Goal: Task Accomplishment & Management: Use online tool/utility

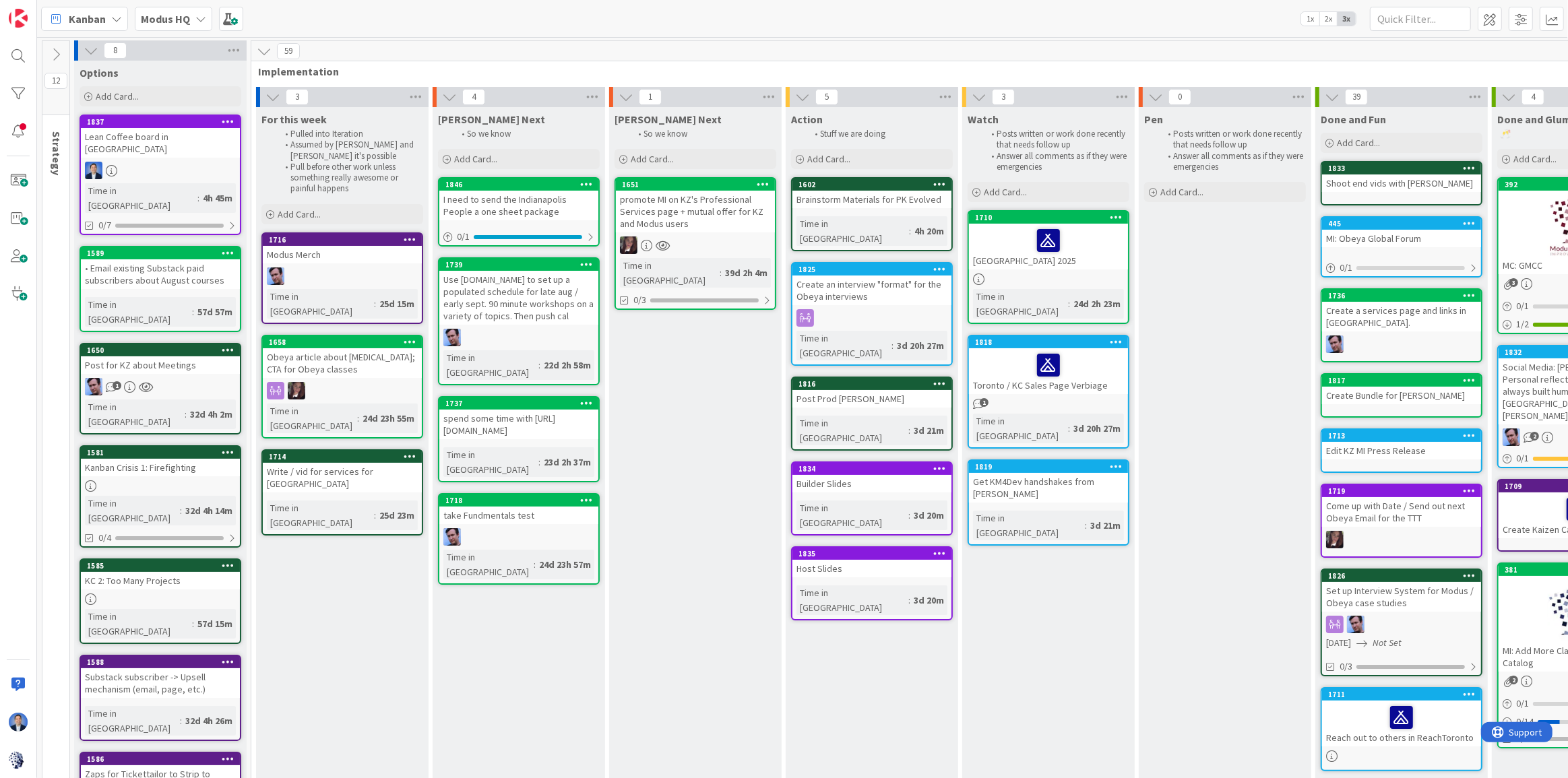
click at [198, 144] on div "Lean Coffee board in [GEOGRAPHIC_DATA]" at bounding box center [160, 143] width 159 height 30
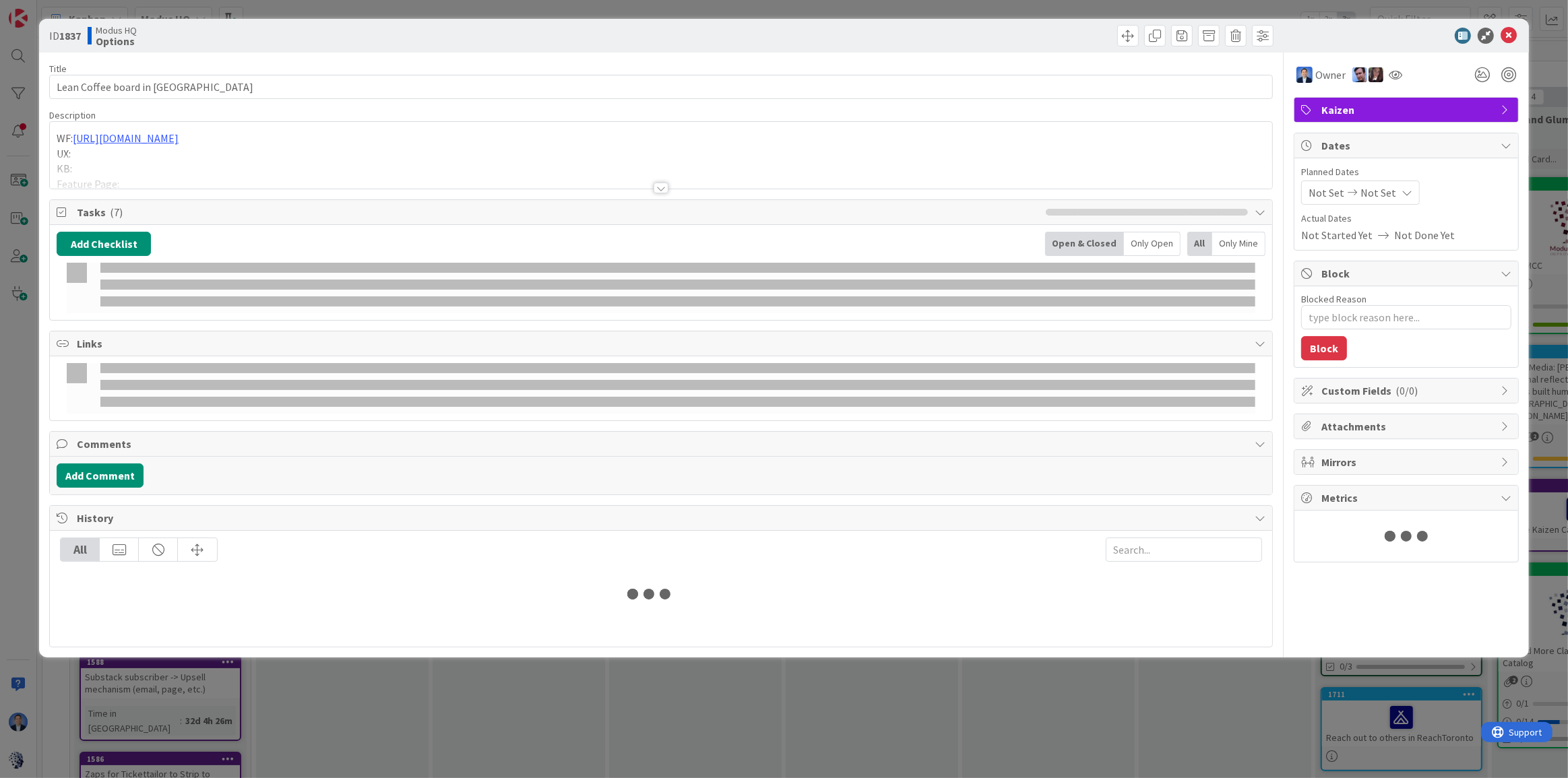
type textarea "x"
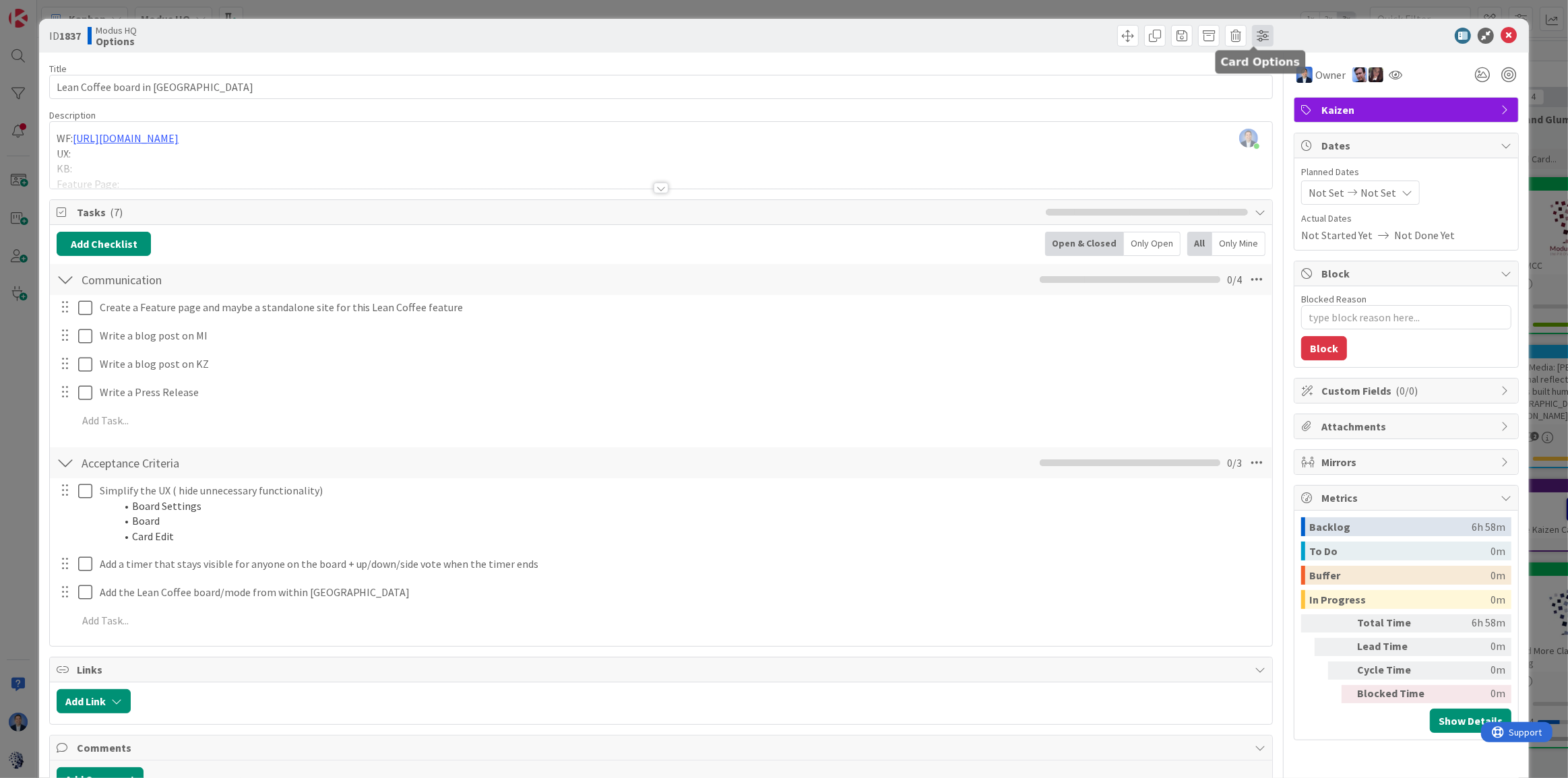
click at [1252, 34] on span at bounding box center [1263, 36] width 22 height 22
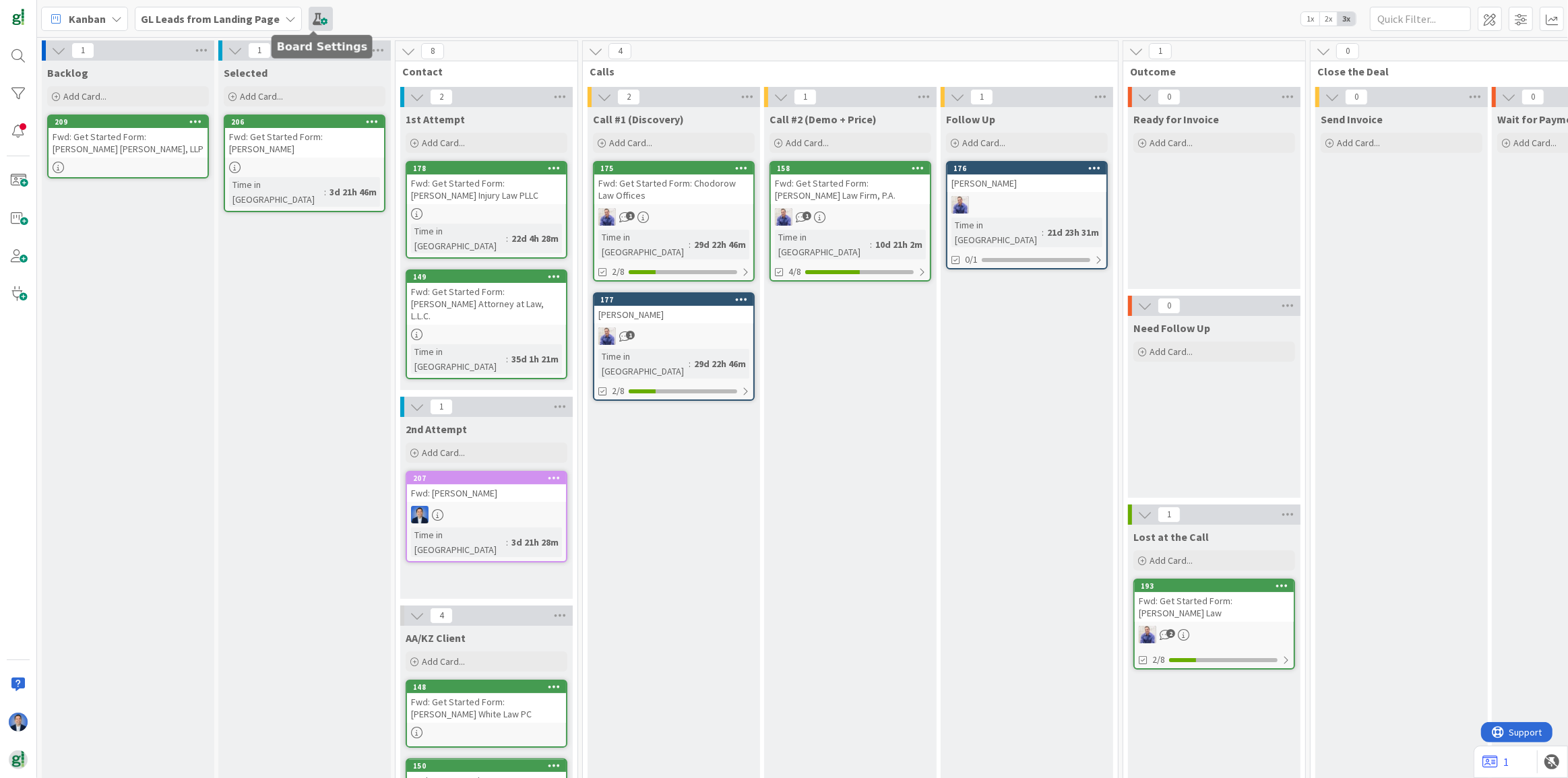
click at [312, 18] on span at bounding box center [321, 19] width 24 height 24
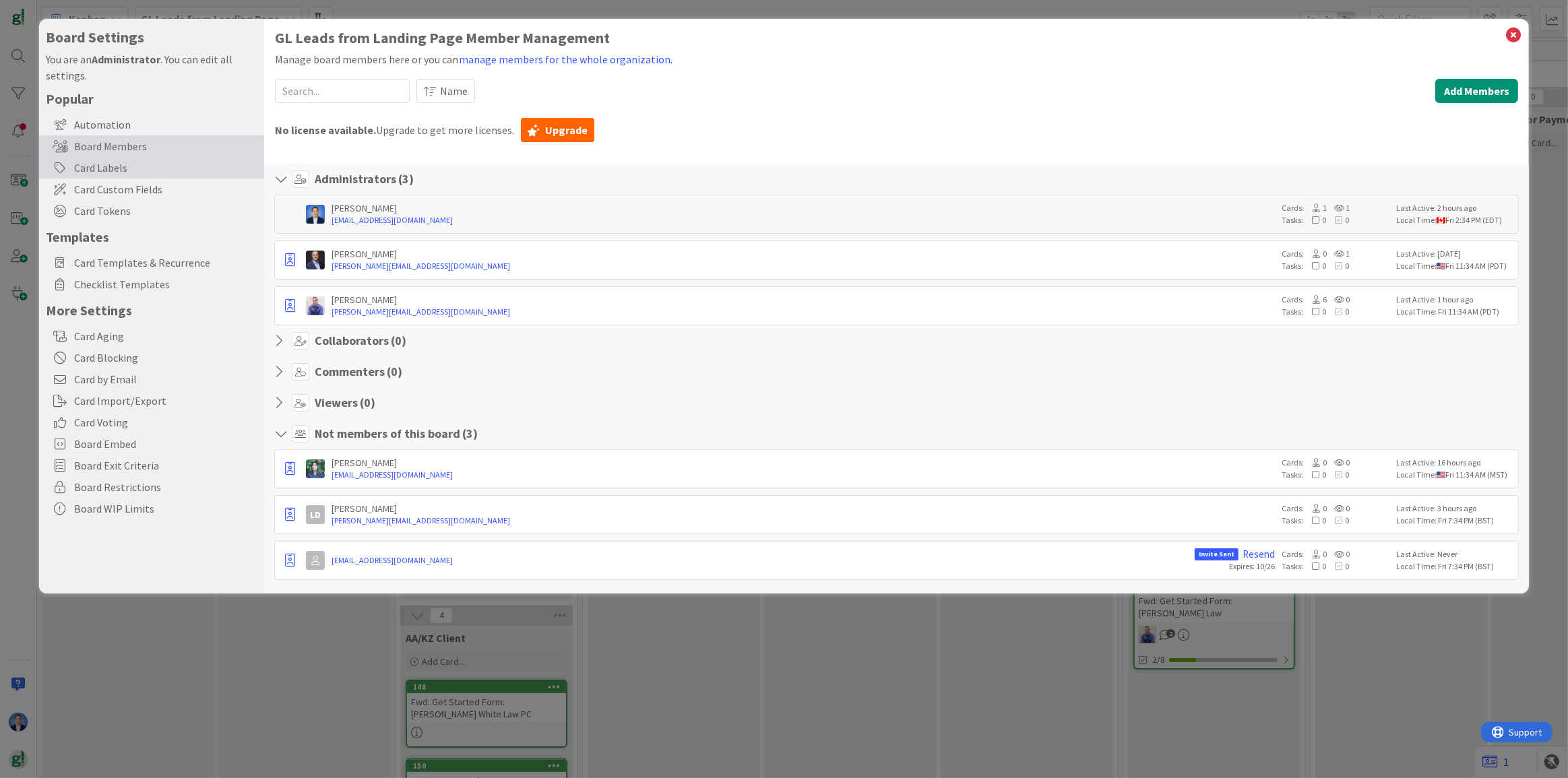
click at [126, 177] on div "Card Labels" at bounding box center [152, 168] width 225 height 22
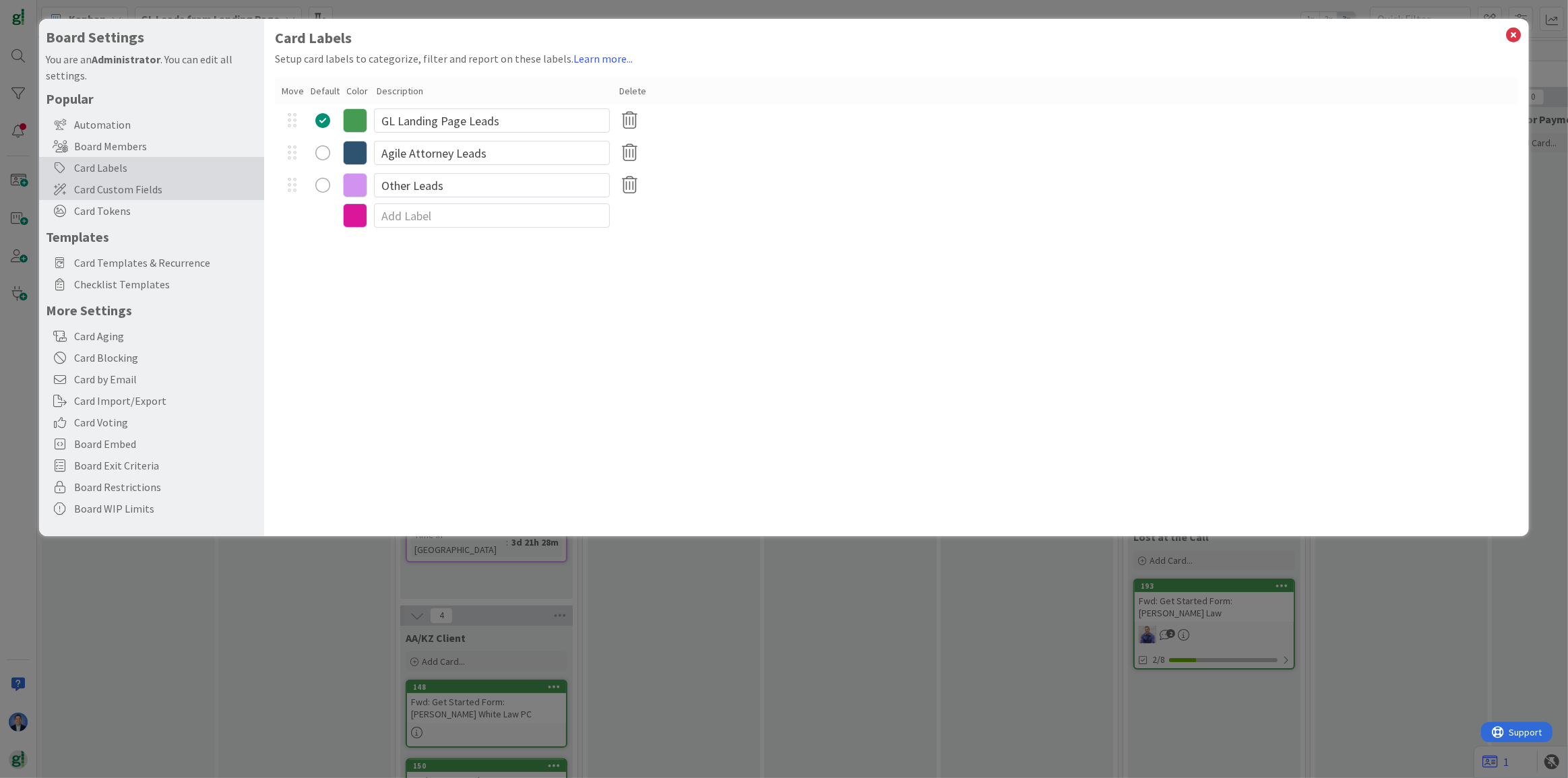
click at [156, 187] on span "Card Custom Fields" at bounding box center [165, 190] width 184 height 16
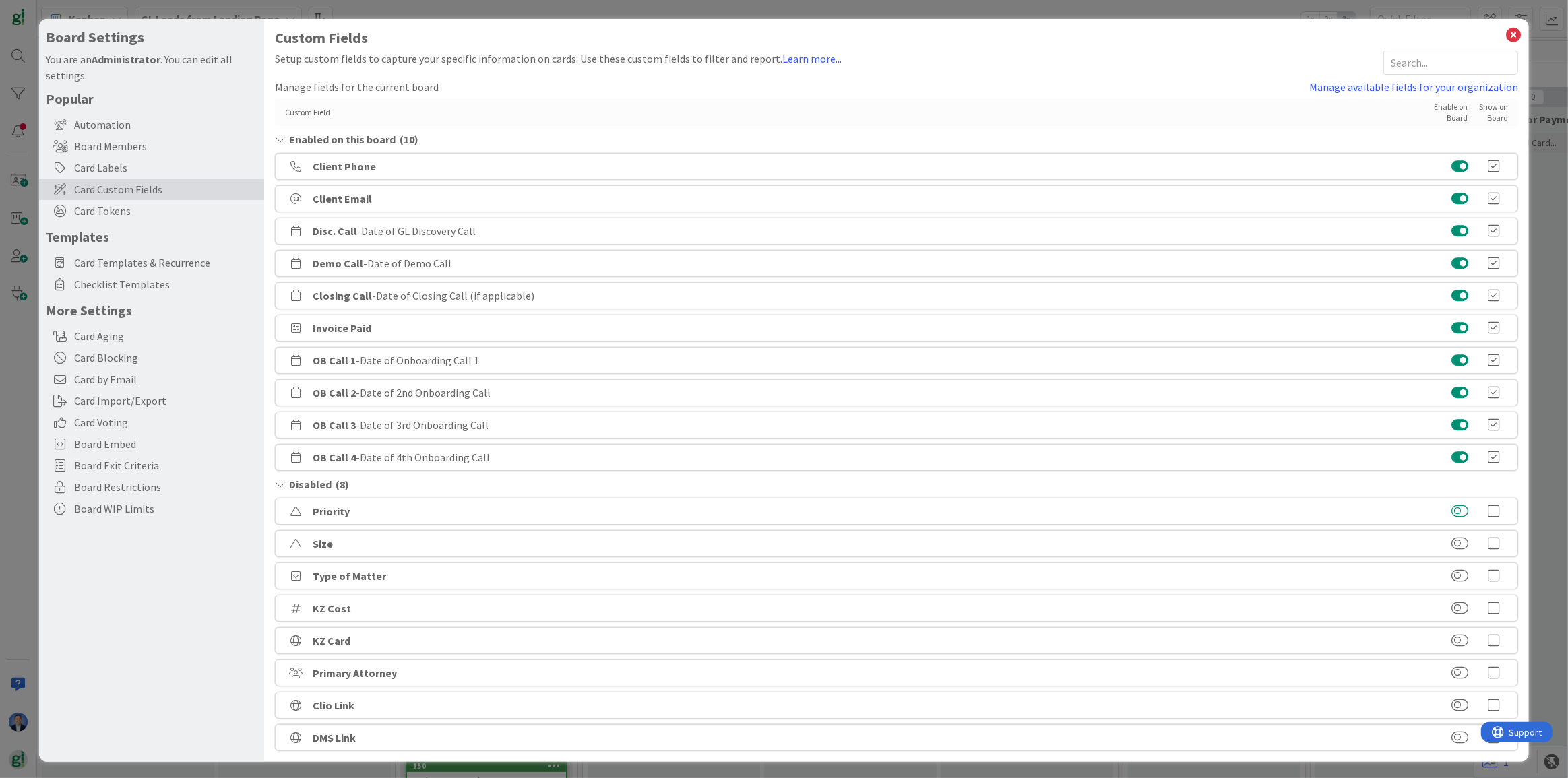
click at [1452, 513] on button at bounding box center [1460, 511] width 17 height 14
click at [1452, 168] on button at bounding box center [1460, 167] width 17 height 14
click at [1487, 511] on icon at bounding box center [1493, 511] width 27 height 14
click at [1454, 158] on div "Priority" at bounding box center [896, 167] width 1243 height 27
click at [1452, 165] on button at bounding box center [1460, 167] width 17 height 14
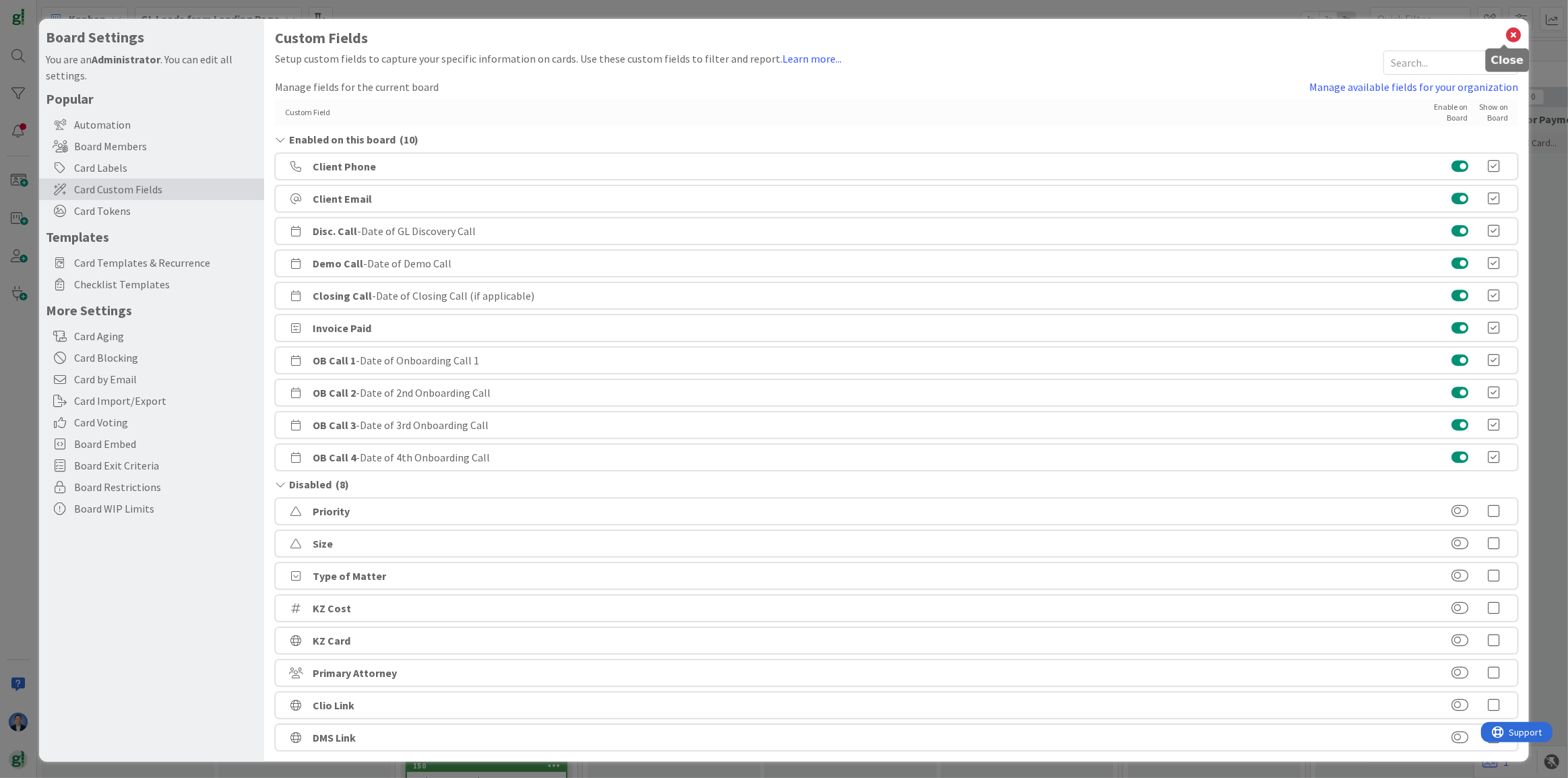
click at [1504, 40] on icon at bounding box center [1513, 35] width 18 height 19
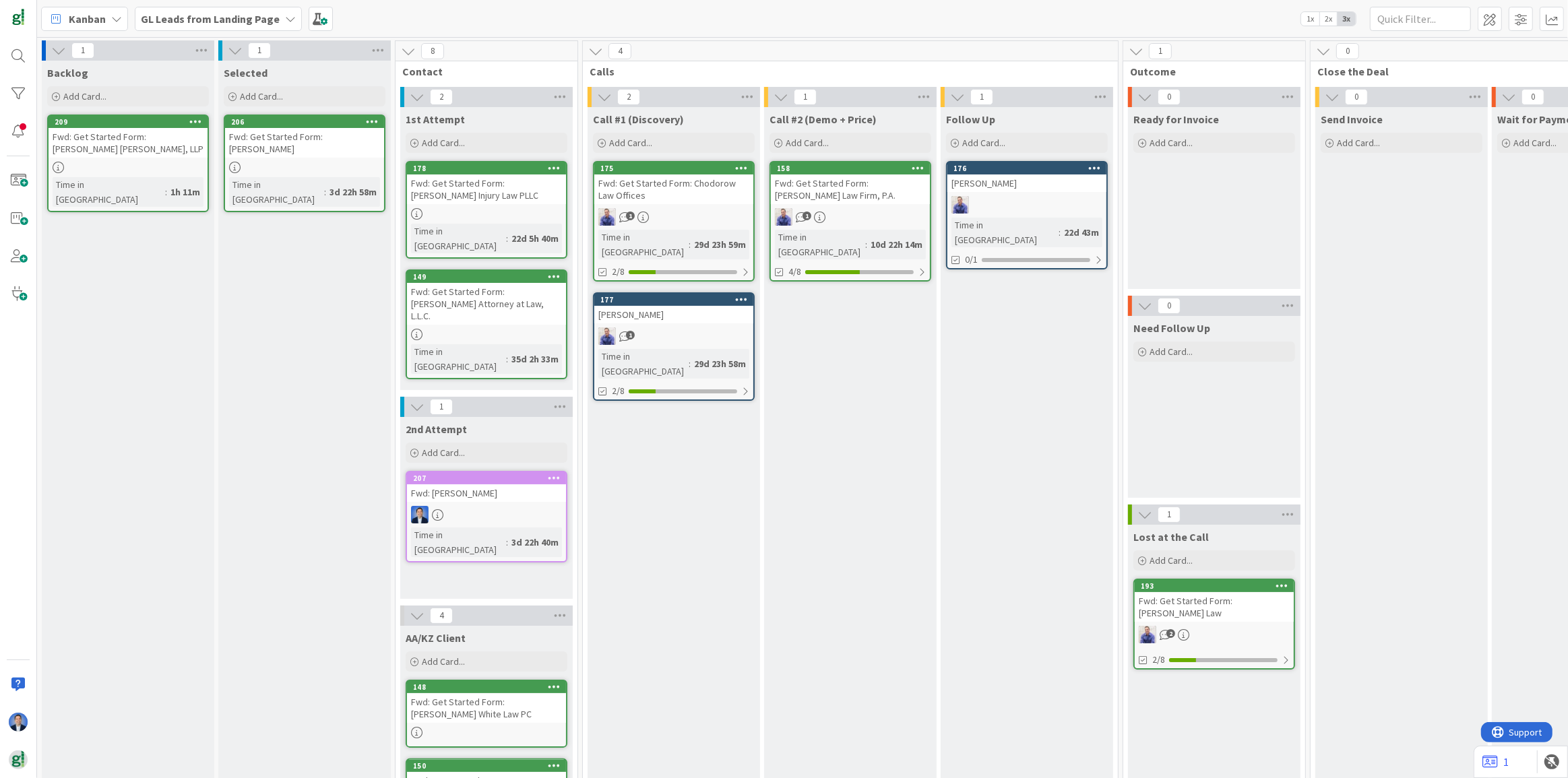
click at [140, 153] on div "Fwd: Get Started Form: [PERSON_NAME] [PERSON_NAME], LLP" at bounding box center [128, 143] width 159 height 30
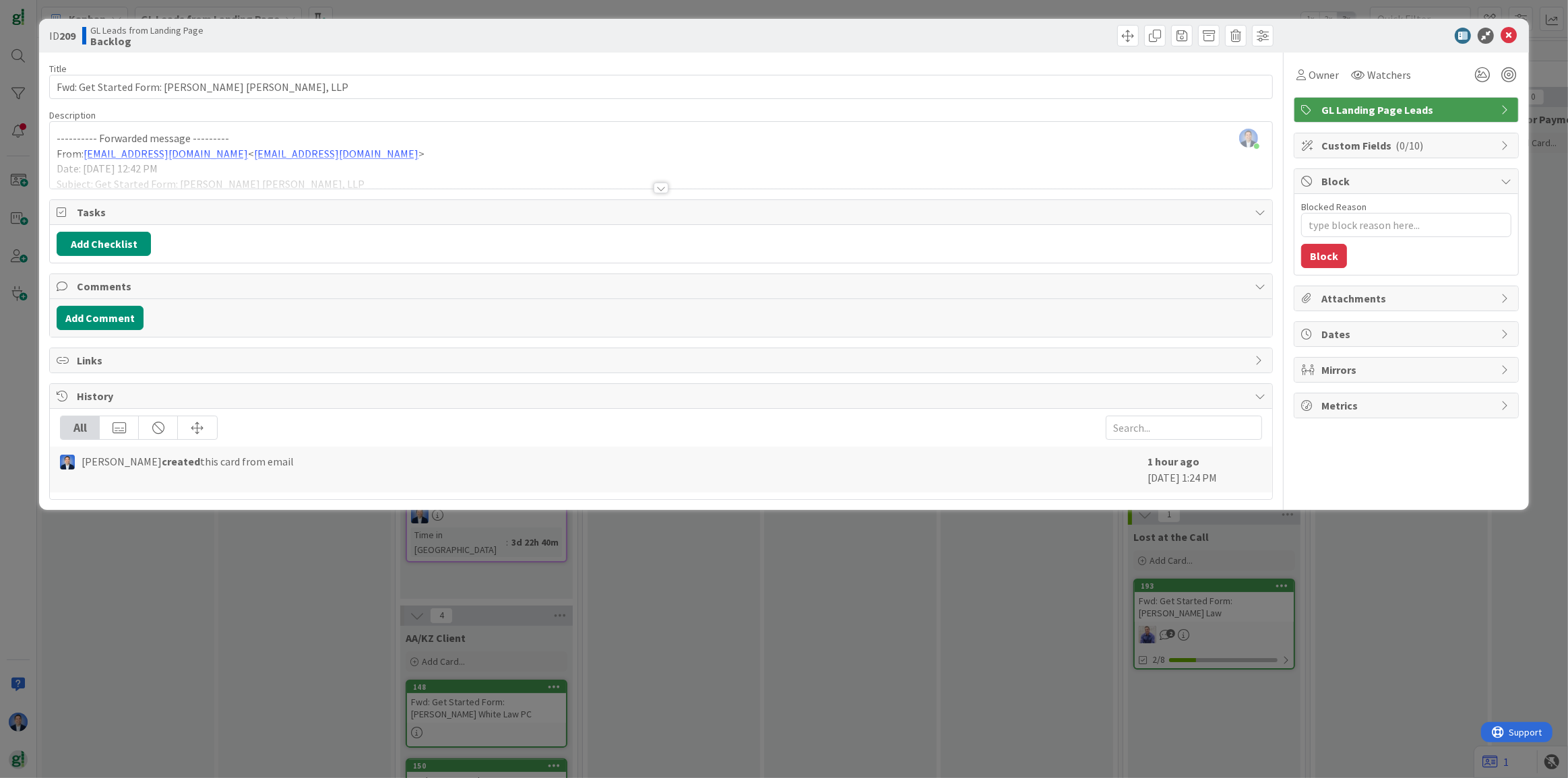
click at [1350, 295] on span "Attachments" at bounding box center [1407, 299] width 173 height 16
click at [1347, 368] on div "Dates" at bounding box center [1406, 381] width 224 height 24
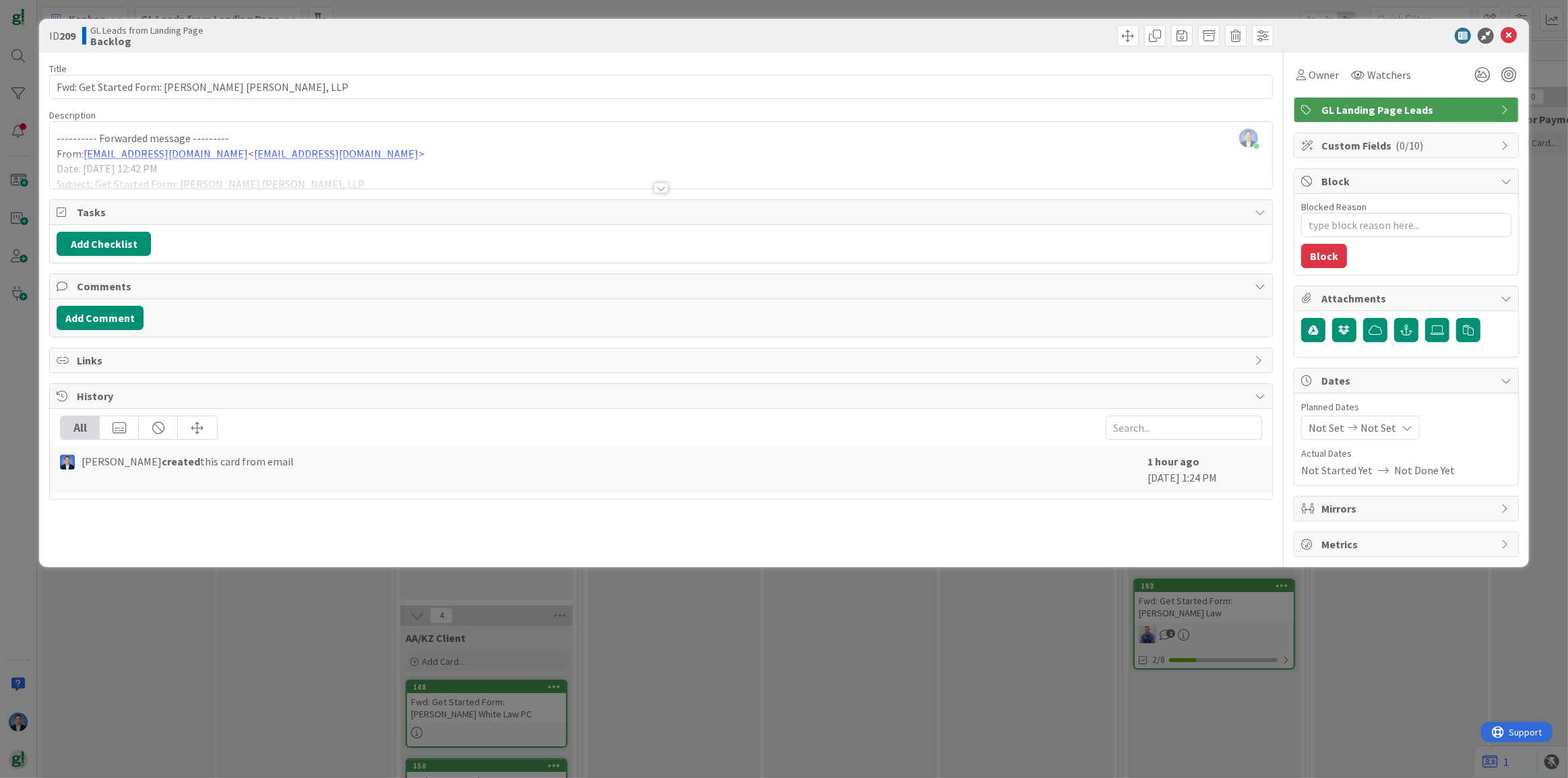
click at [1342, 498] on div "Mirrors" at bounding box center [1406, 509] width 224 height 24
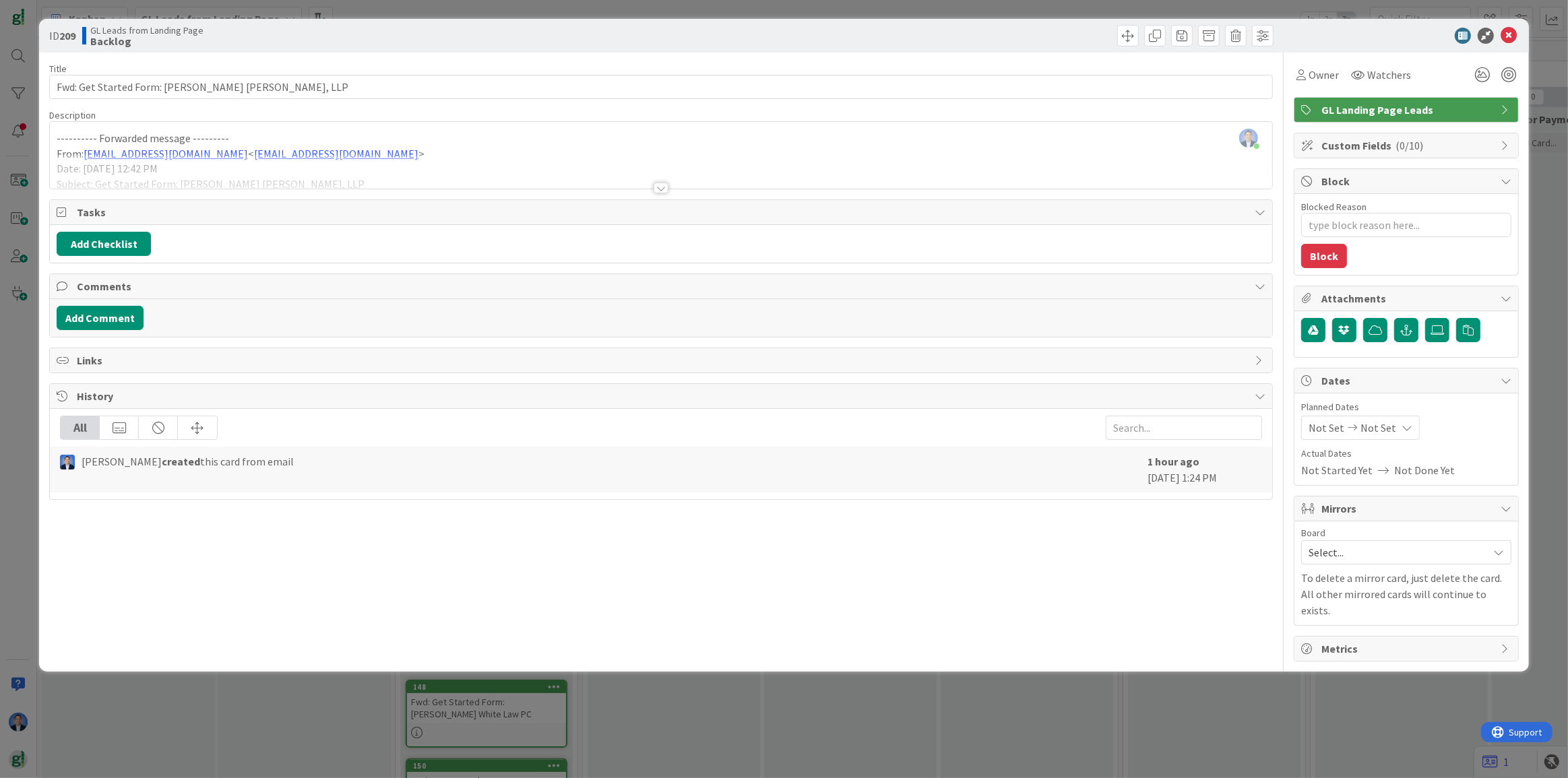
click at [1334, 641] on span "Metrics" at bounding box center [1407, 649] width 173 height 16
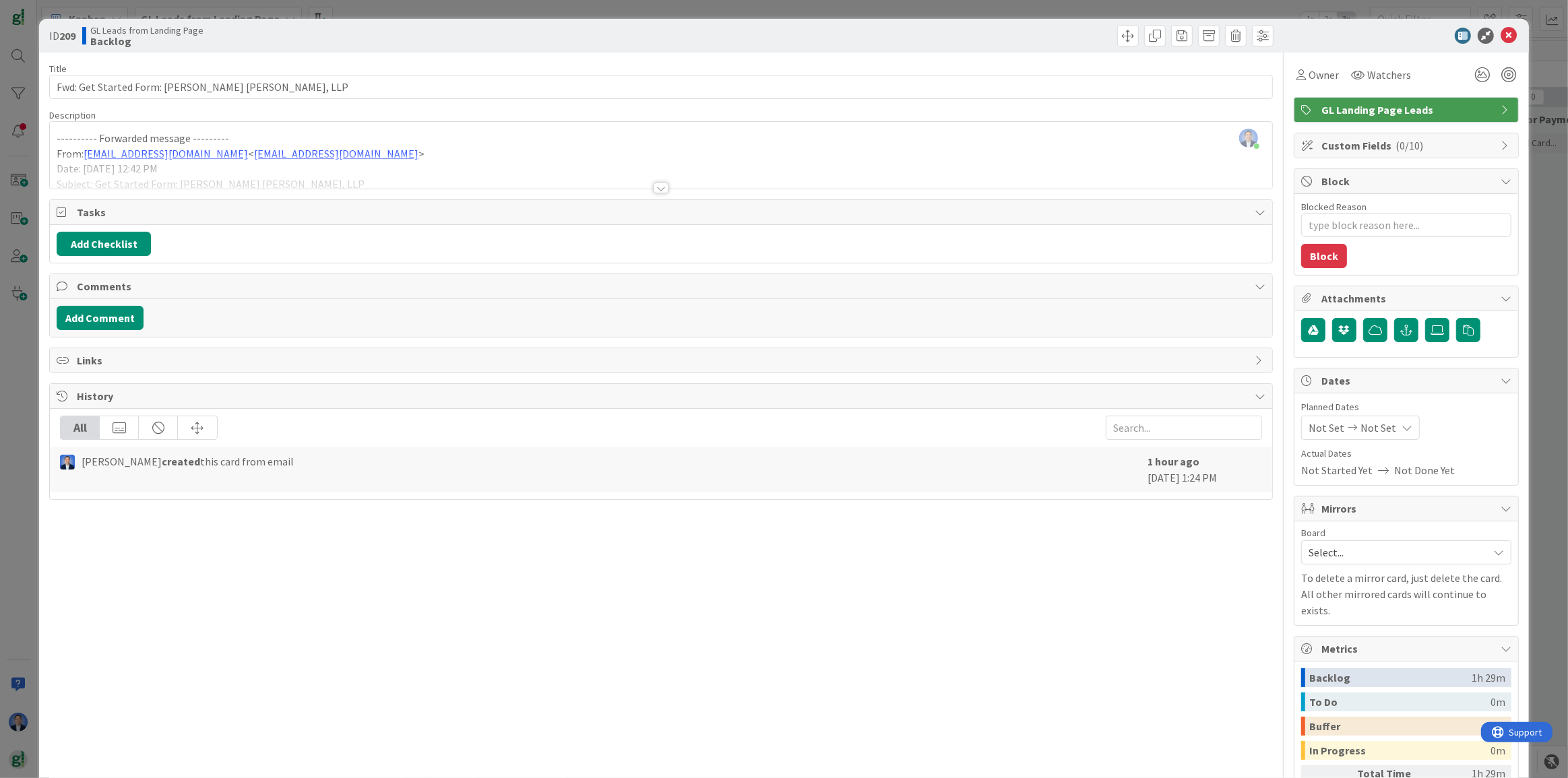
click at [1328, 149] on span "Custom Fields ( 0/10 )" at bounding box center [1407, 146] width 173 height 16
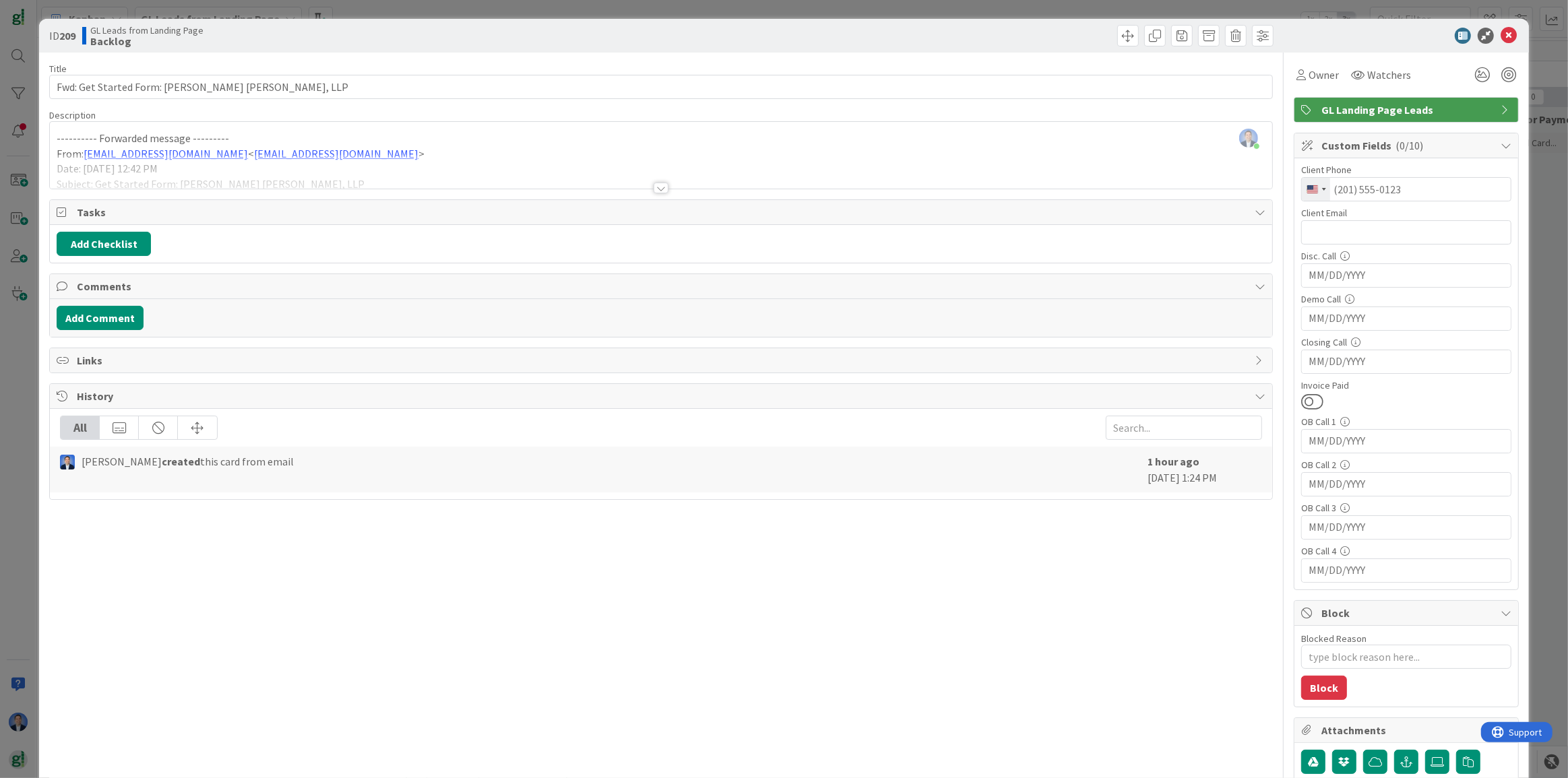
click at [125, 345] on div "Title 41 / 128 Fwd: Get Started Form: [PERSON_NAME] [PERSON_NAME], LLP Descript…" at bounding box center [661, 688] width 1223 height 1270
click at [124, 352] on span "Links" at bounding box center [662, 360] width 1171 height 16
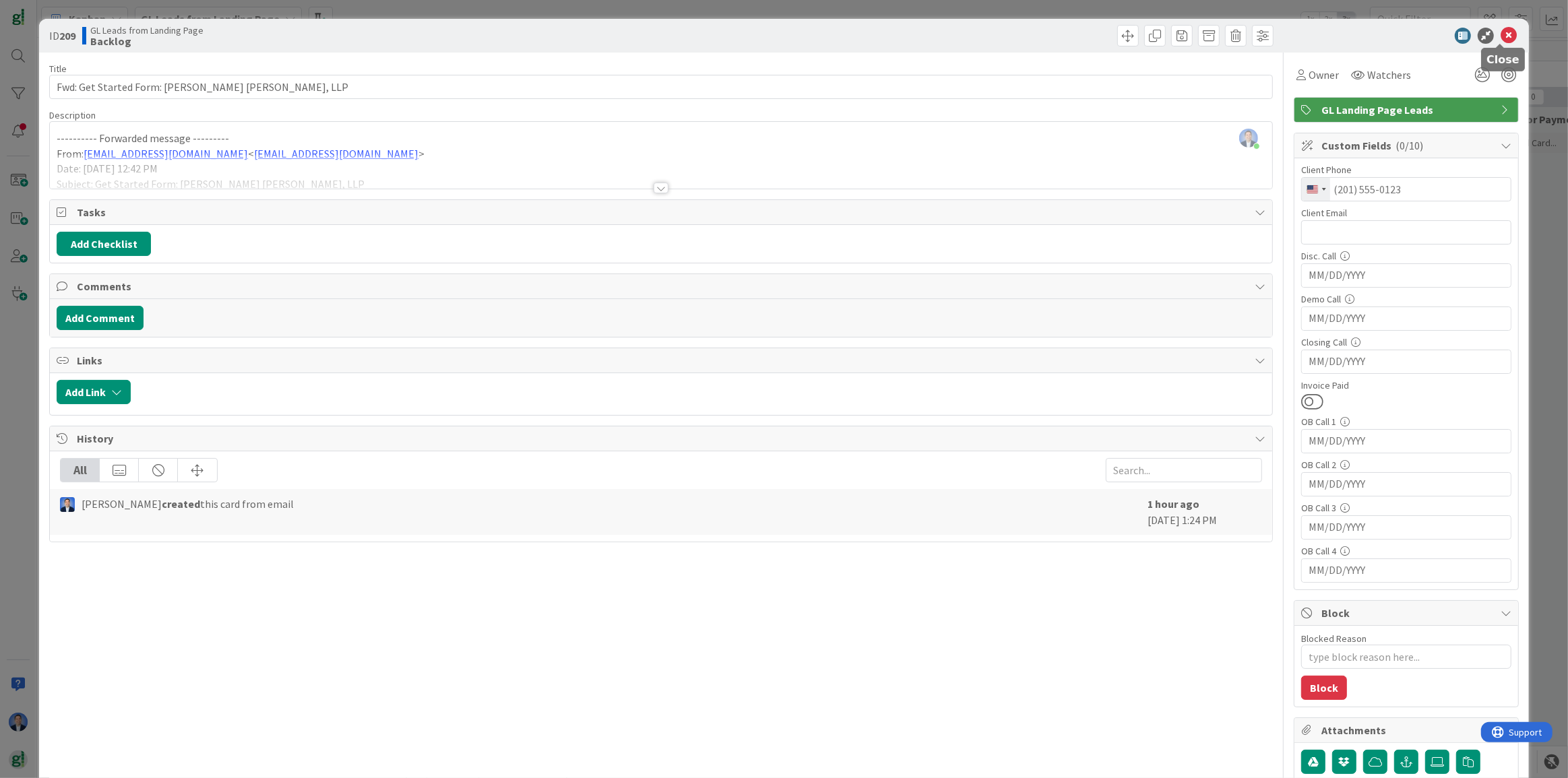
drag, startPoint x: 1498, startPoint y: 37, endPoint x: 1160, endPoint y: 142, distance: 353.9
click at [1500, 37] on icon at bounding box center [1508, 36] width 16 height 16
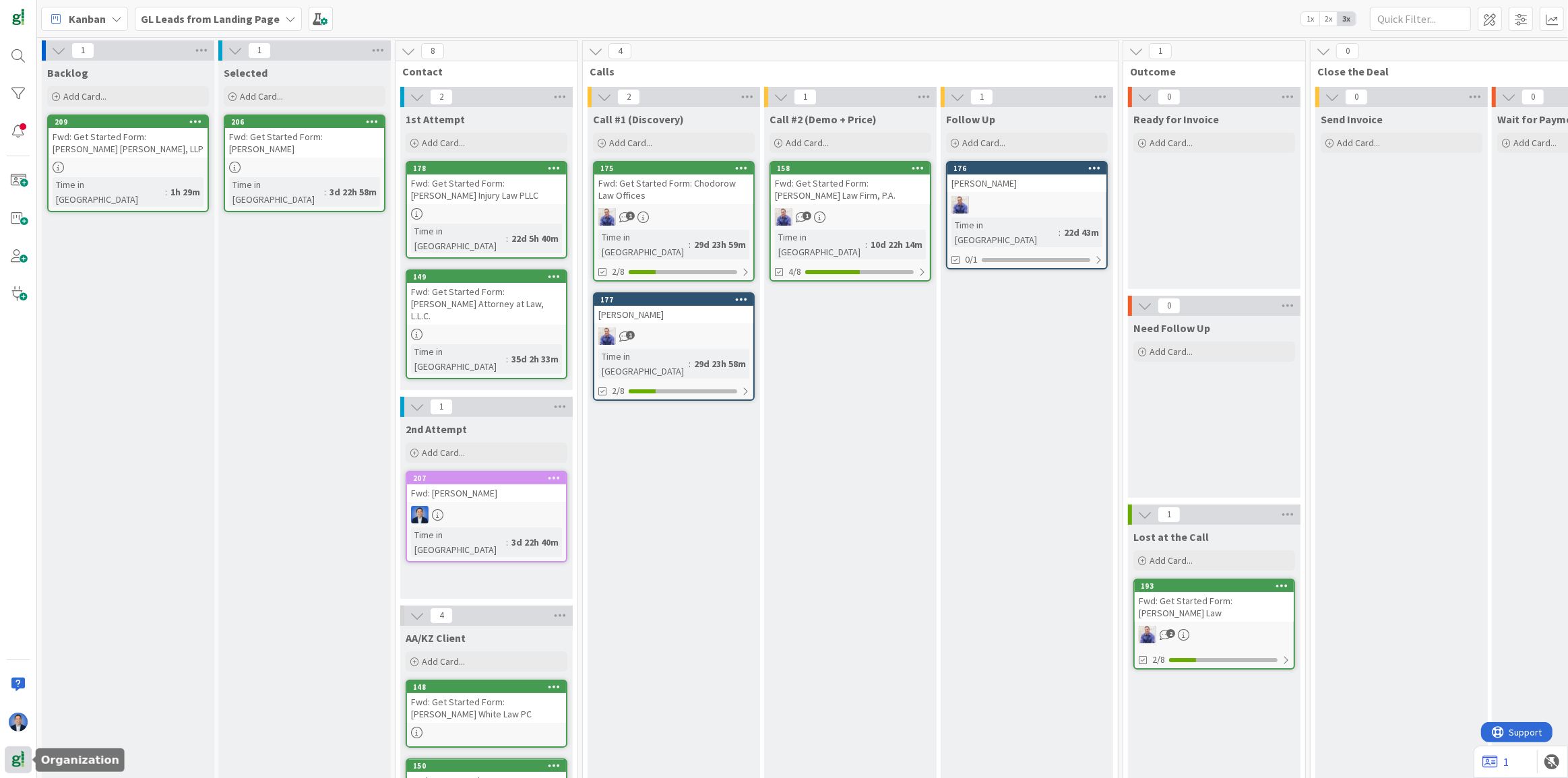
click at [19, 761] on img at bounding box center [18, 760] width 19 height 19
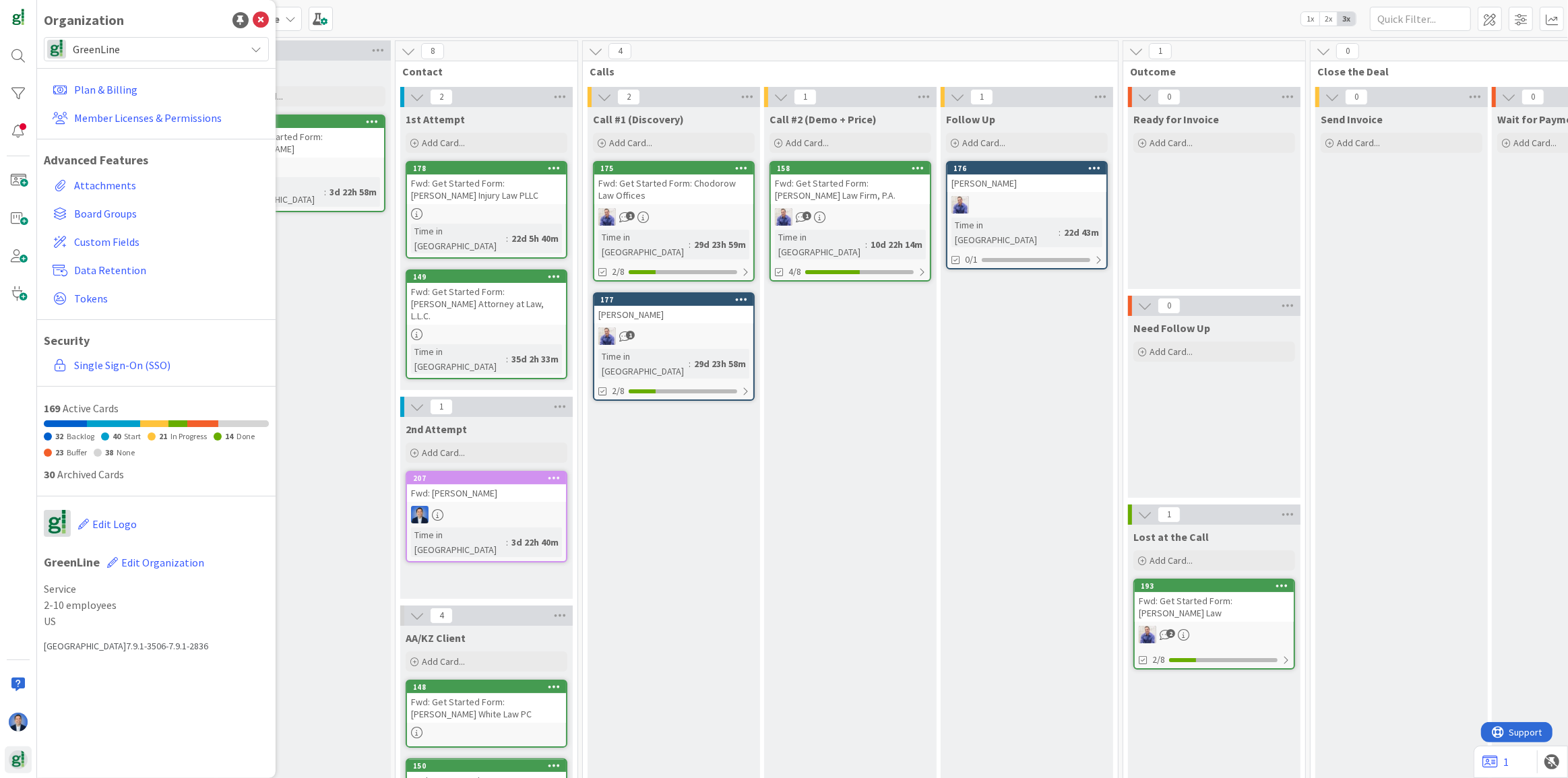
click at [144, 53] on span "GreenLine" at bounding box center [155, 49] width 166 height 19
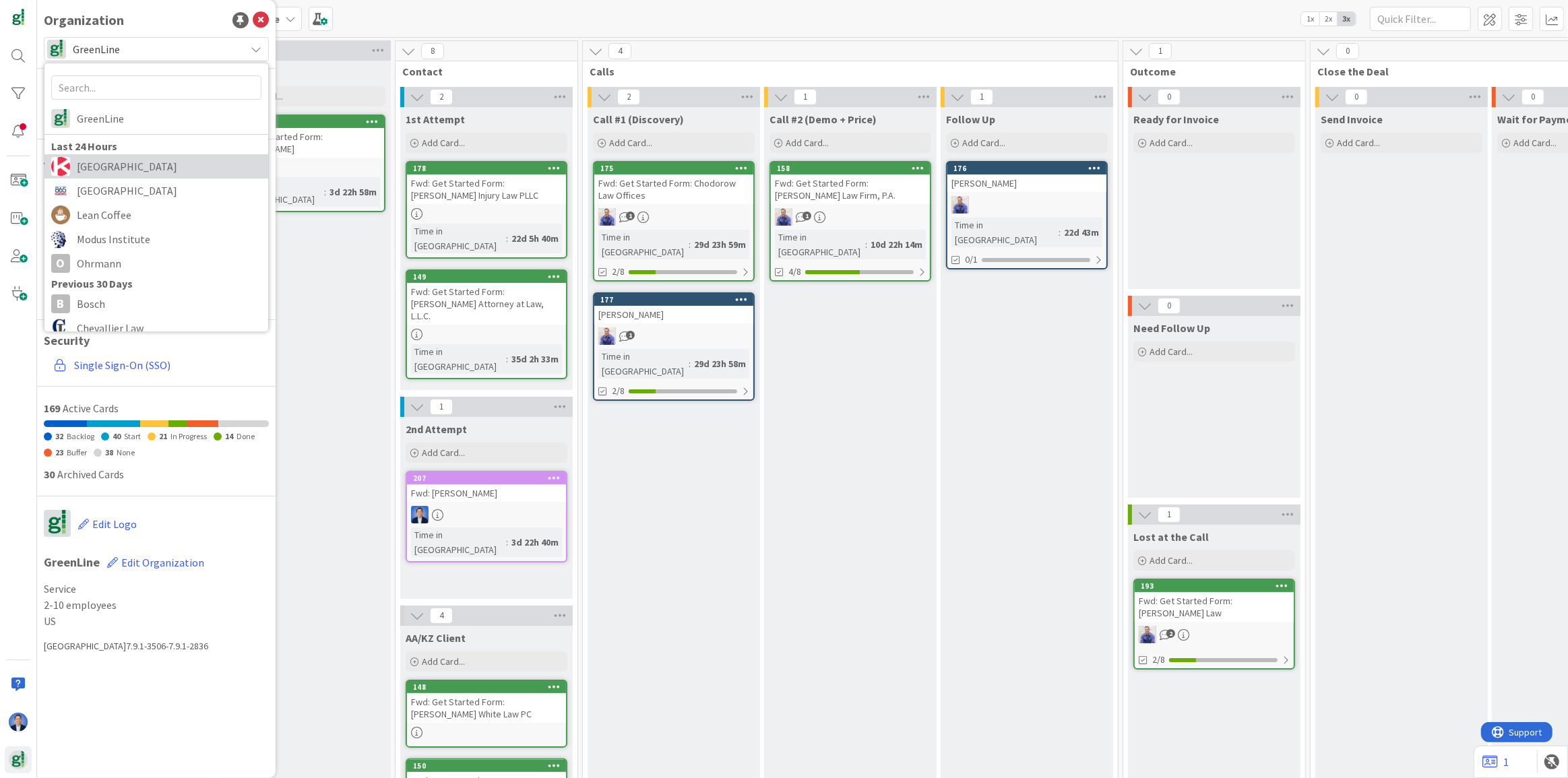
click at [134, 164] on span "[GEOGRAPHIC_DATA]" at bounding box center [169, 167] width 185 height 20
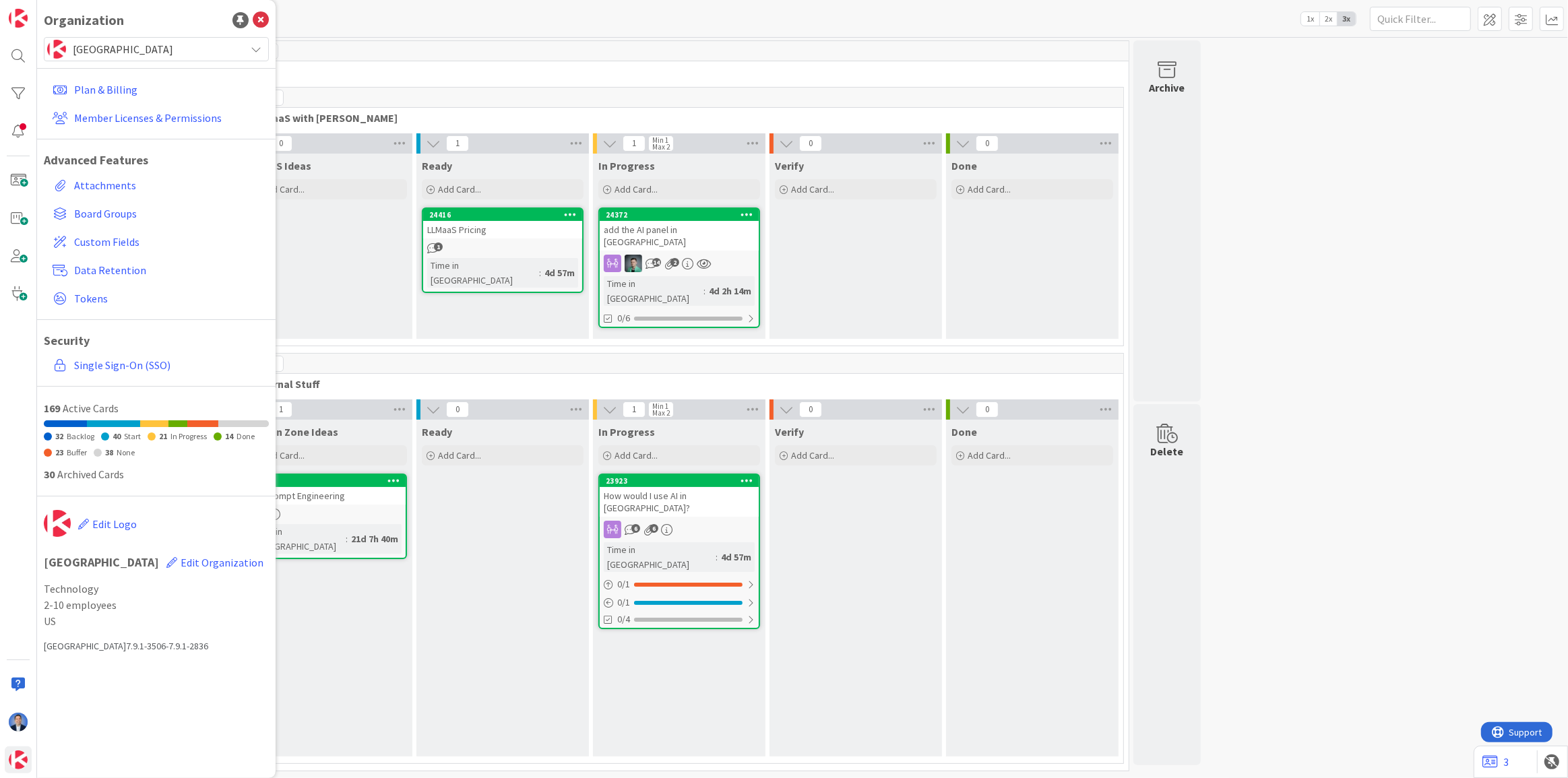
click at [504, 34] on div "Kanban AI 1x 2x 3x" at bounding box center [803, 18] width 1531 height 37
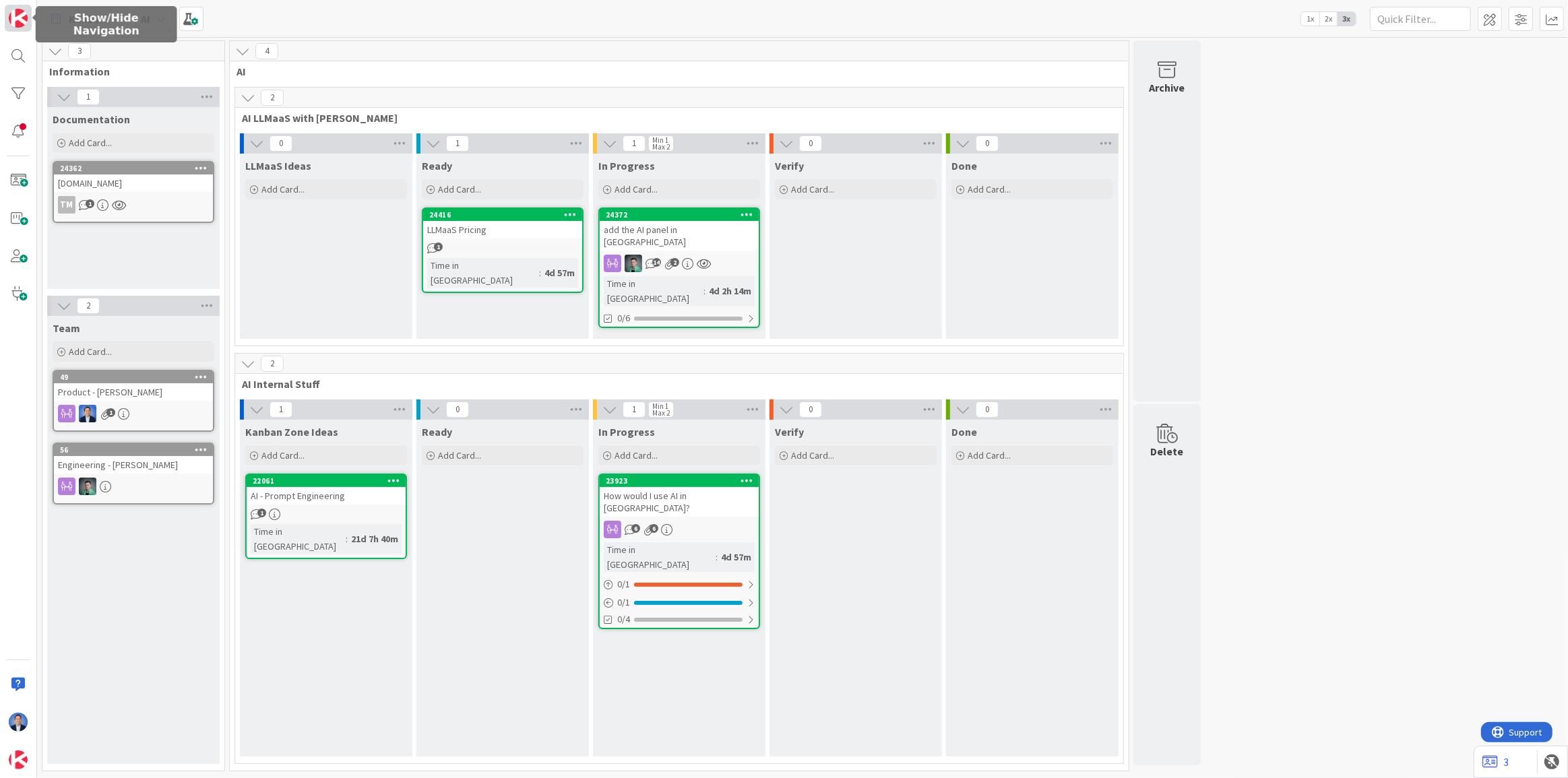
click at [23, 20] on img at bounding box center [18, 18] width 19 height 19
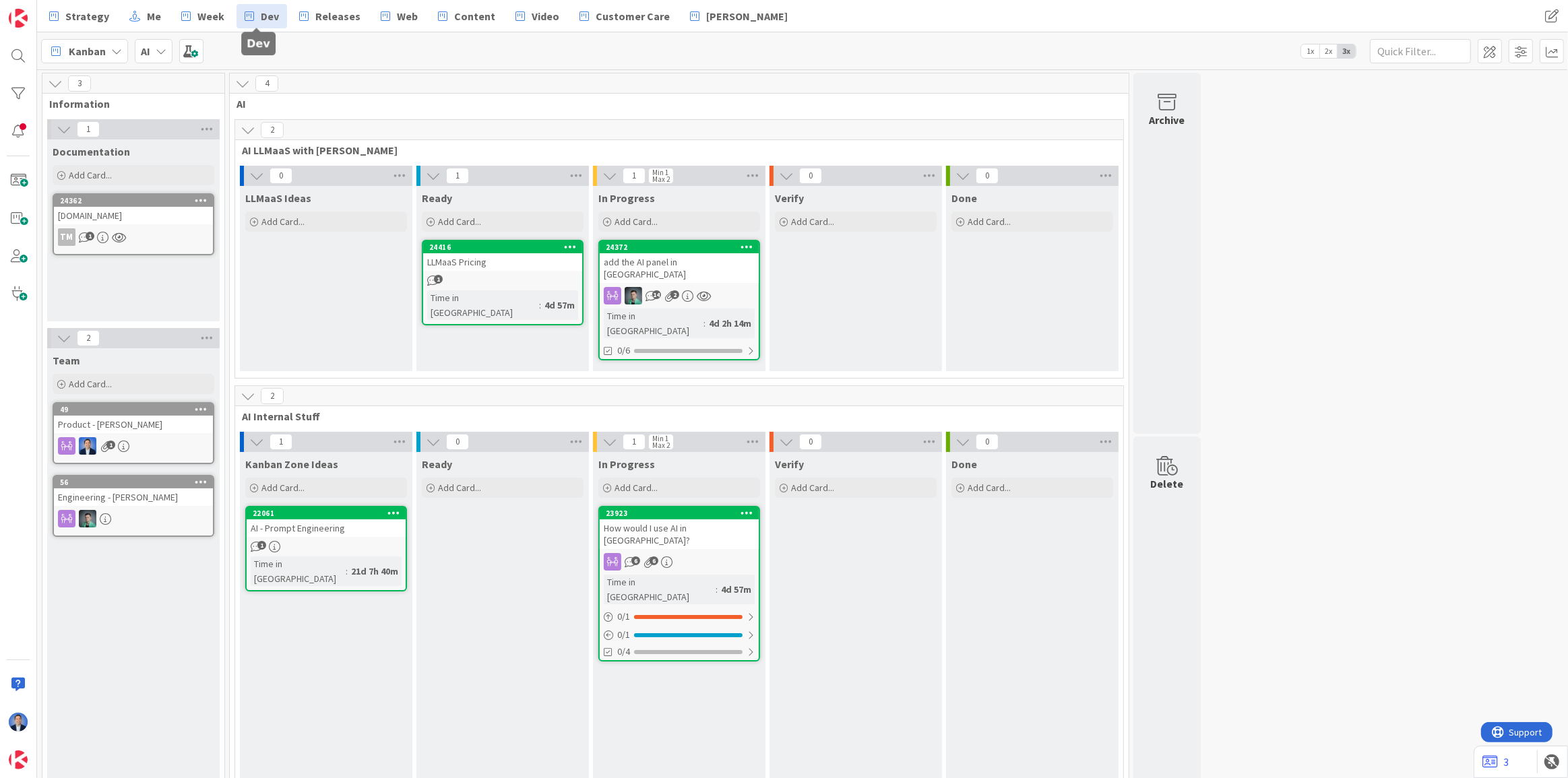
click at [249, 20] on link "Dev" at bounding box center [261, 16] width 51 height 24
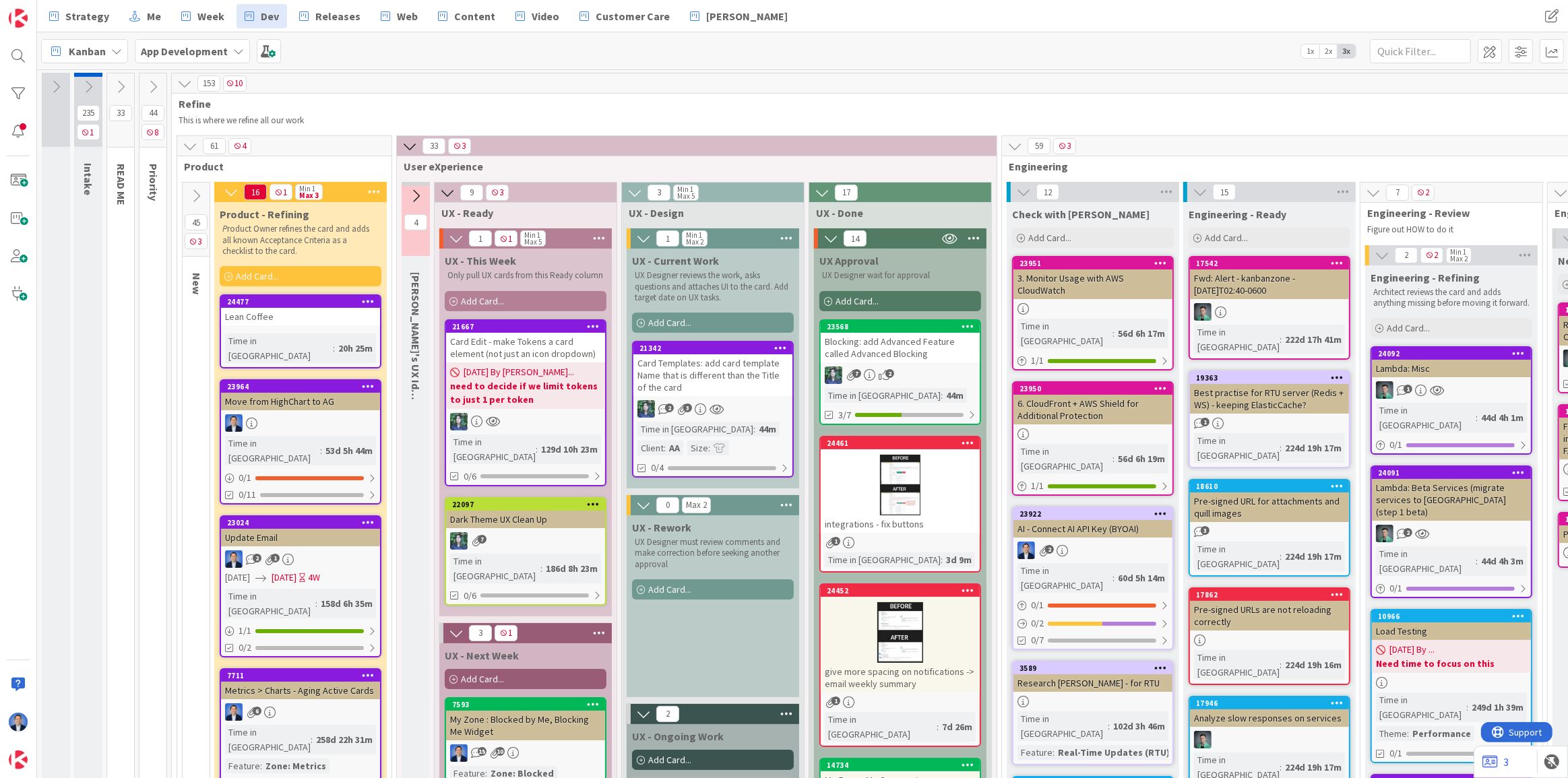
click at [727, 367] on div "Card Templates: add card template Name that is different than the Title of the …" at bounding box center [713, 375] width 159 height 42
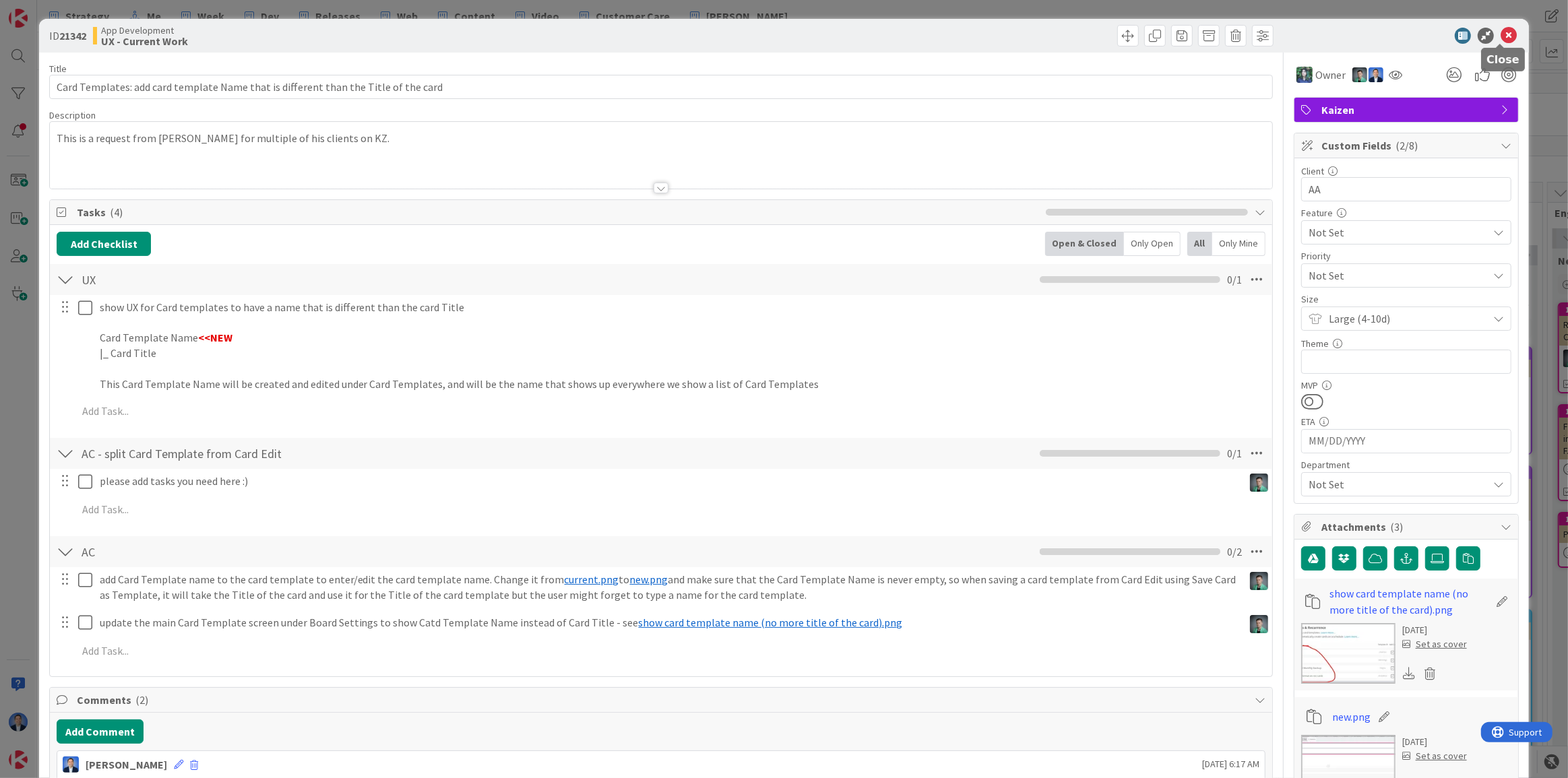
click at [1499, 43] on body "Strategy Me Week Dev Releases Web Content Video Customer Care [PERSON_NAME] Str…" at bounding box center [784, 389] width 1568 height 778
click at [1506, 34] on icon at bounding box center [1508, 36] width 16 height 16
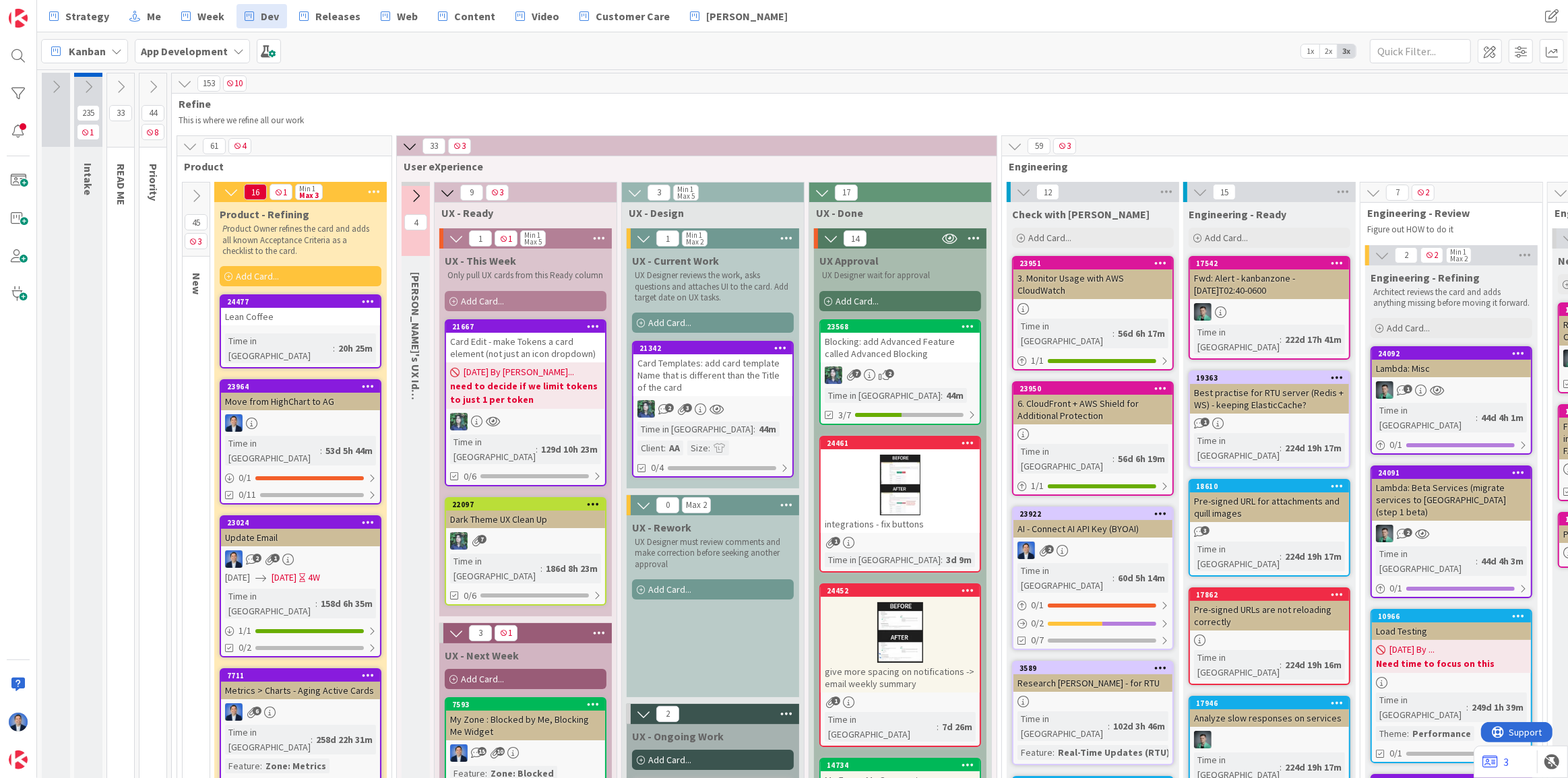
click at [903, 343] on div "Blocking: add Advanced Feature called Advanced Blocking" at bounding box center [900, 347] width 159 height 30
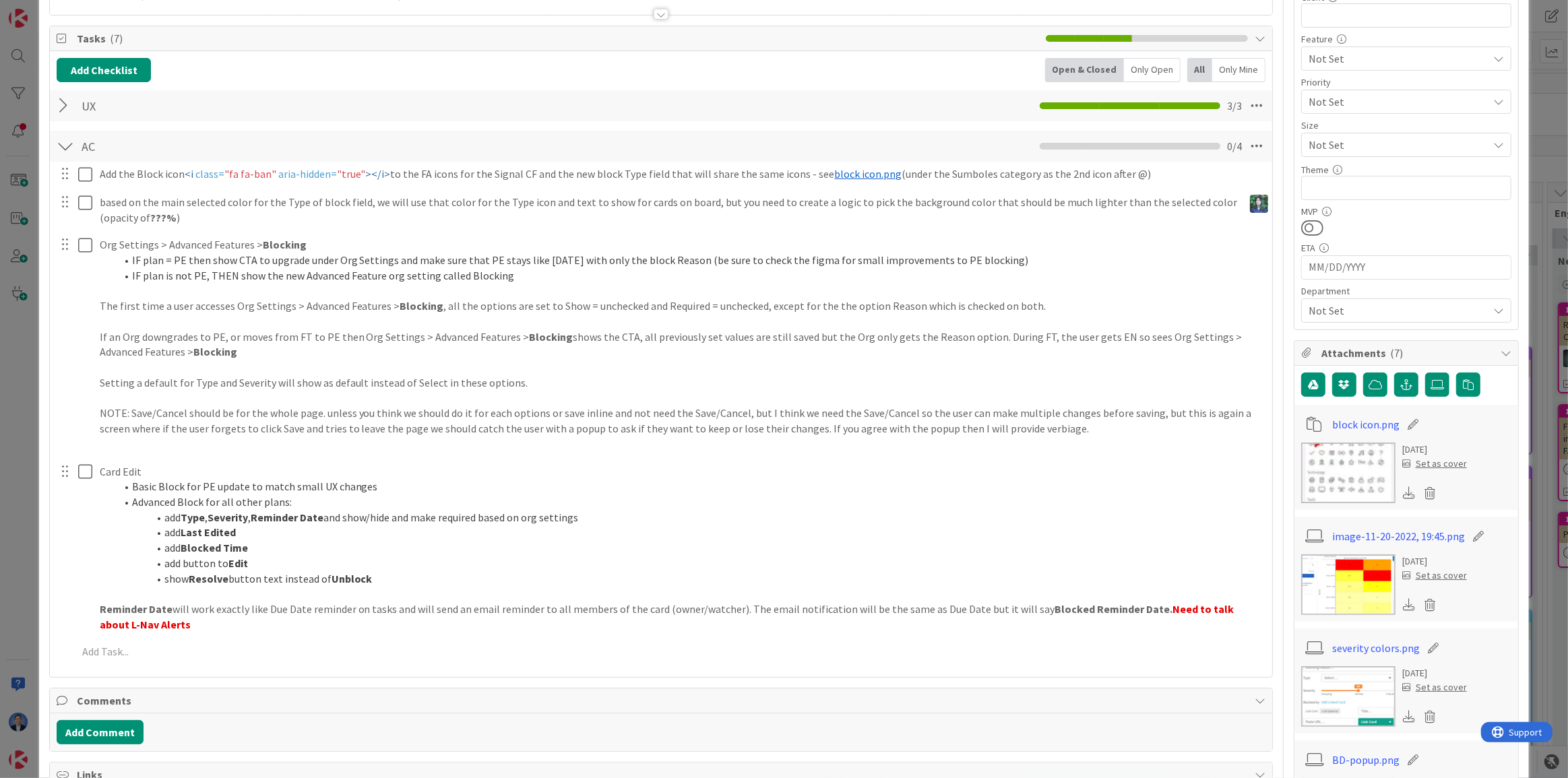
scroll to position [306, 0]
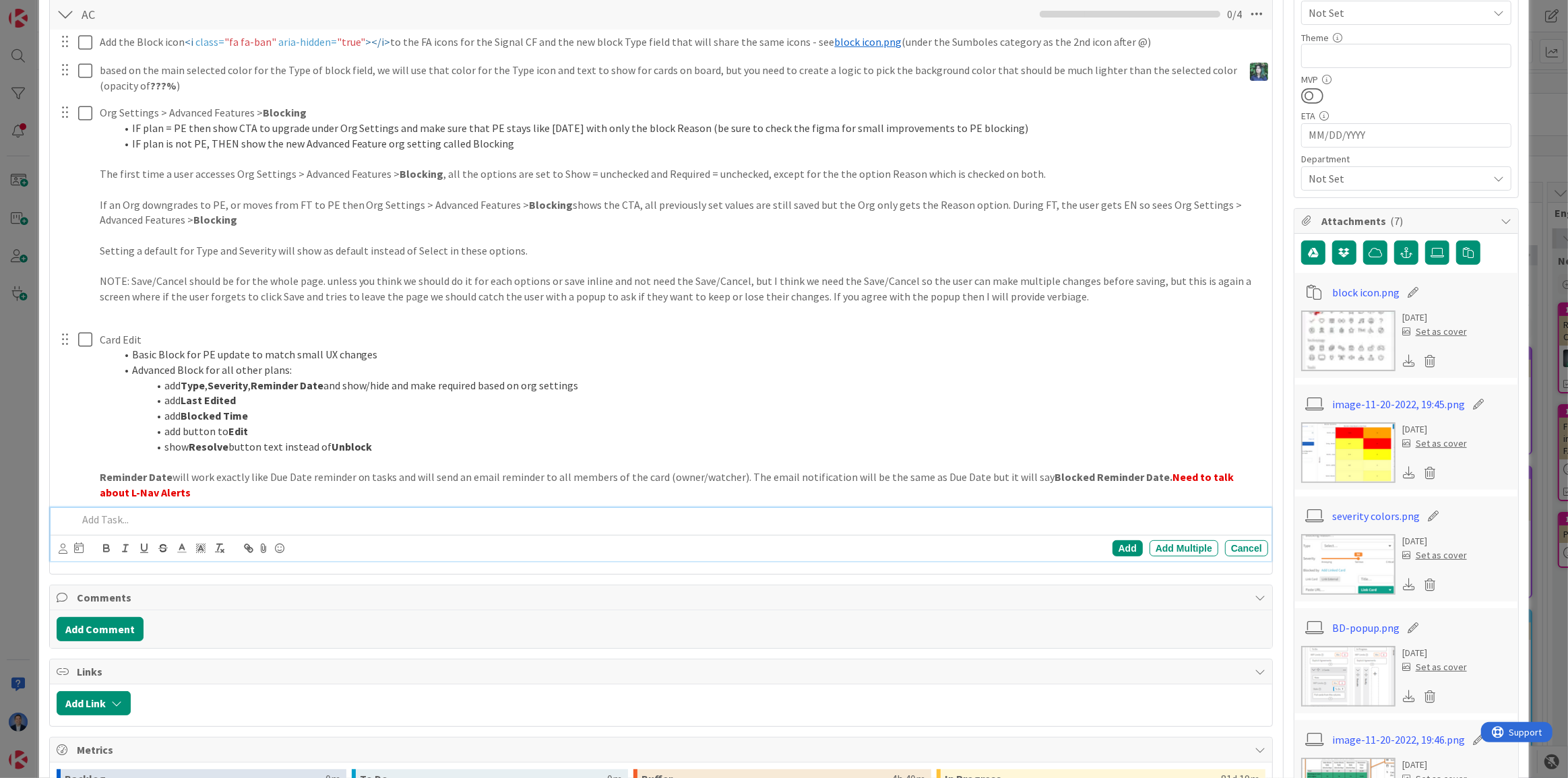
click at [112, 522] on p at bounding box center [670, 519] width 1185 height 16
type textarea "x"
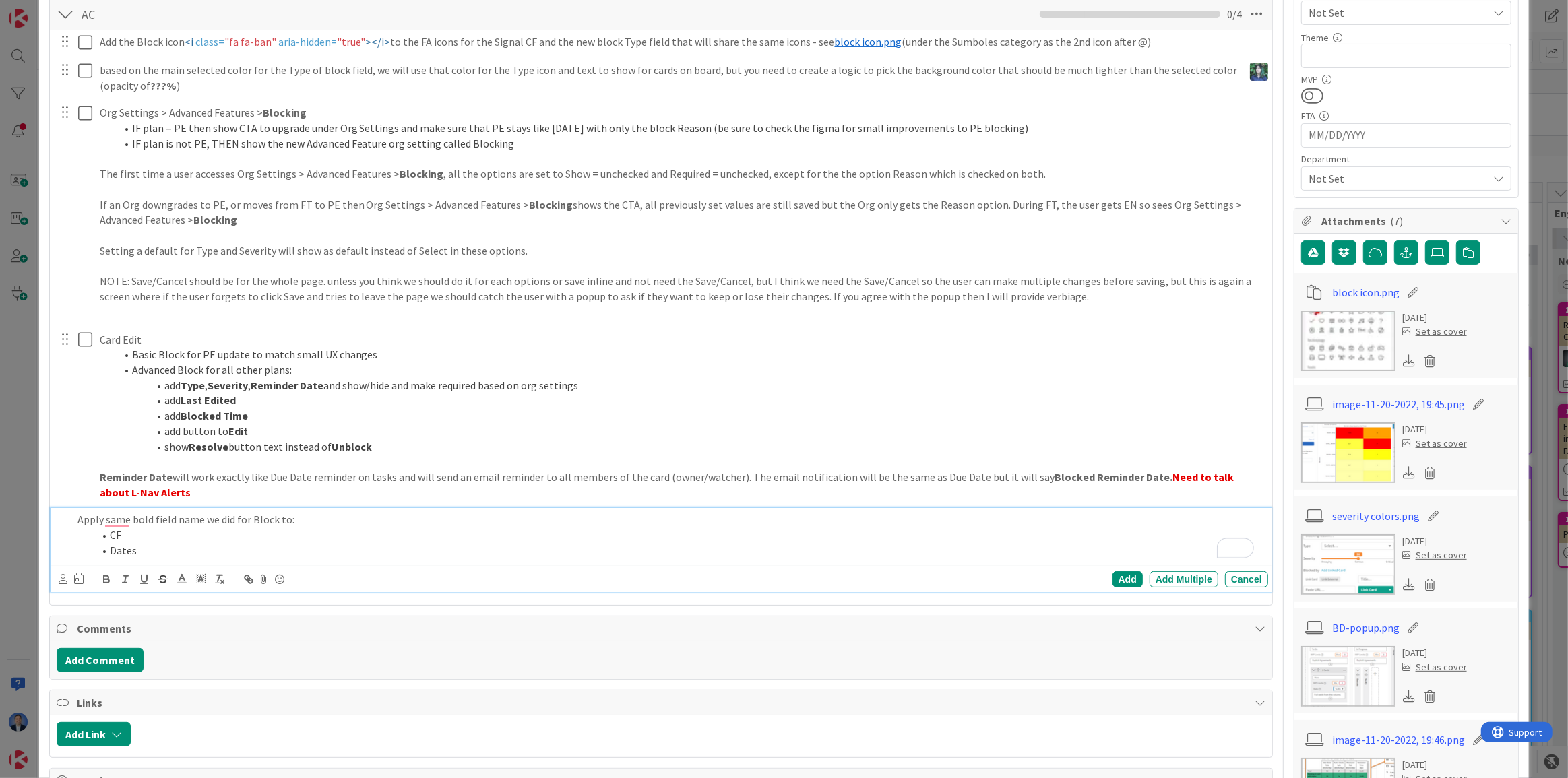
click at [1477, 108] on div "Client 0 / 32 Feature Not Set Priority Not Set Size Not Set Theme 0 / 32 MVP ET…" at bounding box center [1406, 24] width 210 height 331
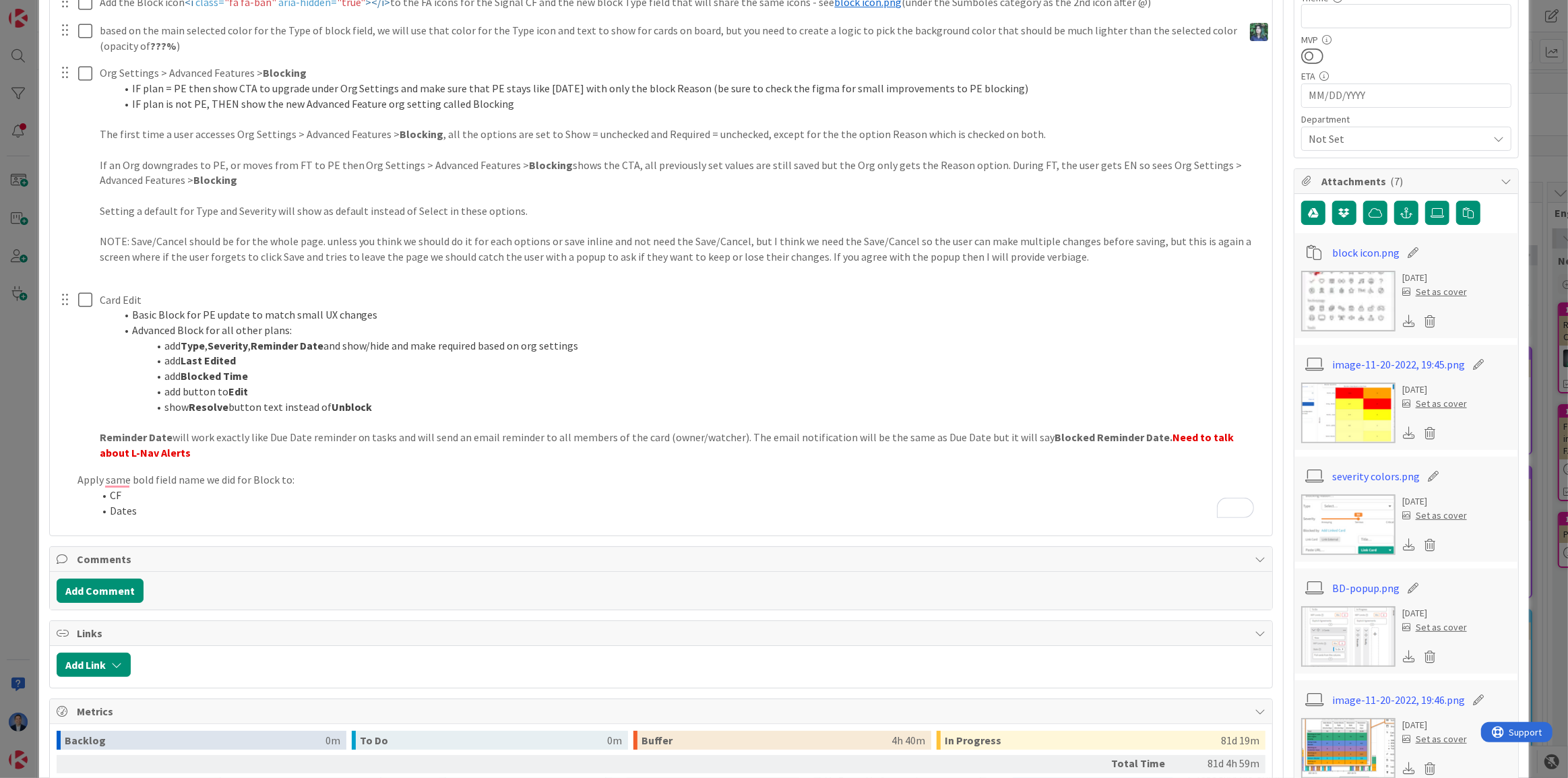
scroll to position [367, 0]
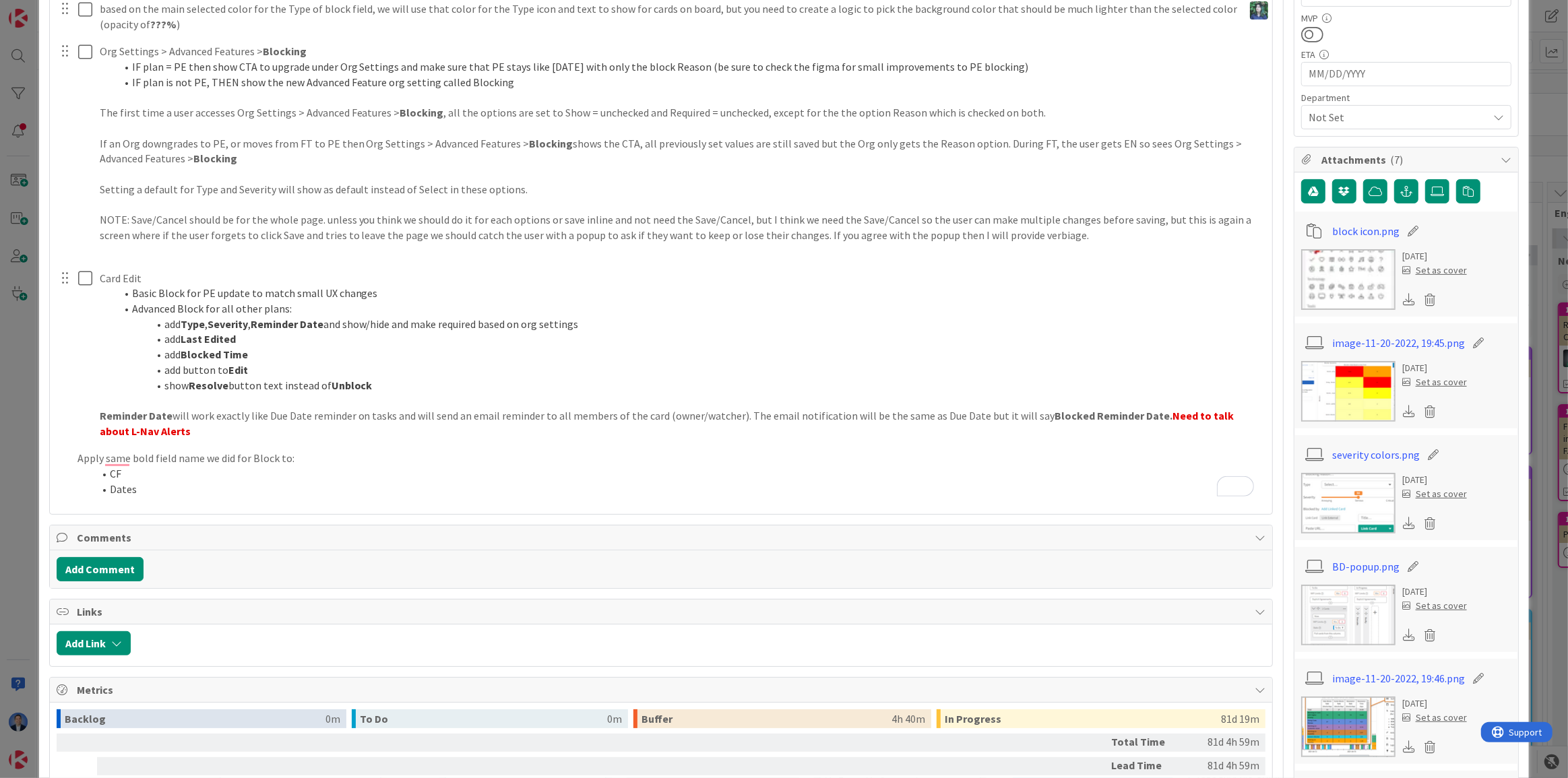
click at [1418, 156] on span "Attachments ( 7 )" at bounding box center [1407, 160] width 173 height 16
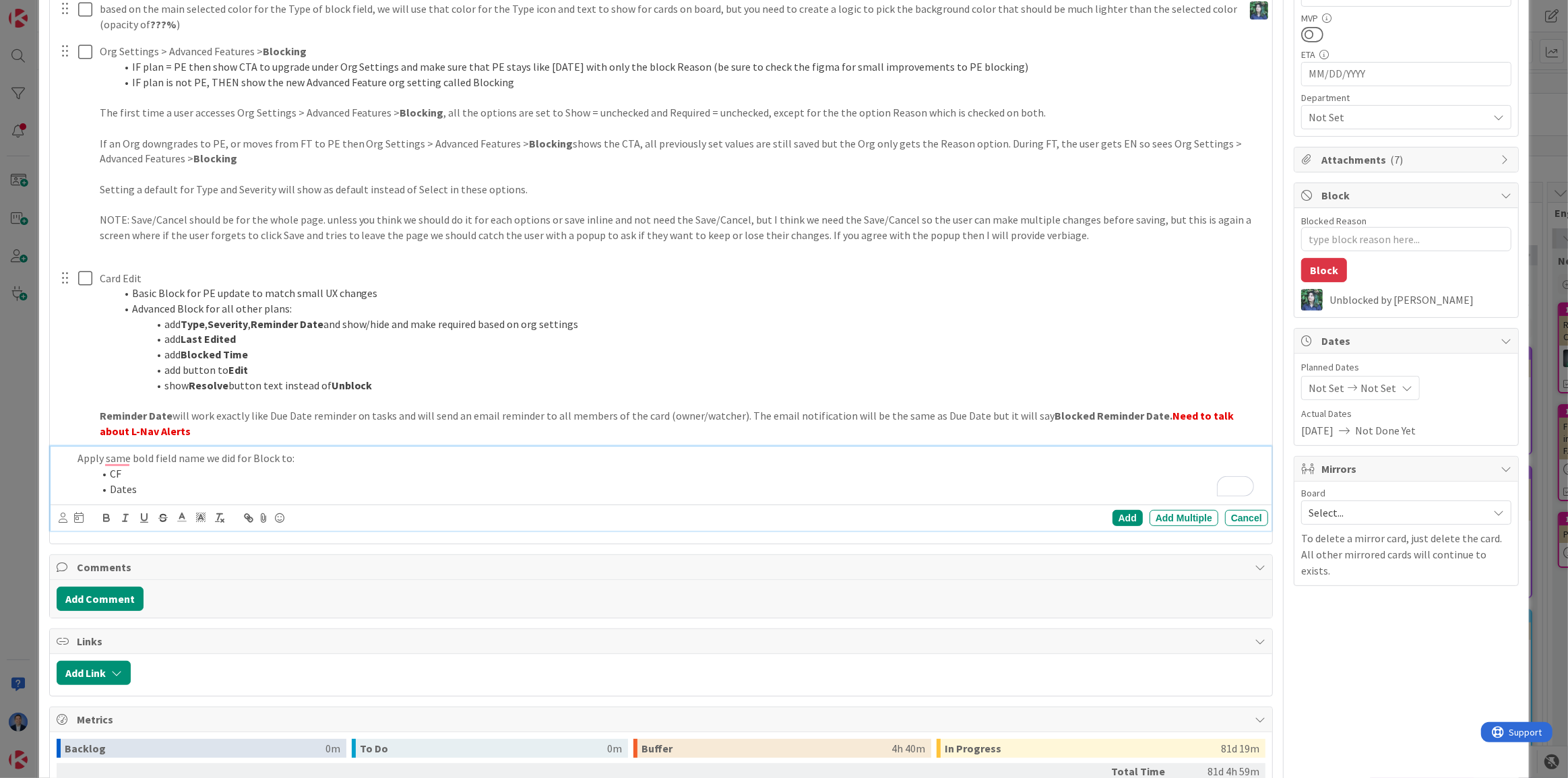
click at [165, 488] on li "Dates" at bounding box center [678, 489] width 1169 height 16
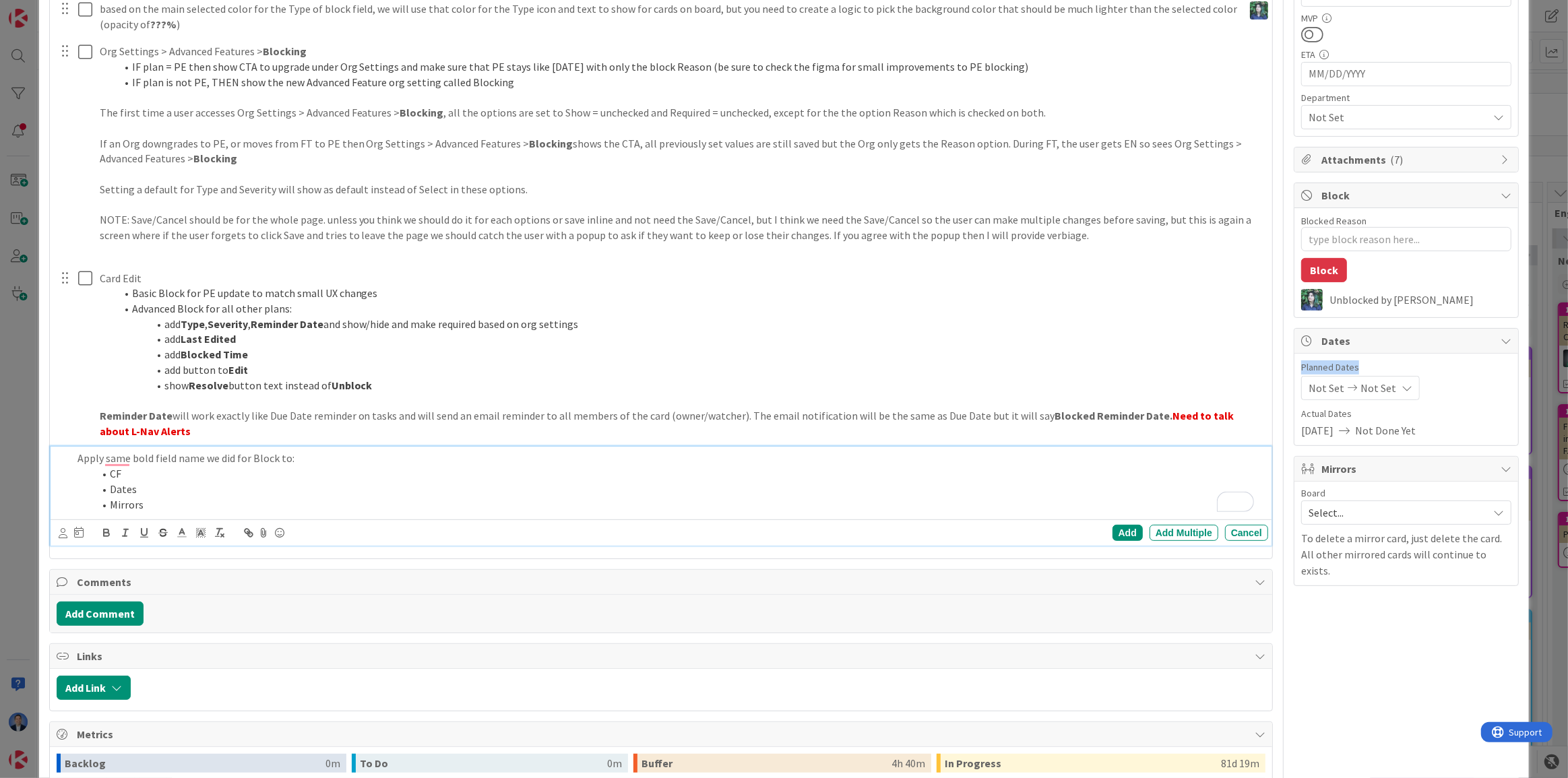
drag, startPoint x: 1330, startPoint y: 368, endPoint x: 1284, endPoint y: 362, distance: 46.4
click at [1284, 362] on div "Title 56 / 128 Blocking: add Advanced Feature called Advanced Blocking Descript…" at bounding box center [784, 497] width 1469 height 1624
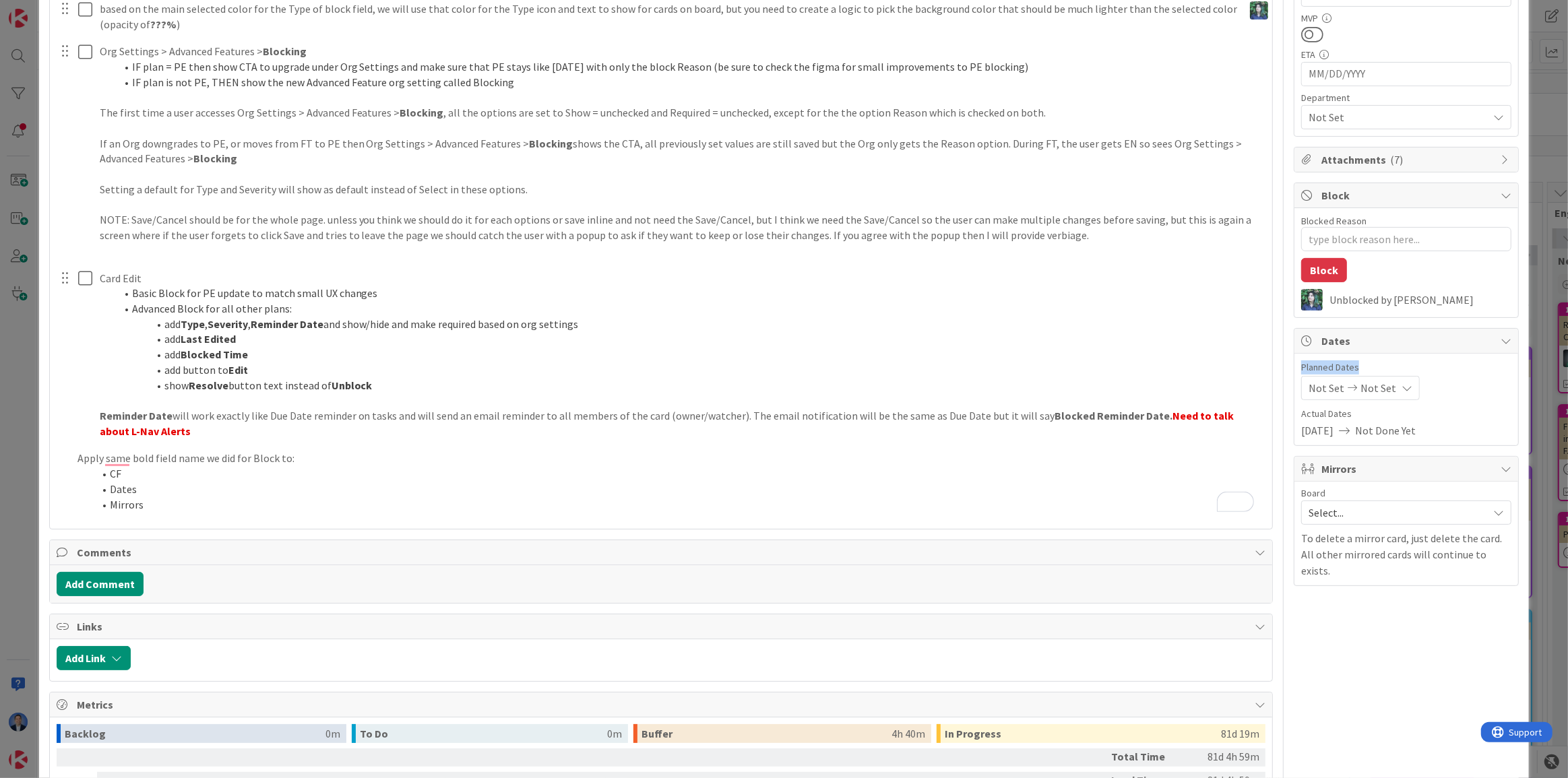
copy span "Planned Dates"
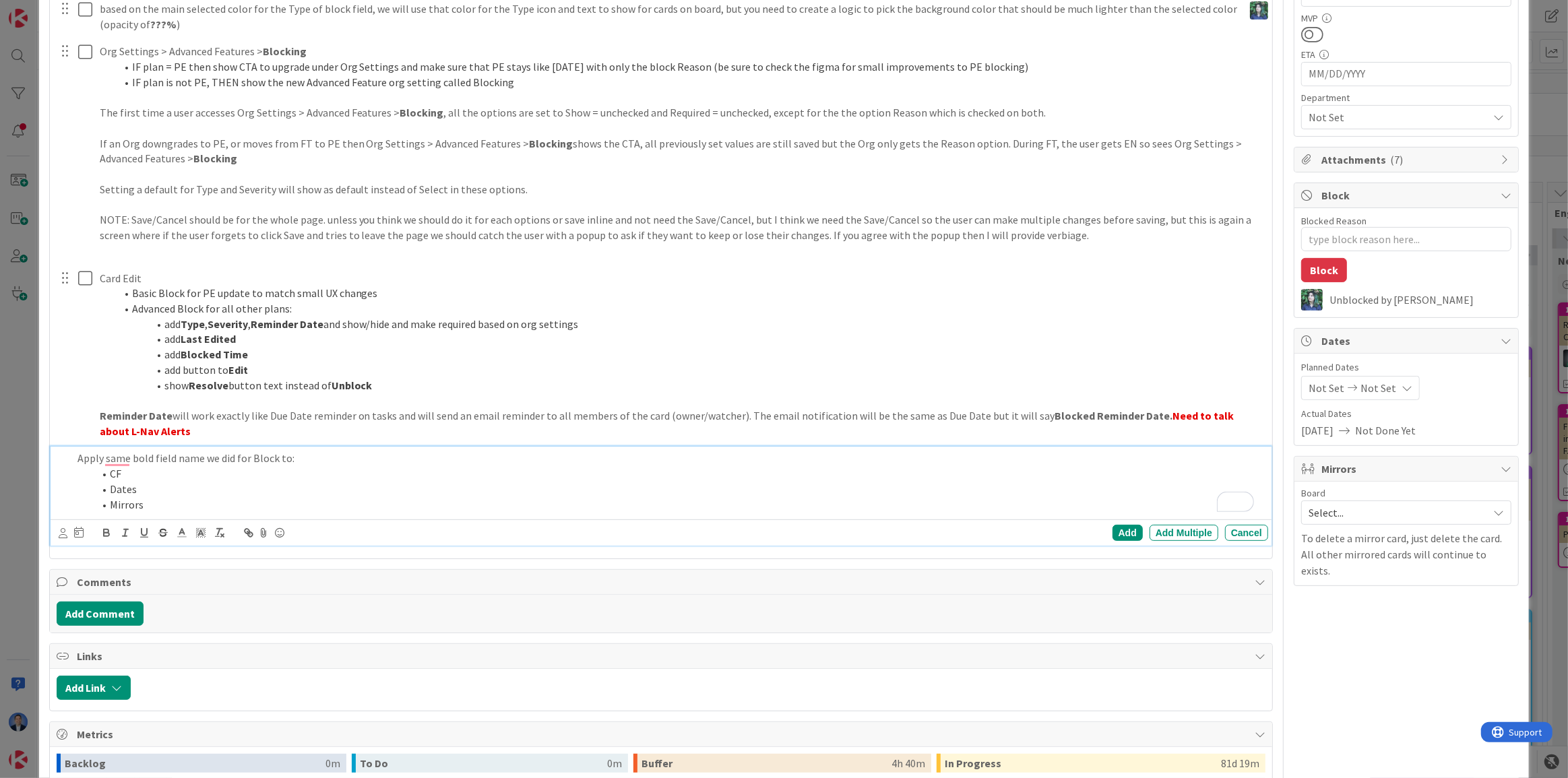
click at [150, 485] on li "Dates" at bounding box center [678, 489] width 1169 height 16
drag, startPoint x: 1341, startPoint y: 412, endPoint x: 1292, endPoint y: 412, distance: 49.0
click at [1301, 412] on span "Actual Dates" at bounding box center [1406, 414] width 210 height 14
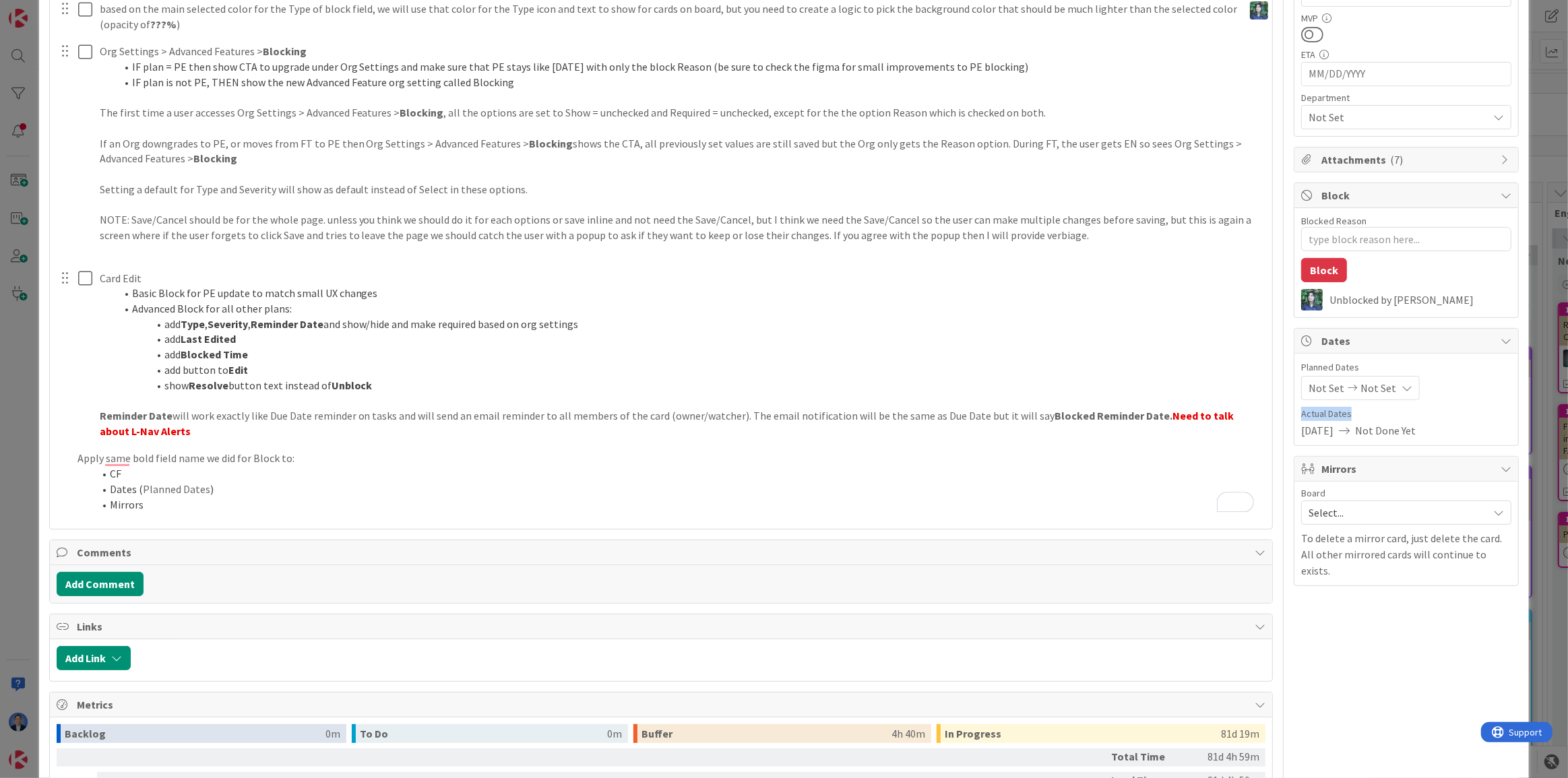
copy span "Actual Dates"
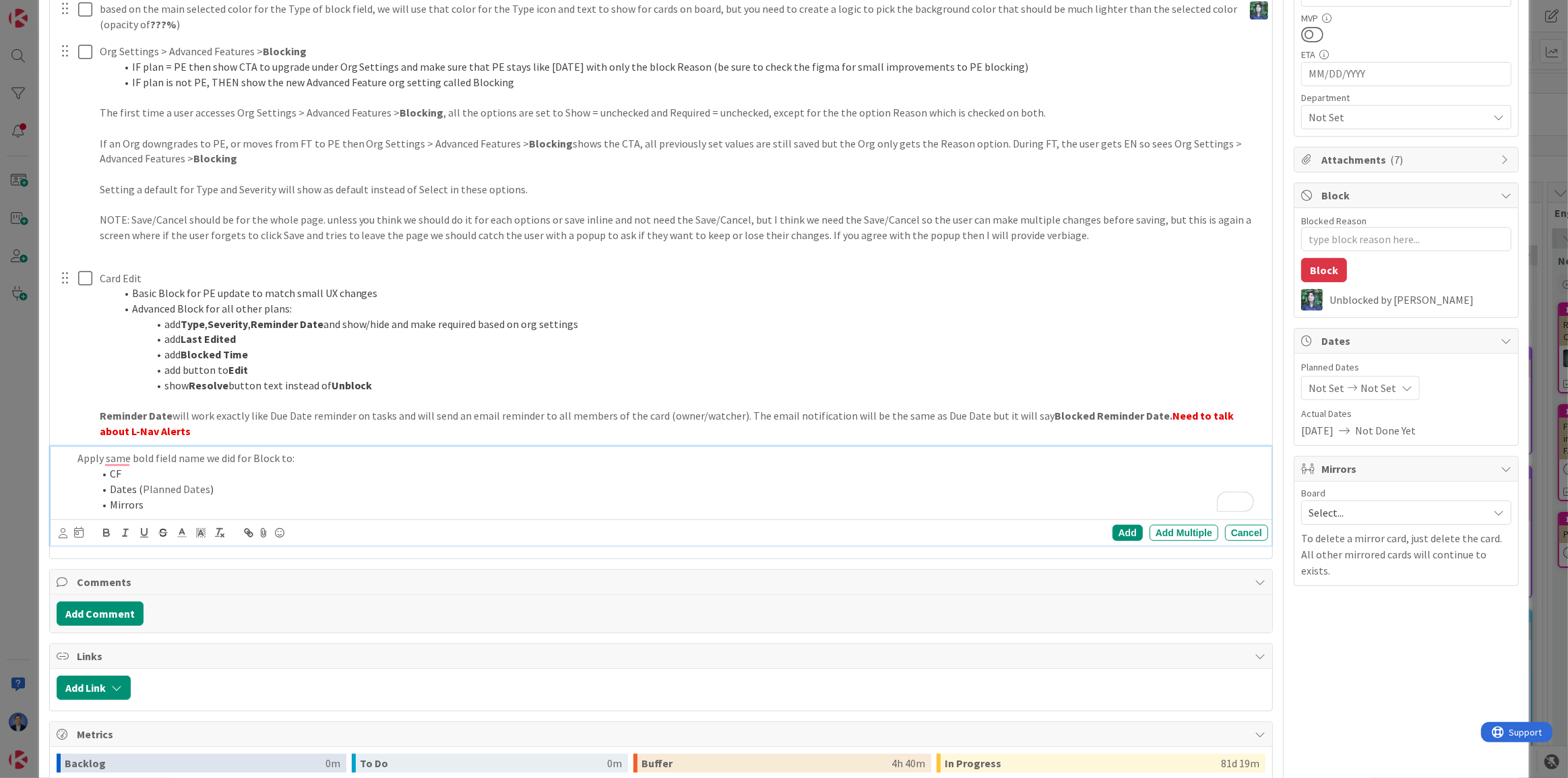
click at [205, 489] on li "Dates ( Planned Dates )" at bounding box center [678, 489] width 1169 height 16
drag, startPoint x: 1334, startPoint y: 491, endPoint x: 1293, endPoint y: 492, distance: 41.0
click at [1301, 492] on div "Board" at bounding box center [1406, 493] width 210 height 9
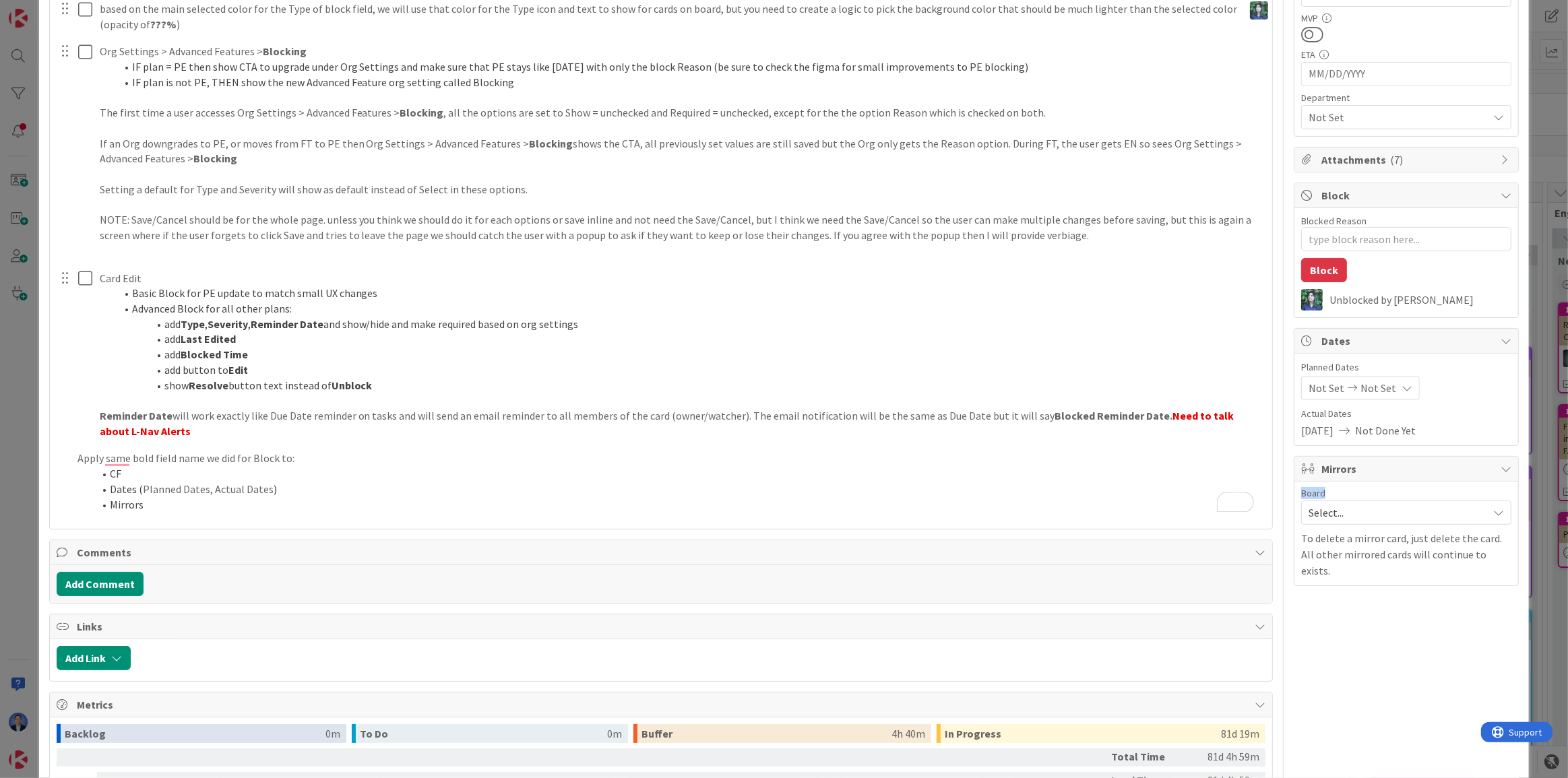
copy span "Board"
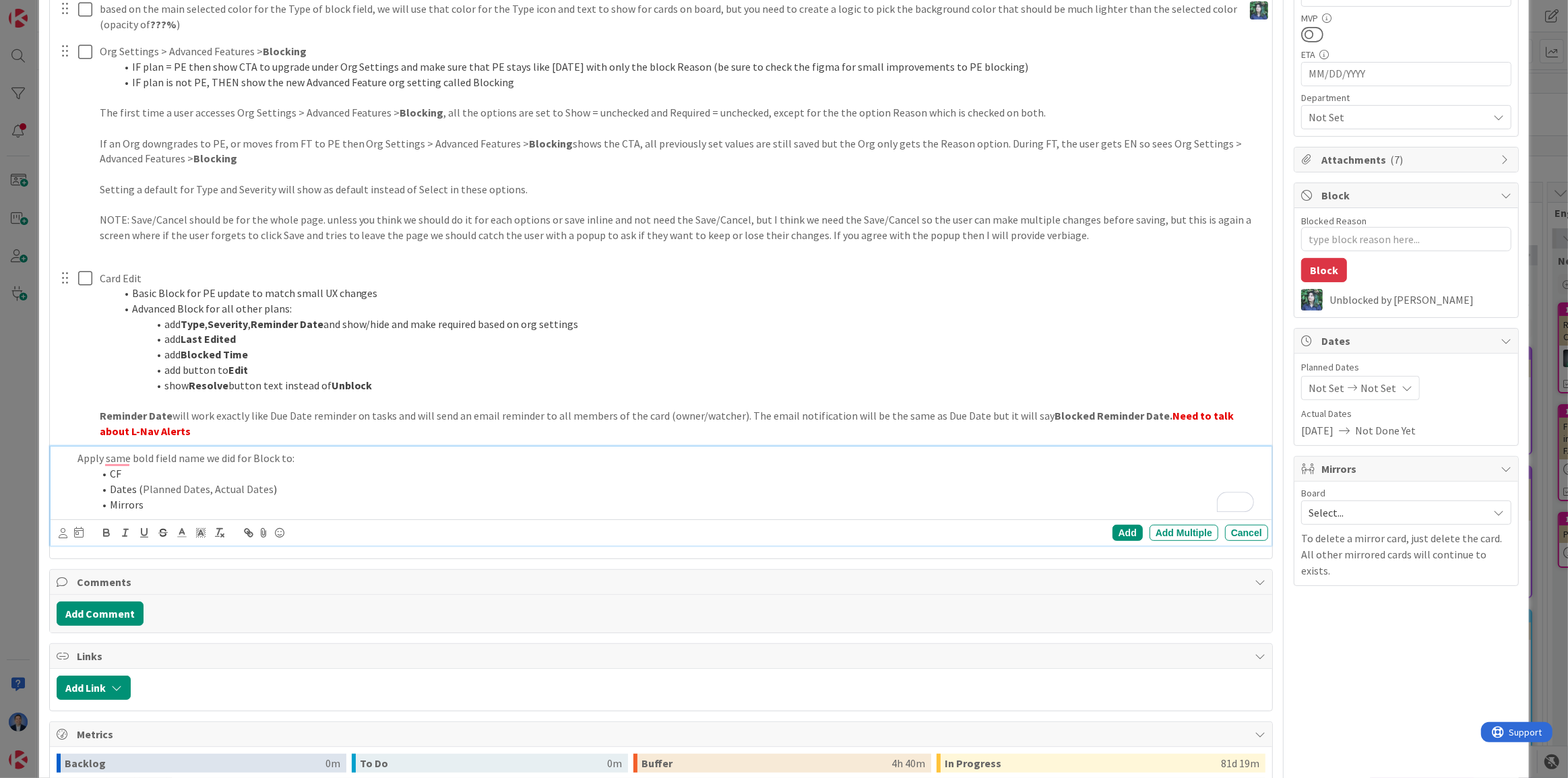
click at [155, 500] on li "Mirrors" at bounding box center [678, 504] width 1169 height 16
click at [1340, 511] on span "Select..." at bounding box center [1395, 513] width 173 height 19
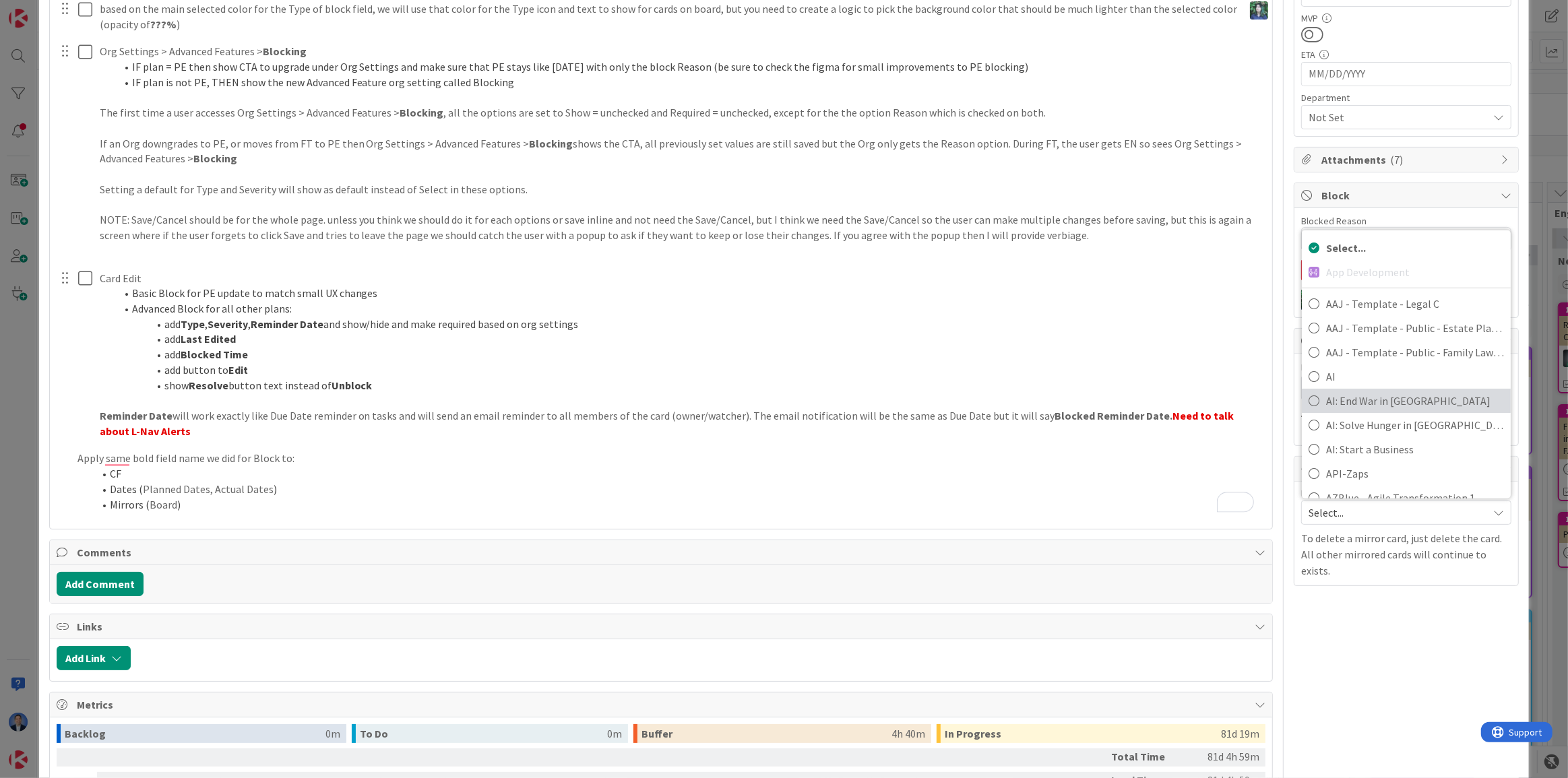
click at [1360, 391] on span "AI: End War in [GEOGRAPHIC_DATA]" at bounding box center [1415, 401] width 178 height 20
click at [1360, 391] on span "Not Set" at bounding box center [1378, 388] width 36 height 16
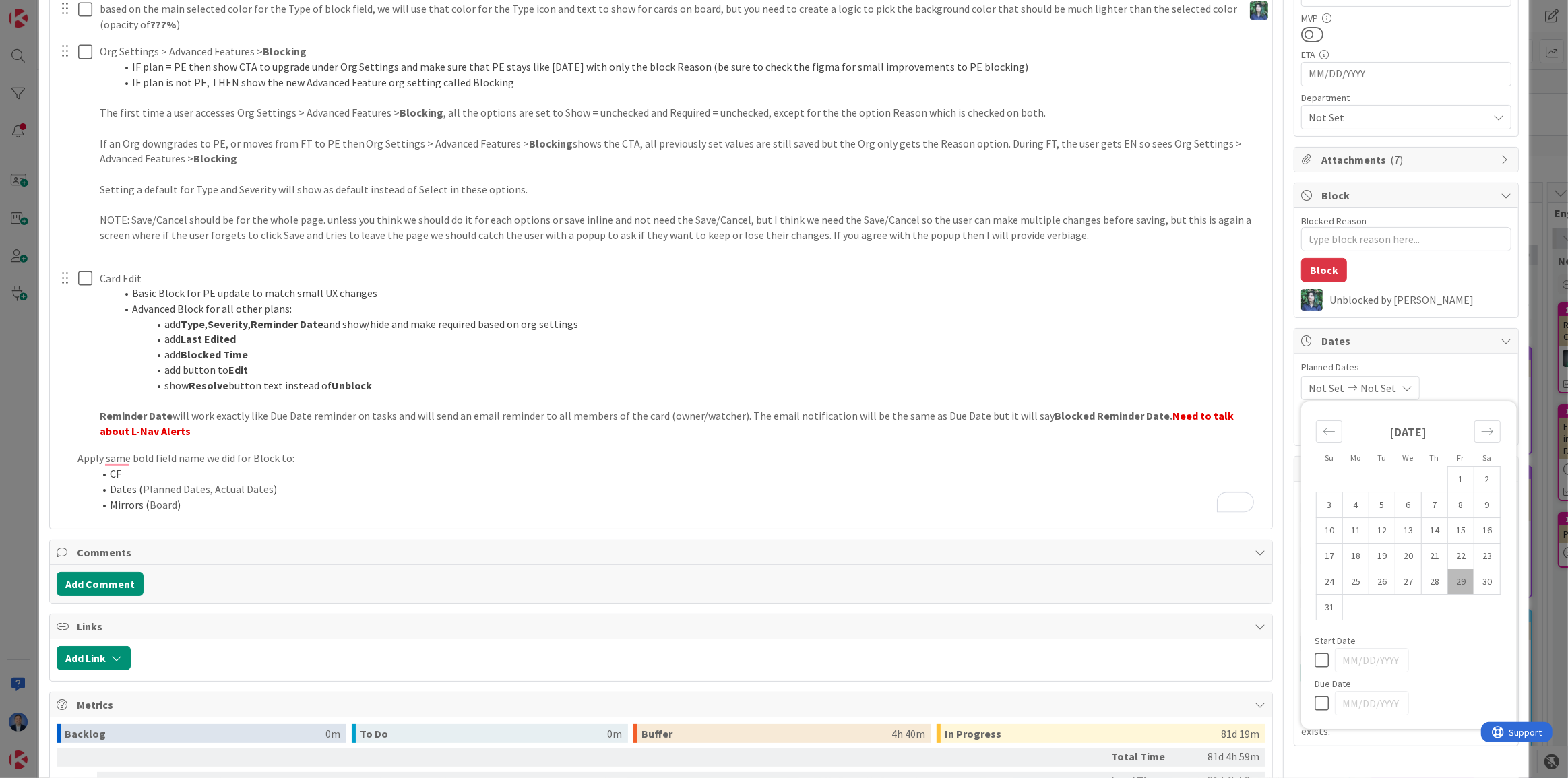
click at [1435, 376] on div "Not Set Not Set Su Mo Tu We Th Fr Sa [DATE] 1 2 3 4 5 6 7 8 9 10 11 12 13 14 15…" at bounding box center [1406, 388] width 210 height 24
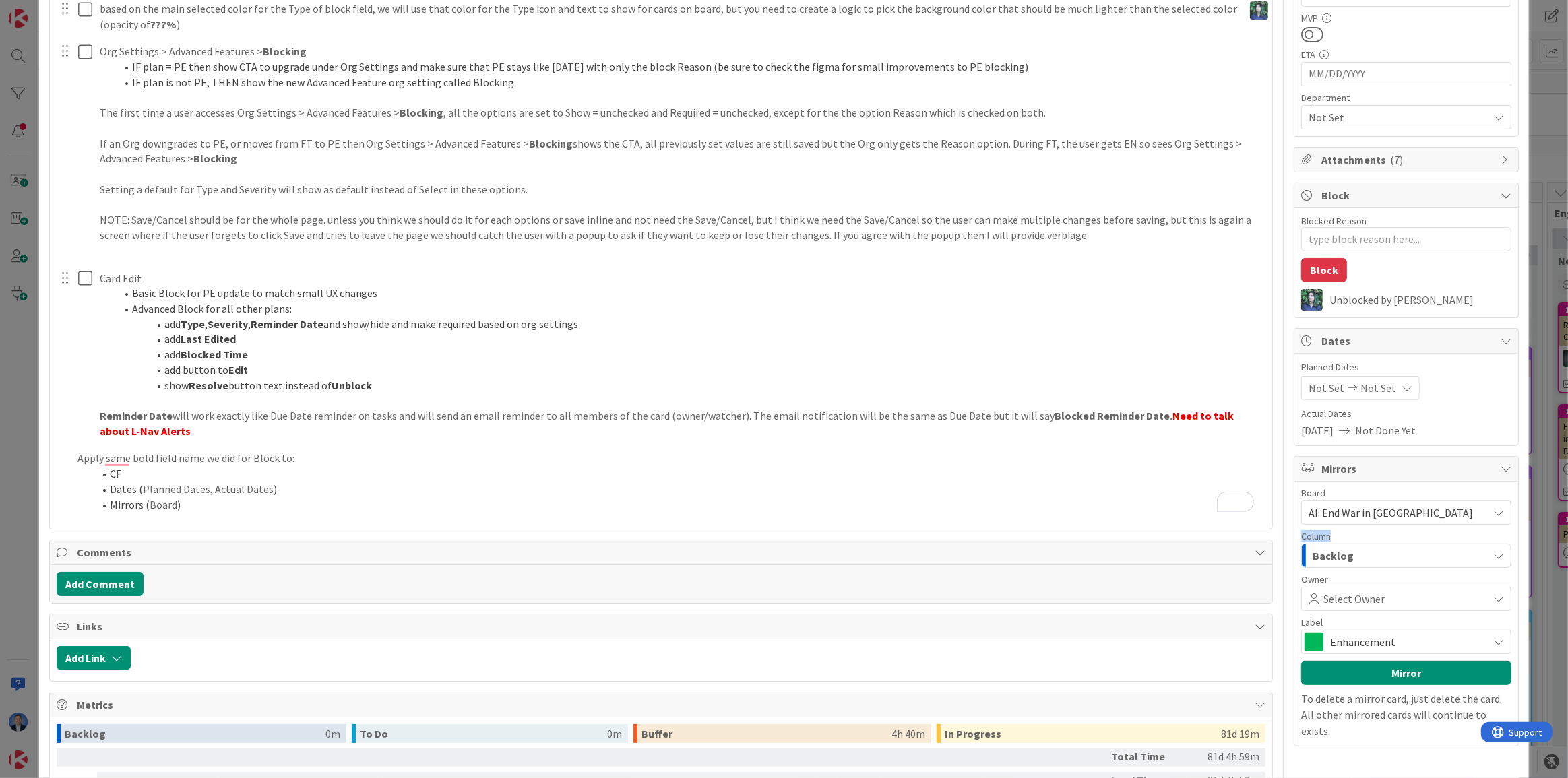
click at [1301, 538] on div "Column" at bounding box center [1406, 536] width 210 height 9
copy span "Column"
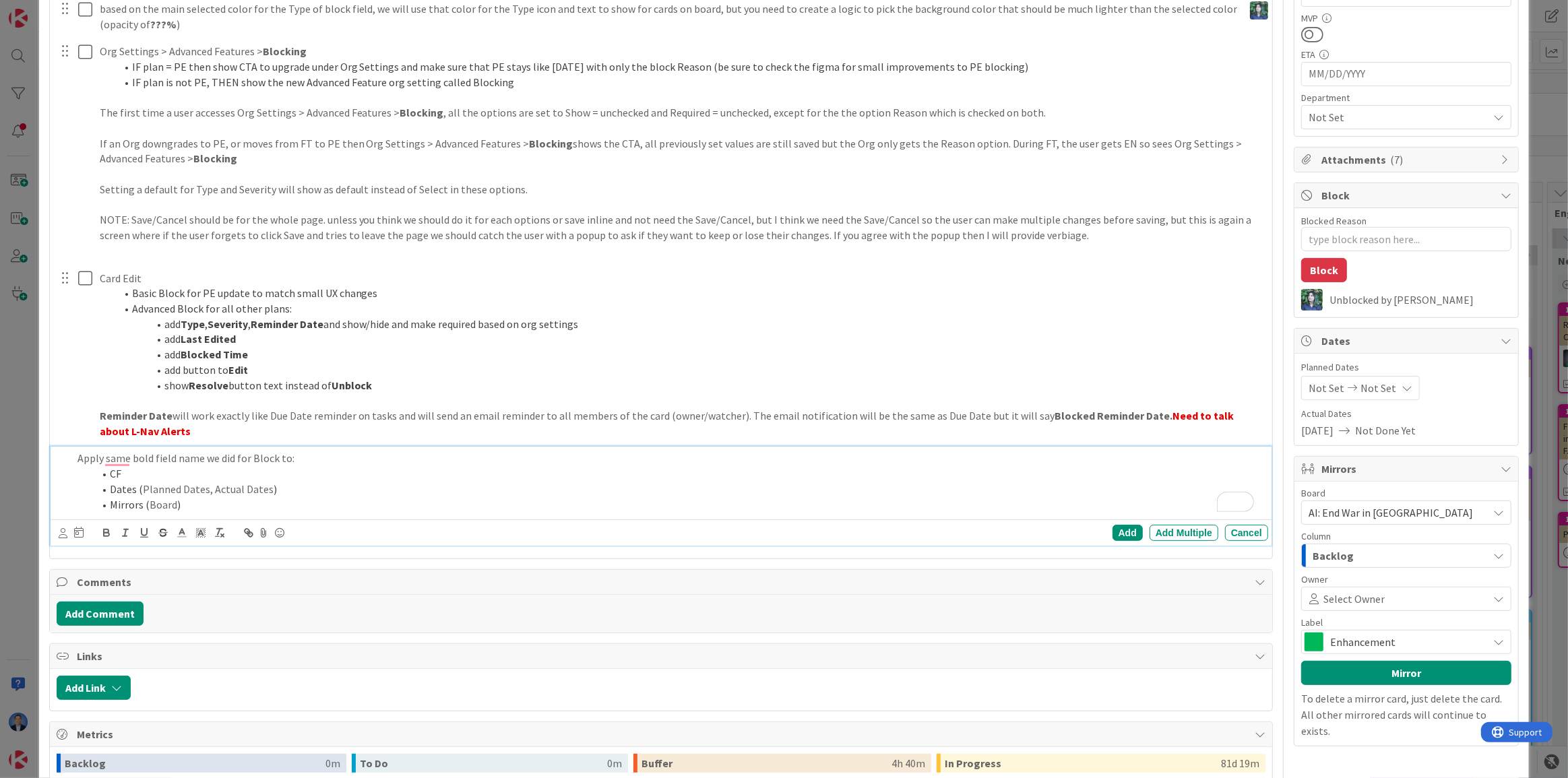
click at [175, 505] on li "Mirrors ( Board )" at bounding box center [678, 504] width 1169 height 16
click at [1301, 574] on span "Owner" at bounding box center [1315, 579] width 27 height 9
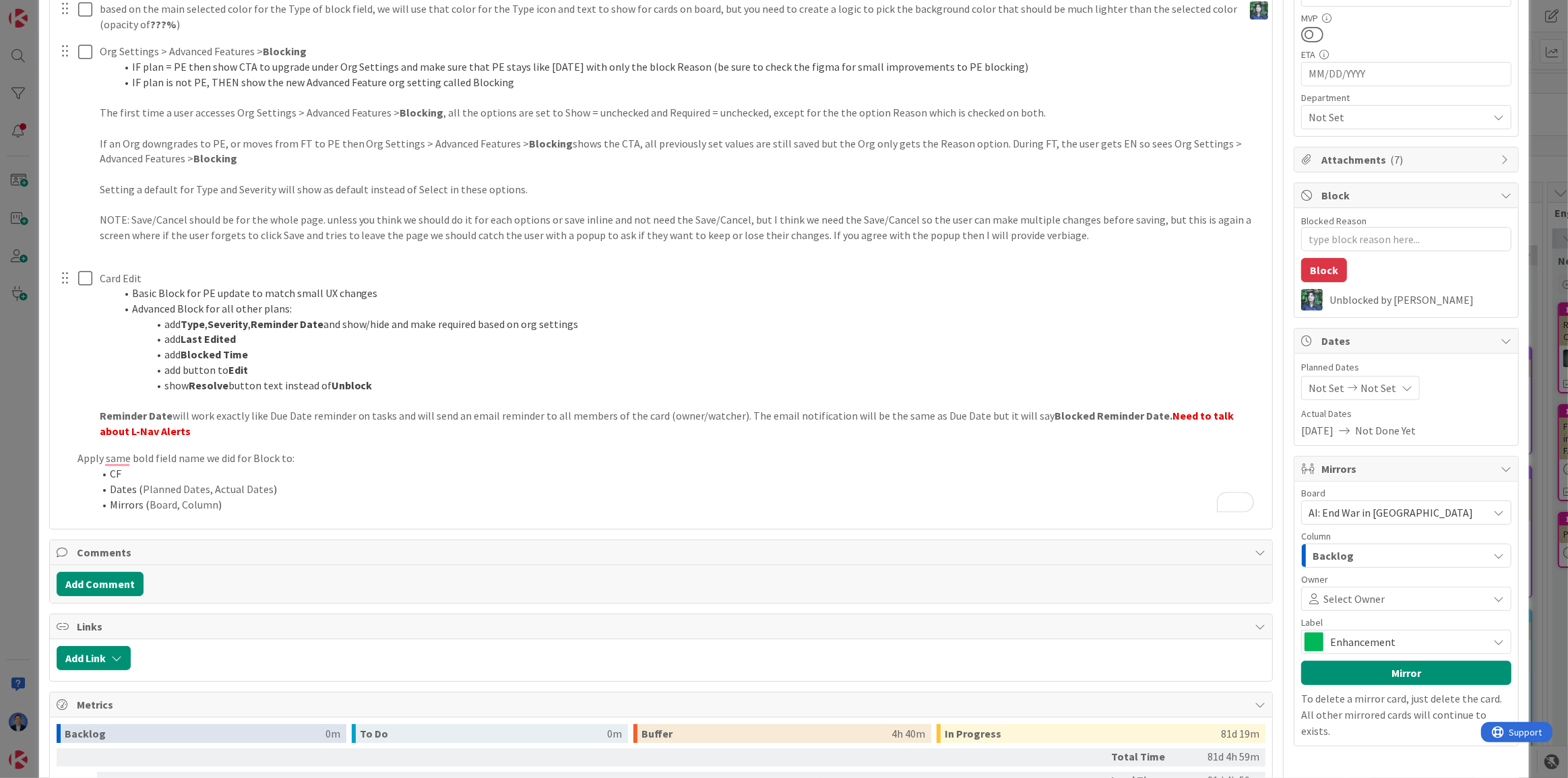
click at [1314, 578] on span "Owner" at bounding box center [1315, 579] width 27 height 9
copy span "Owner"
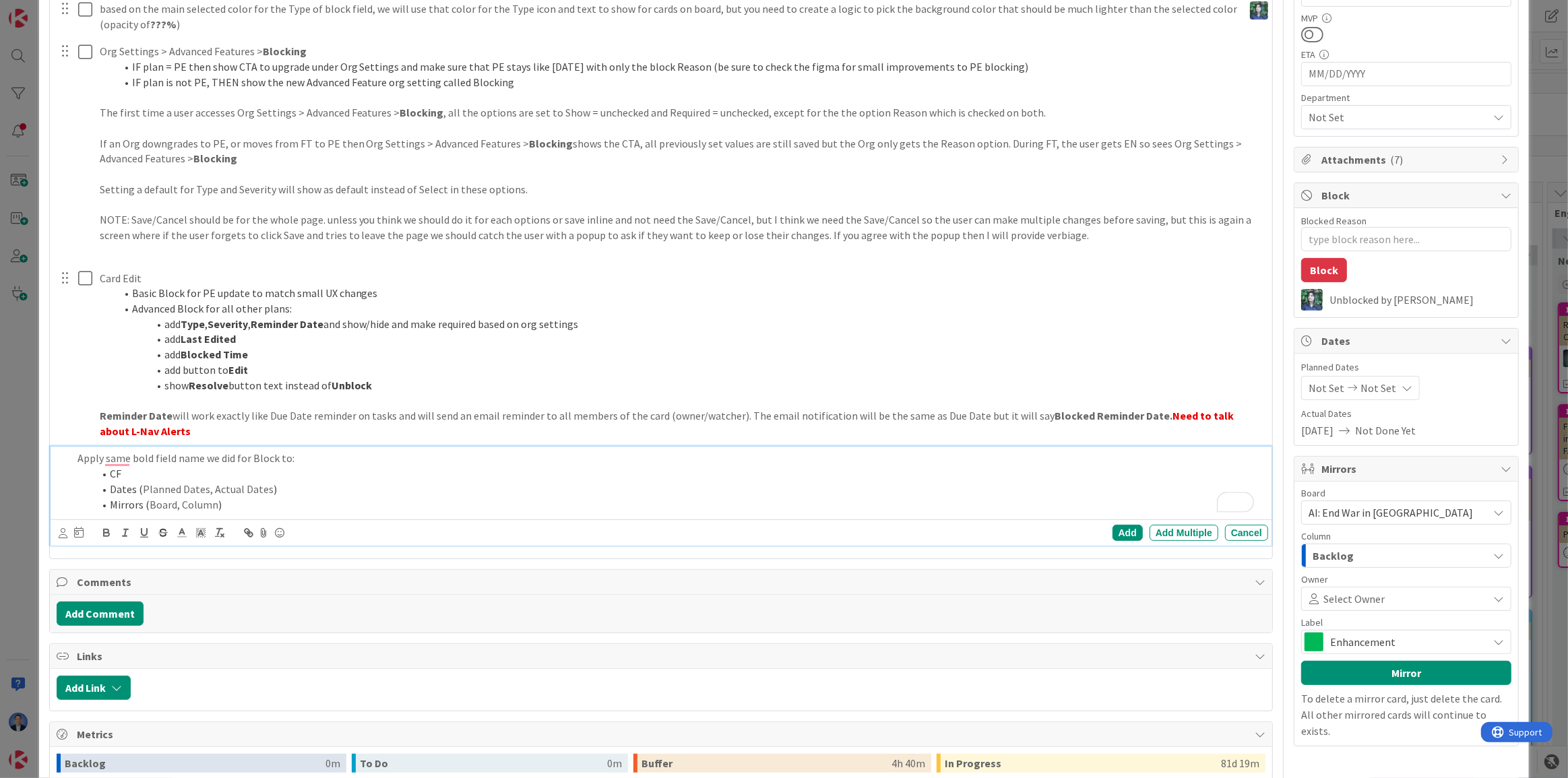
click at [213, 503] on span "Board, Column" at bounding box center [184, 504] width 68 height 14
click at [1302, 618] on span "Label" at bounding box center [1312, 622] width 22 height 9
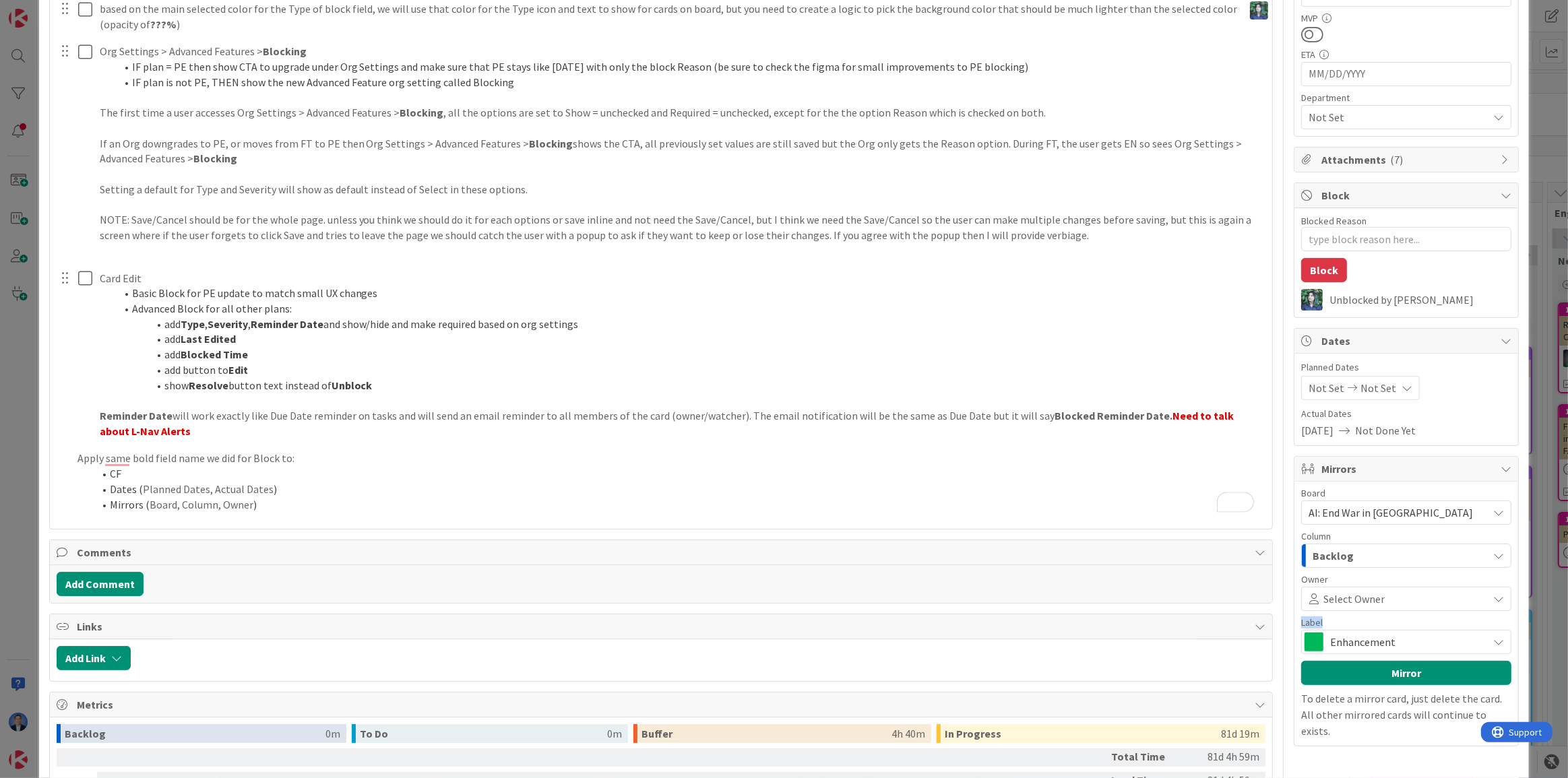
click at [1302, 618] on span "Label" at bounding box center [1312, 622] width 22 height 9
copy span "Label"
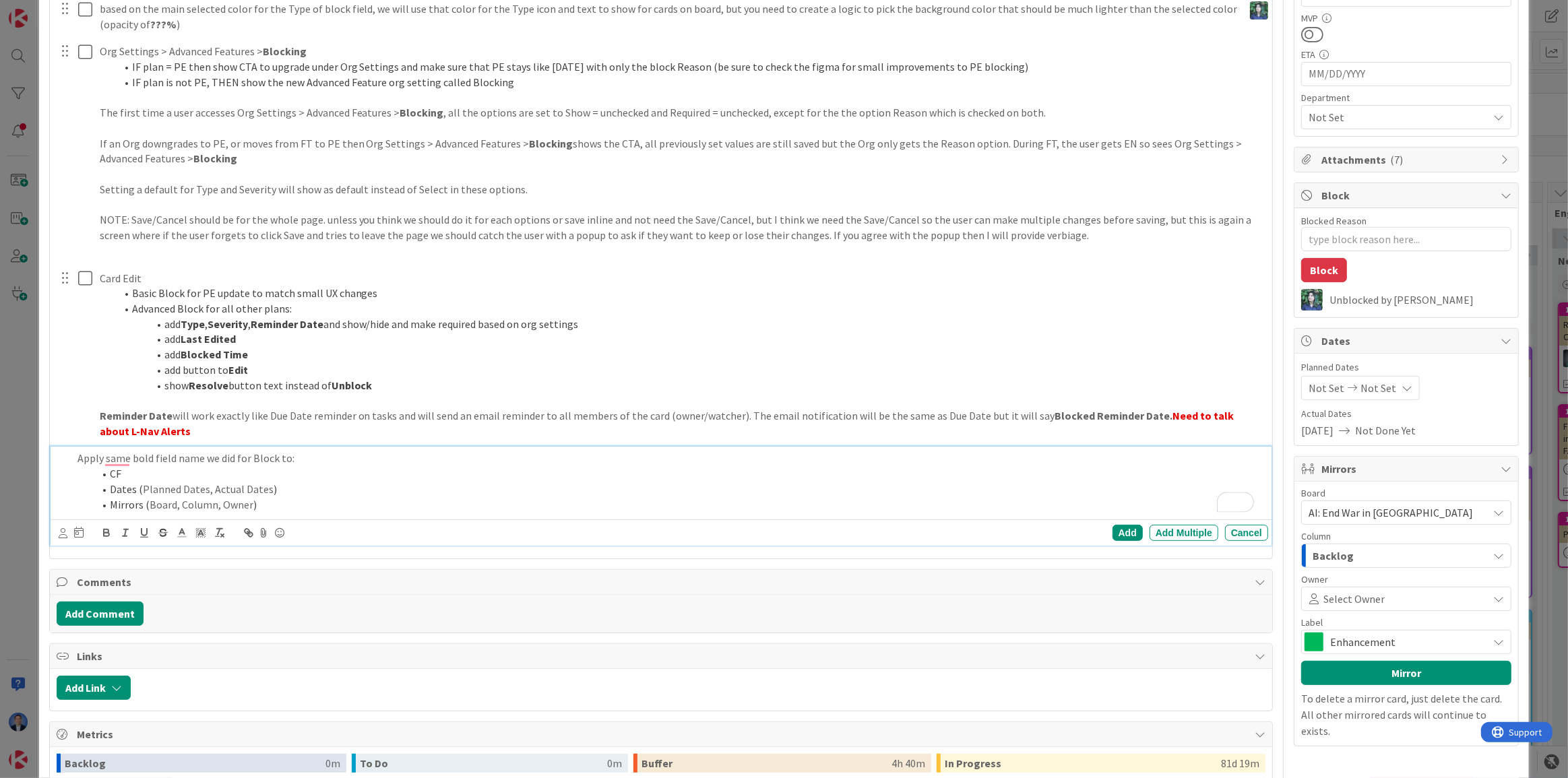
click at [249, 502] on span "Board, Column, Owner" at bounding box center [201, 504] width 104 height 14
click at [109, 474] on li "CF" at bounding box center [678, 473] width 1169 height 16
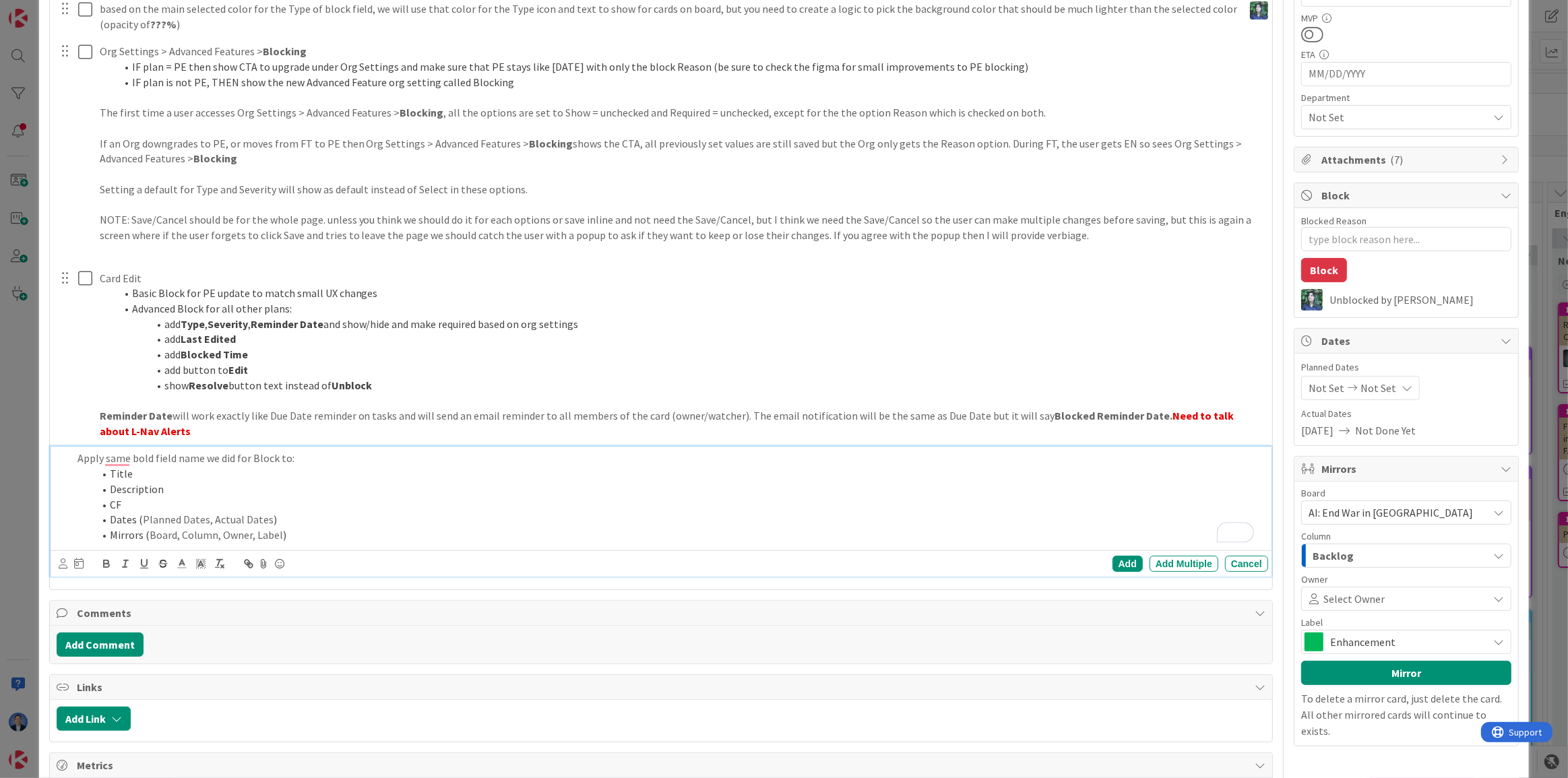
click at [154, 498] on li "CF" at bounding box center [678, 504] width 1169 height 16
click at [270, 452] on p "Apply the same bold field name we did for Block to:" at bounding box center [670, 458] width 1185 height 16
click at [302, 451] on p "Apply the same bold field name we did for Block to:" at bounding box center [670, 458] width 1185 height 16
click at [218, 458] on p "Apply the same bold field name we did for Block to:" at bounding box center [670, 458] width 1185 height 16
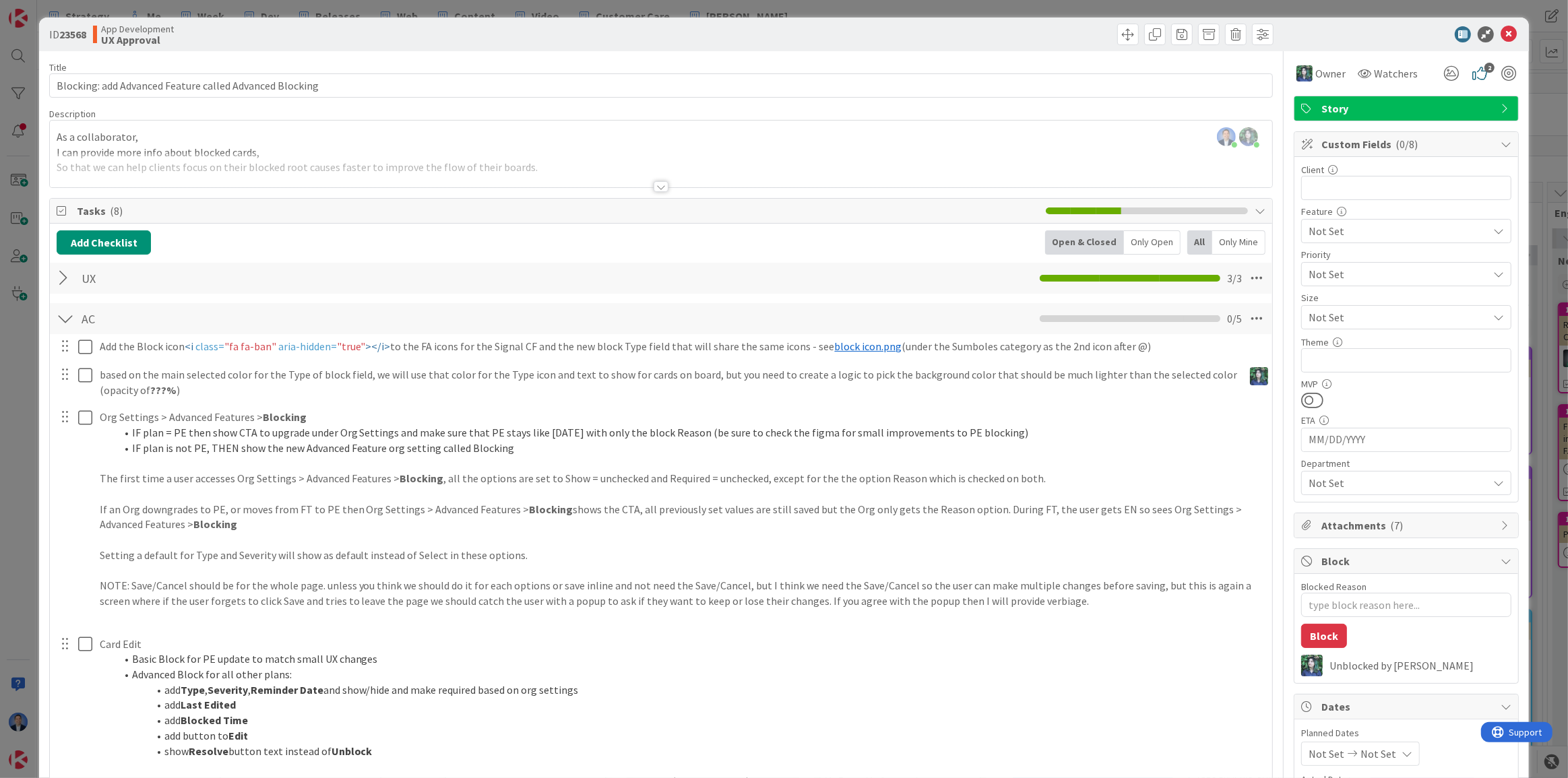
scroll to position [0, 0]
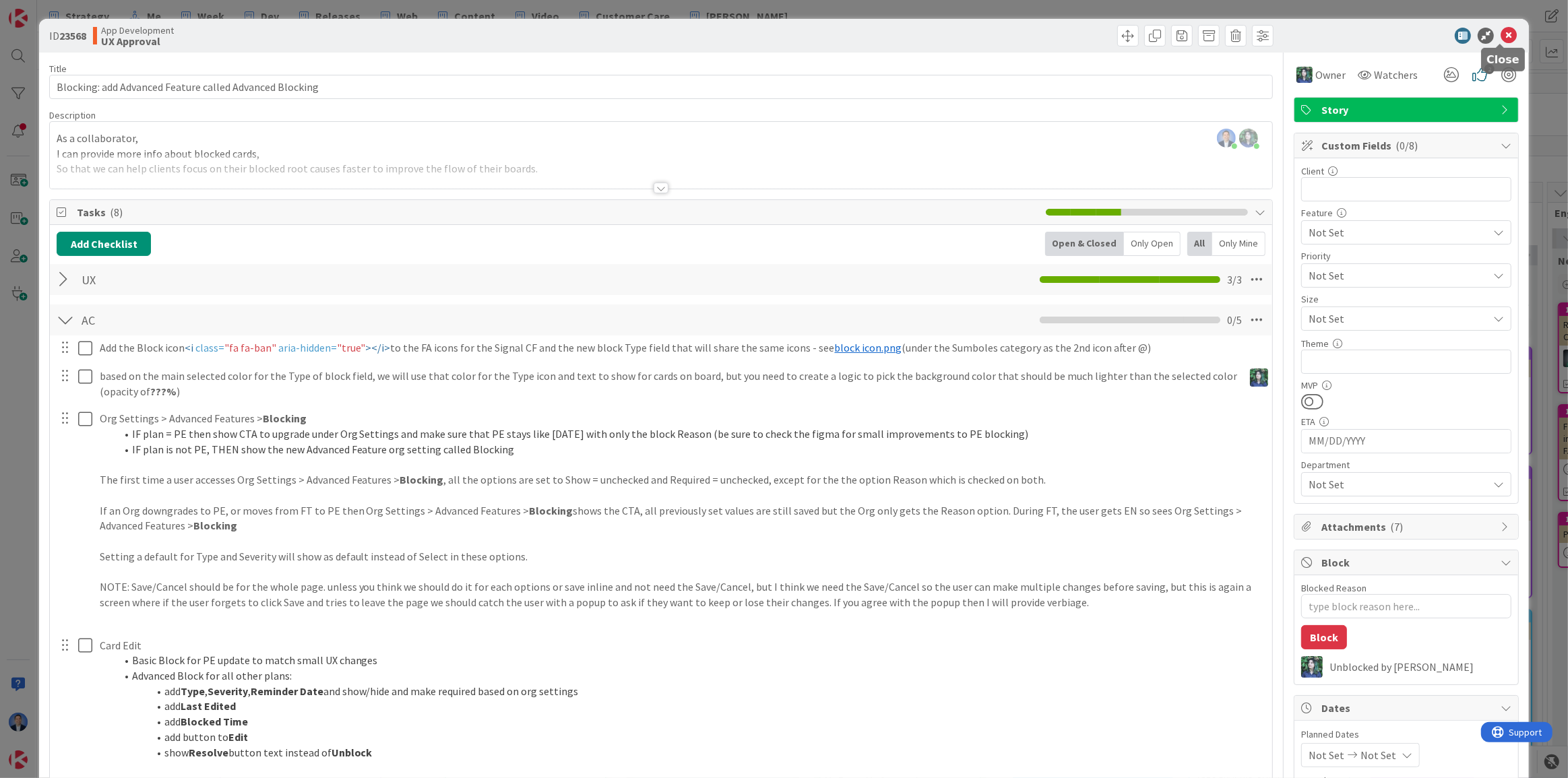
click at [1502, 35] on icon at bounding box center [1508, 36] width 16 height 16
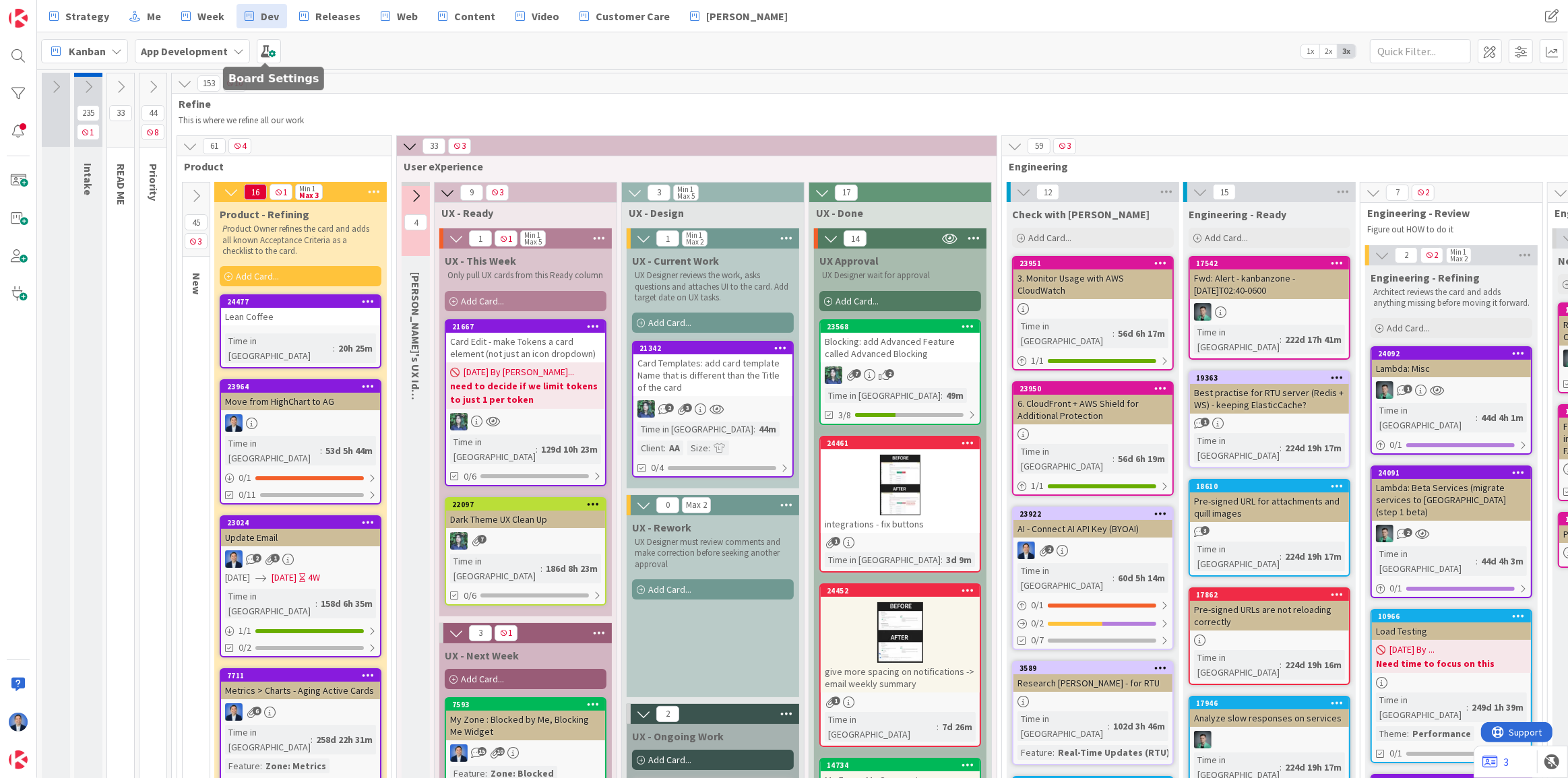
click at [263, 50] on span at bounding box center [269, 51] width 24 height 24
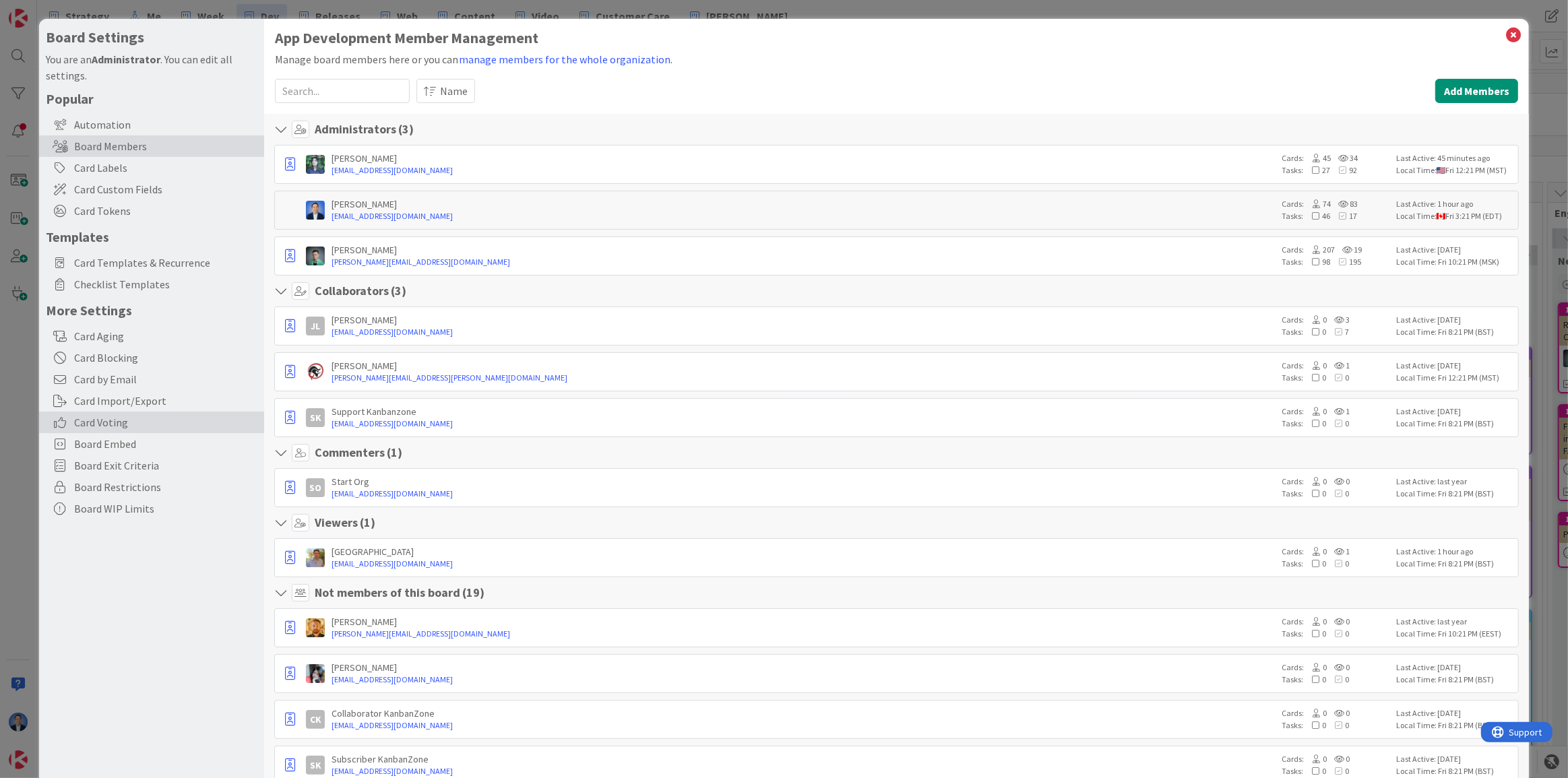
click at [110, 424] on span "Card Voting" at bounding box center [165, 423] width 184 height 16
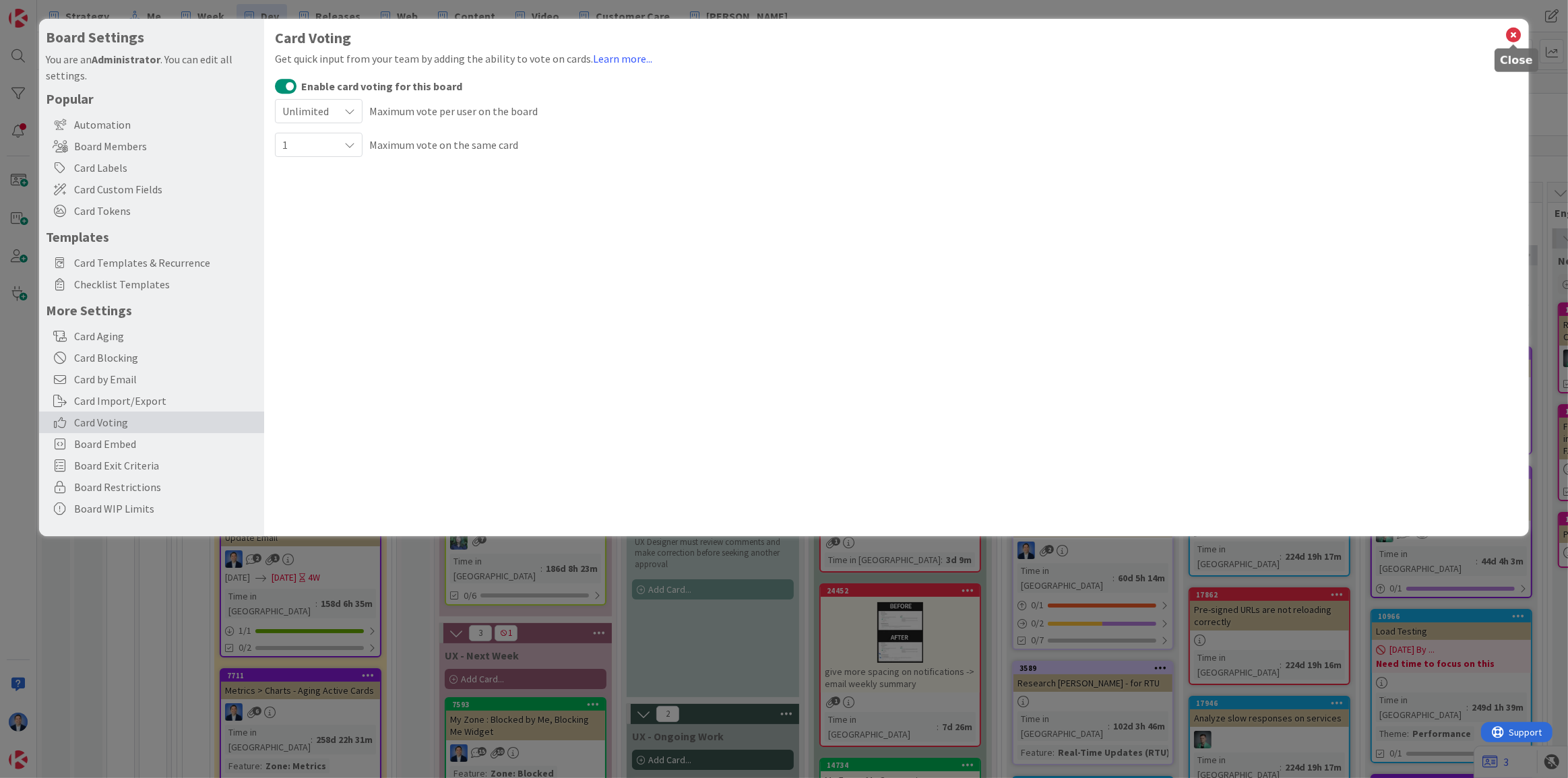
click at [1517, 31] on icon at bounding box center [1513, 35] width 18 height 19
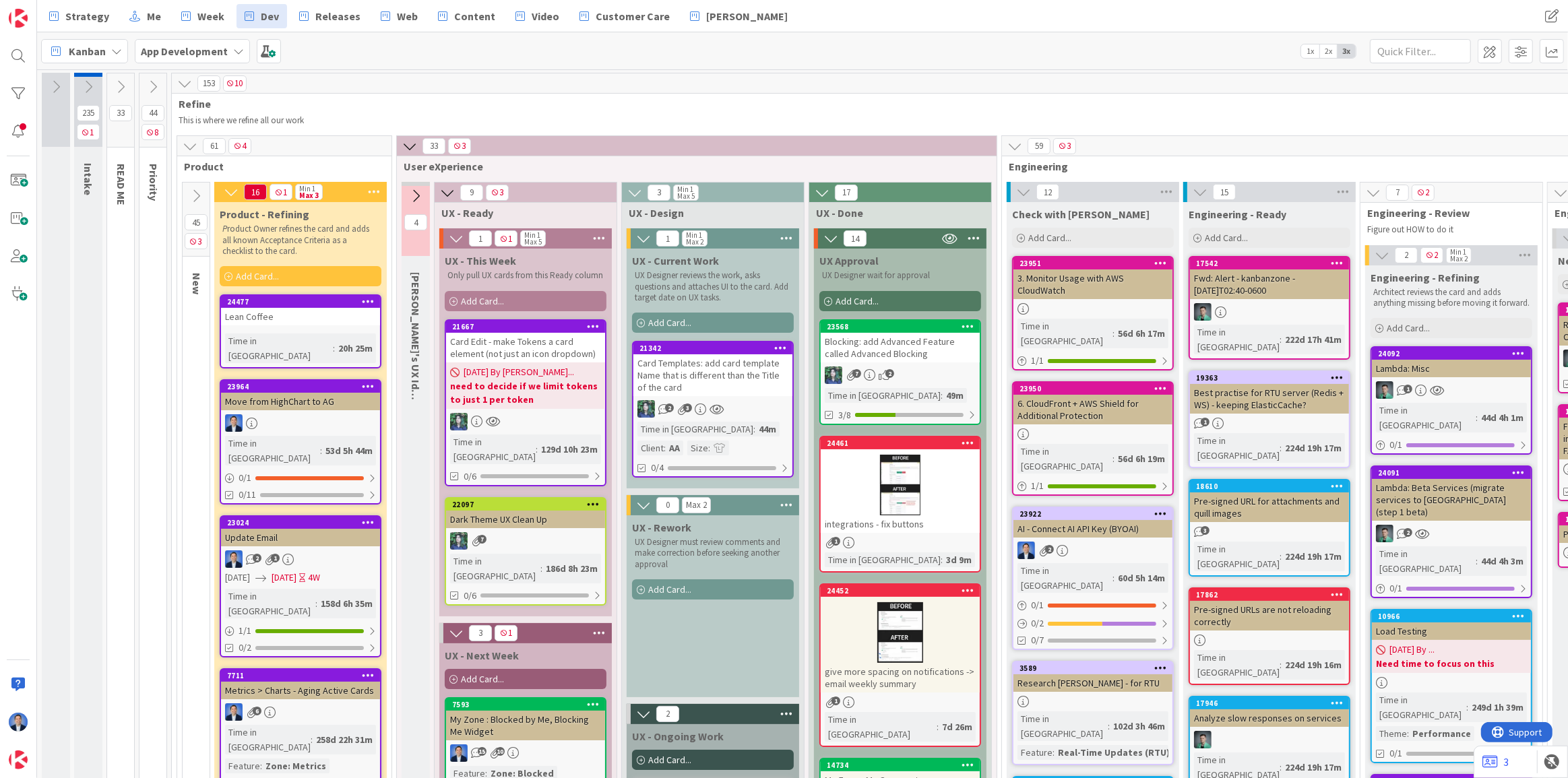
click at [725, 364] on div "Card Templates: add card template Name that is different than the Title of the …" at bounding box center [713, 375] width 159 height 42
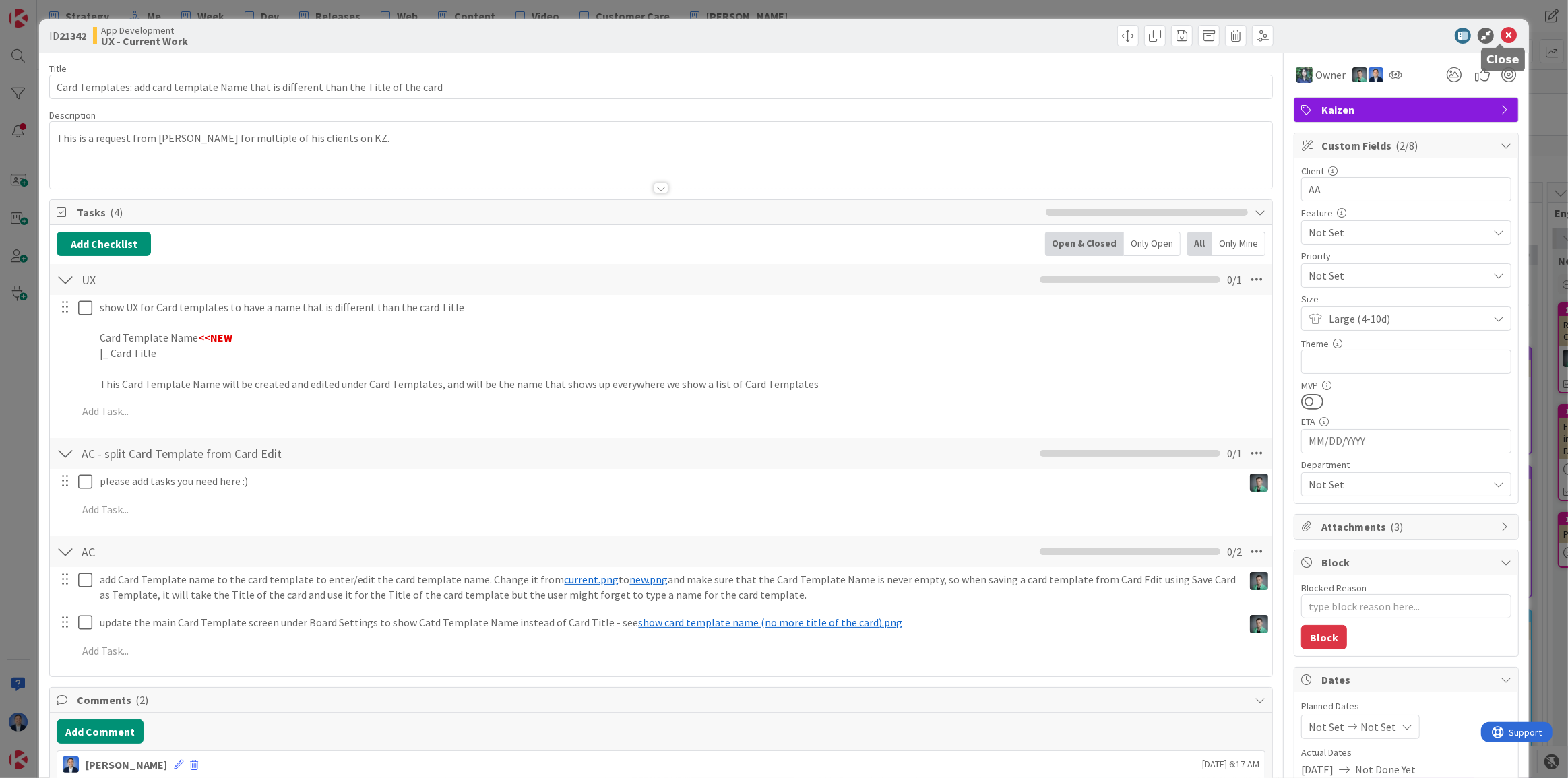
click at [1500, 36] on icon at bounding box center [1508, 36] width 16 height 16
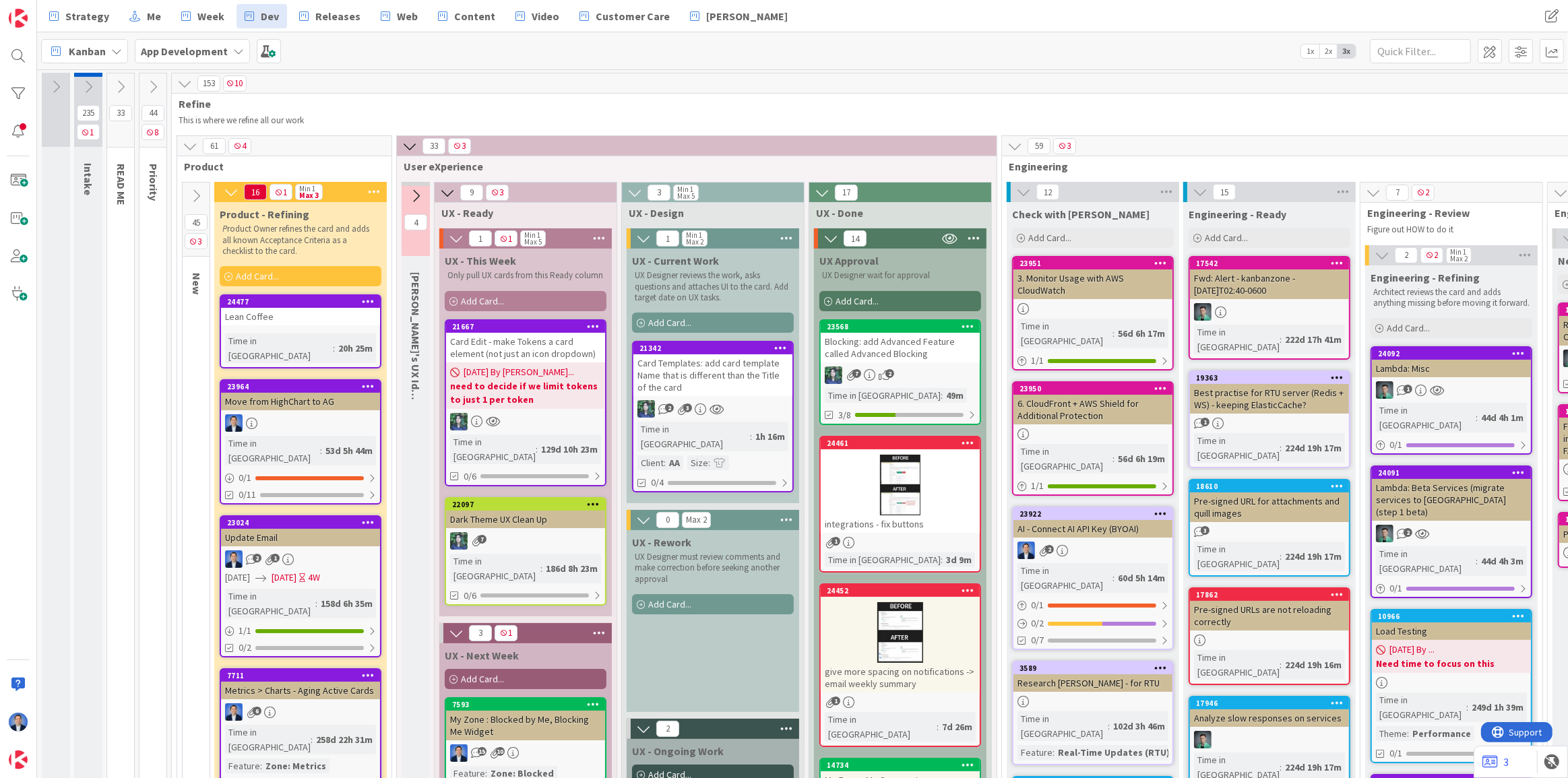
click at [764, 367] on div "Card Templates: add card template Name that is different than the Title of the …" at bounding box center [713, 375] width 159 height 42
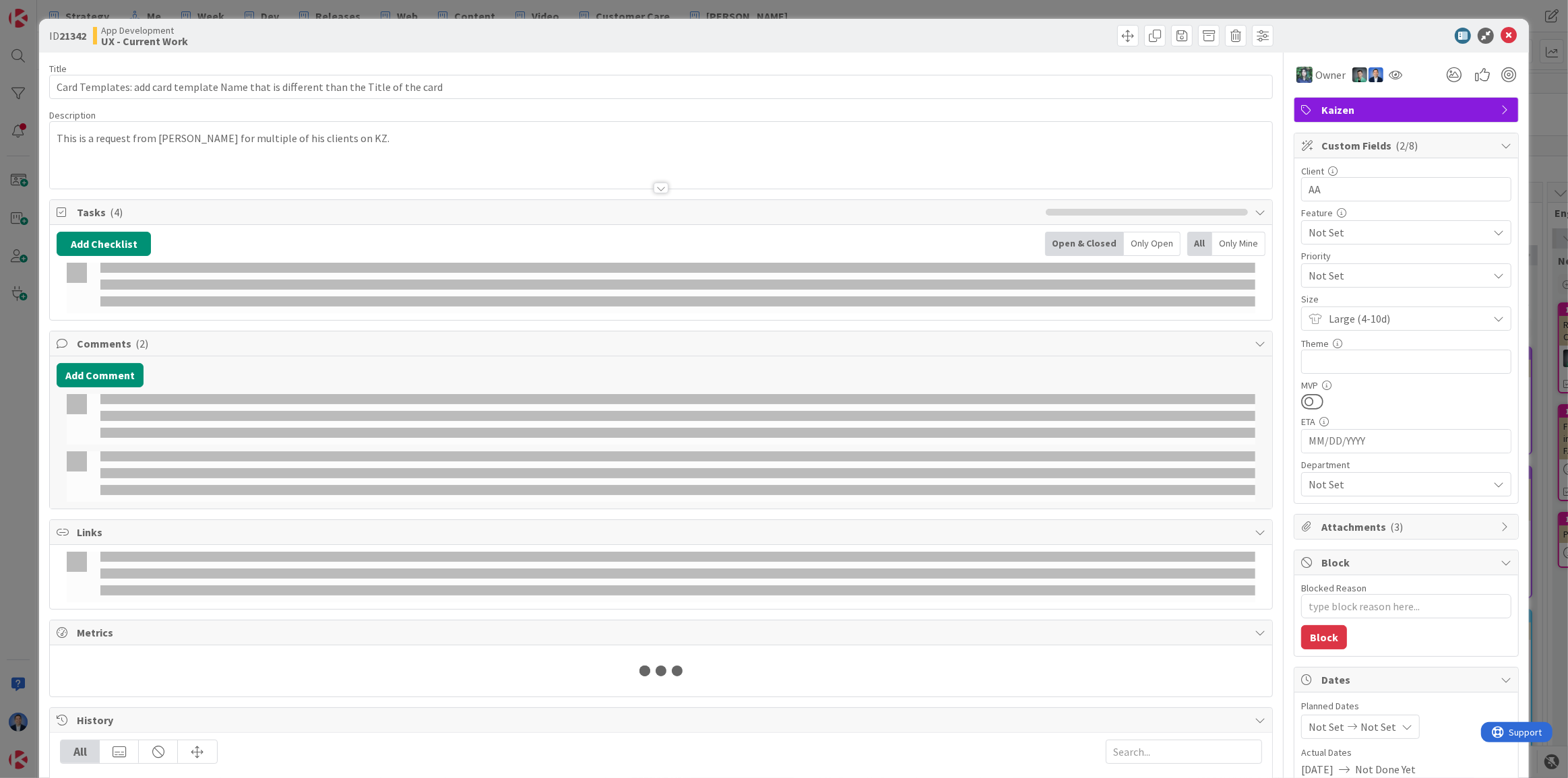
type textarea "x"
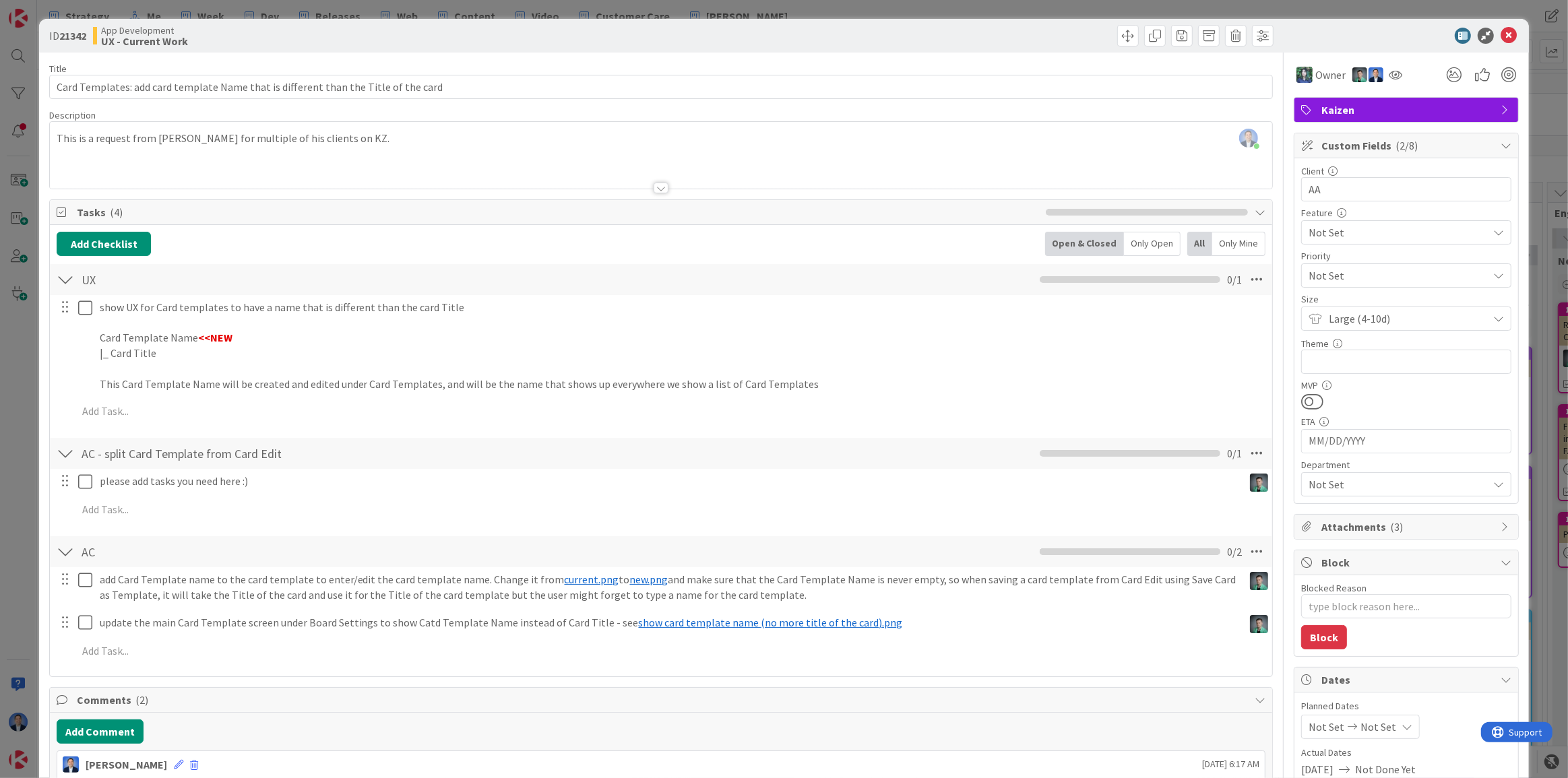
click at [54, 68] on label "Title" at bounding box center [58, 69] width 18 height 12
click at [54, 74] on input "Card Templates: add card template Name that is different than the Title of the …" at bounding box center [661, 87] width 1223 height 24
click at [54, 68] on label "Title" at bounding box center [58, 69] width 18 height 12
click at [54, 74] on input "Card Templates: add card template Name that is different than the Title of the …" at bounding box center [661, 87] width 1223 height 24
click at [1500, 31] on icon at bounding box center [1508, 36] width 16 height 16
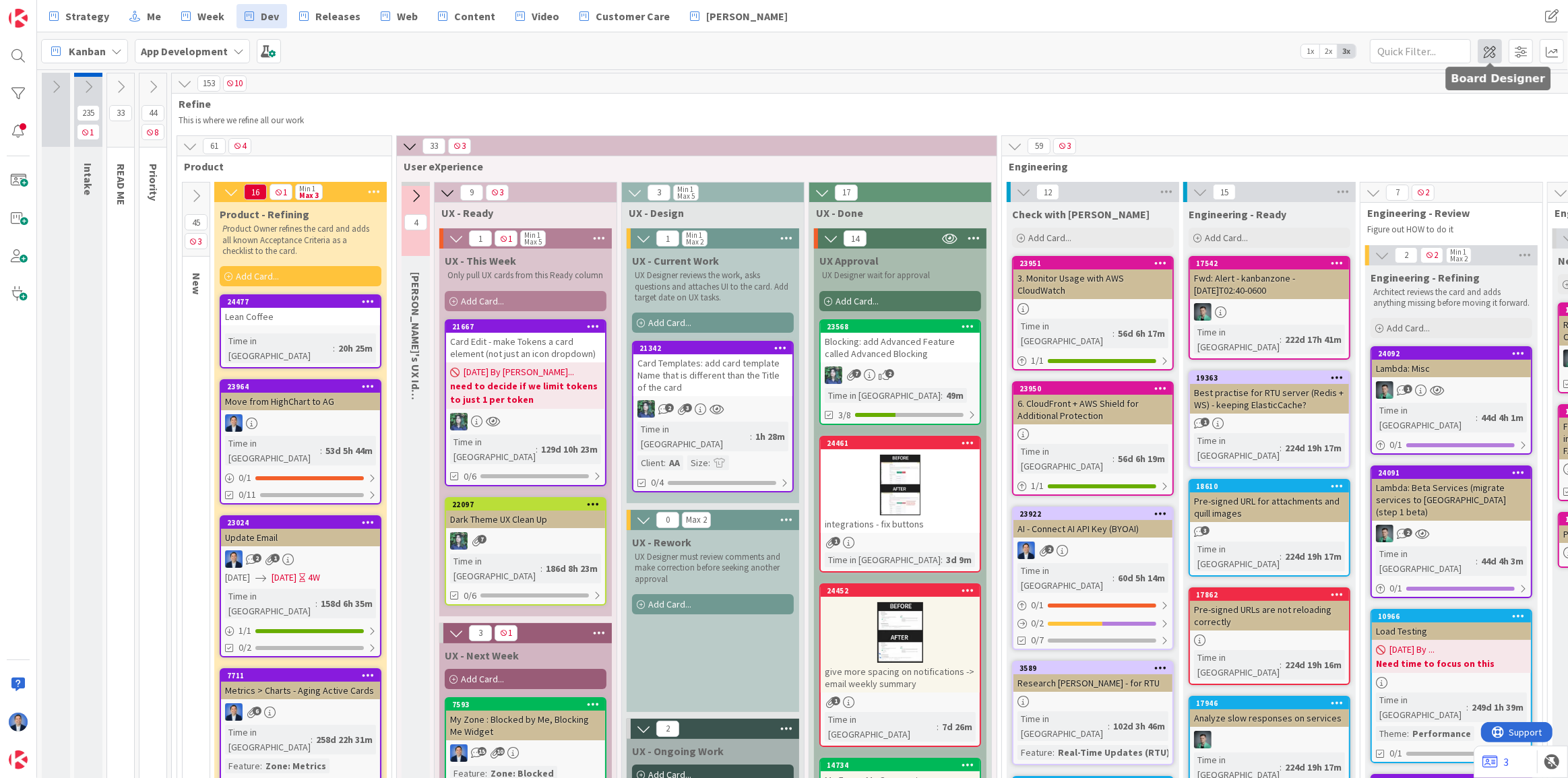
click at [1485, 50] on span at bounding box center [1489, 51] width 24 height 24
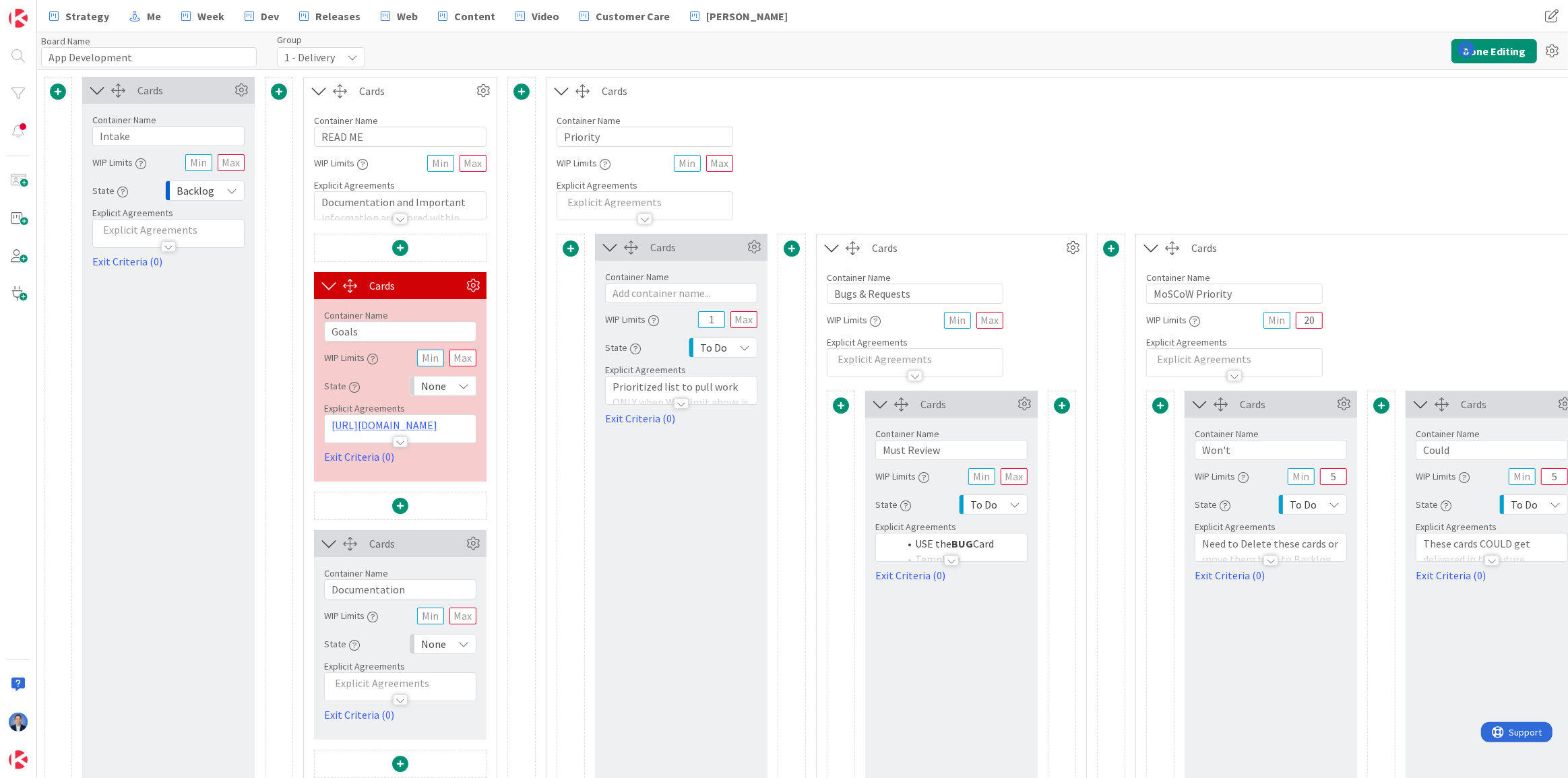
type input "App Development"
